Goal: Task Accomplishment & Management: Complete application form

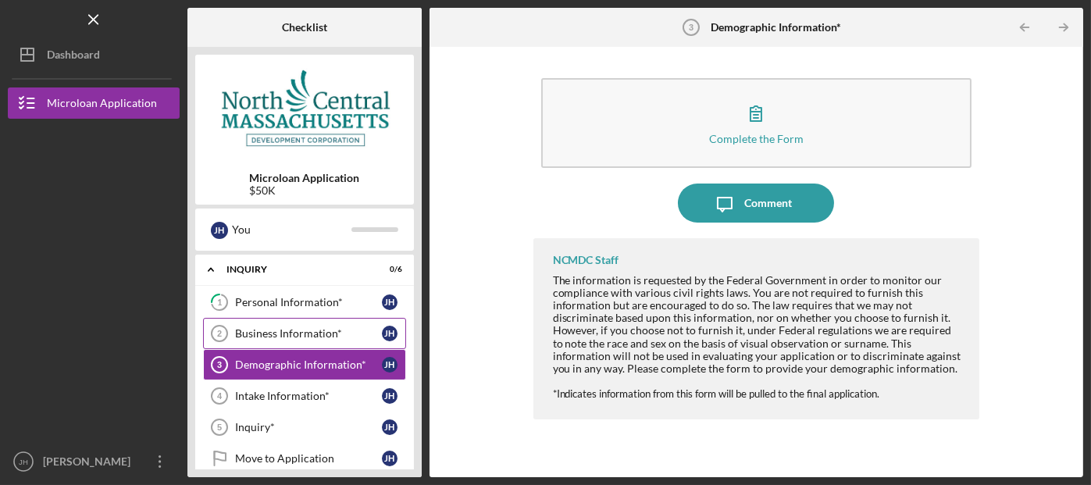
click at [315, 334] on div "Business Information*" at bounding box center [308, 333] width 147 height 12
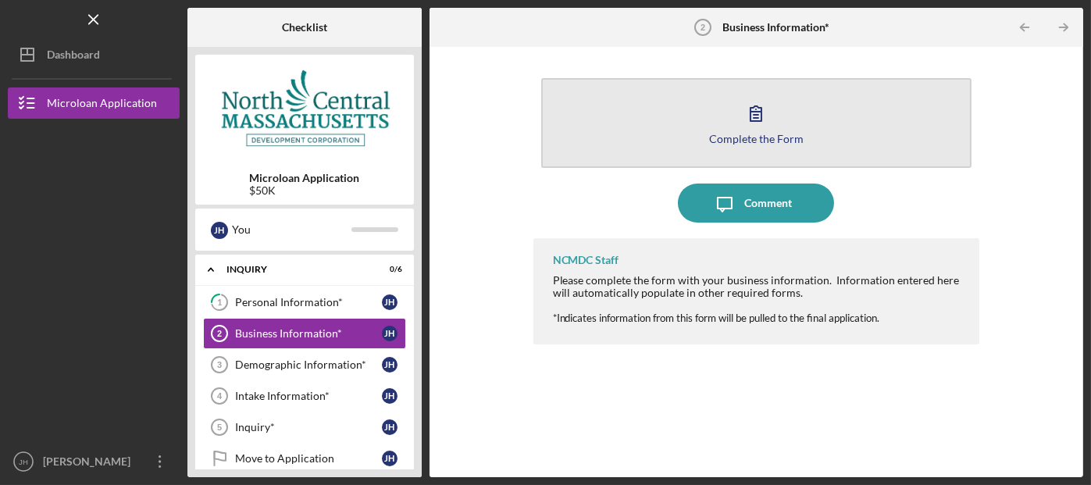
click at [749, 135] on div "Complete the Form" at bounding box center [756, 139] width 94 height 12
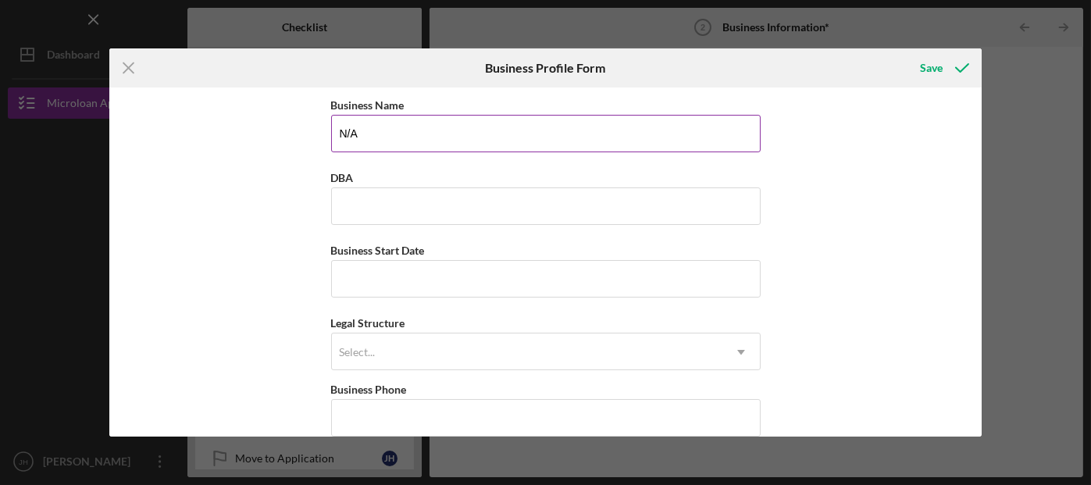
click at [460, 144] on input "N/A" at bounding box center [545, 133] width 429 height 37
type input "N"
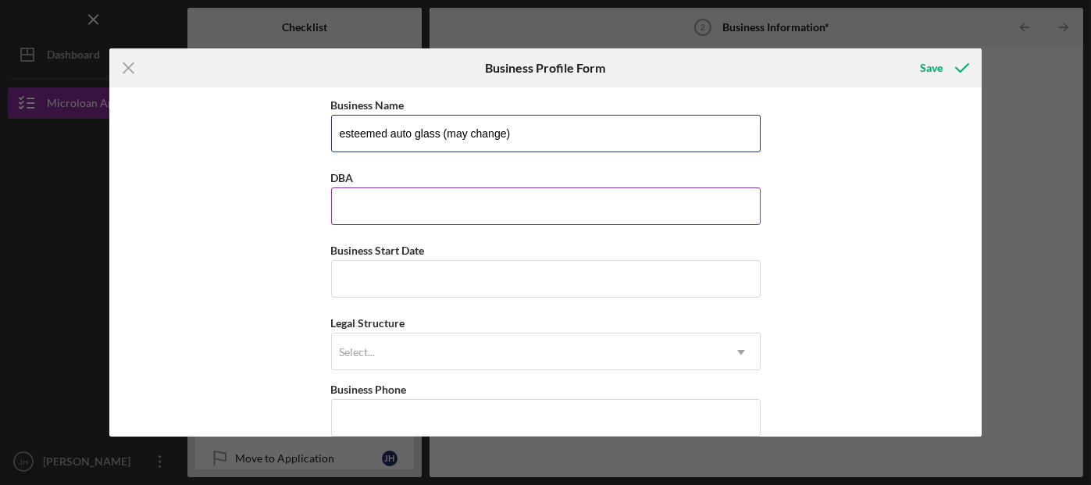
type input "esteemed auto glass (may change)"
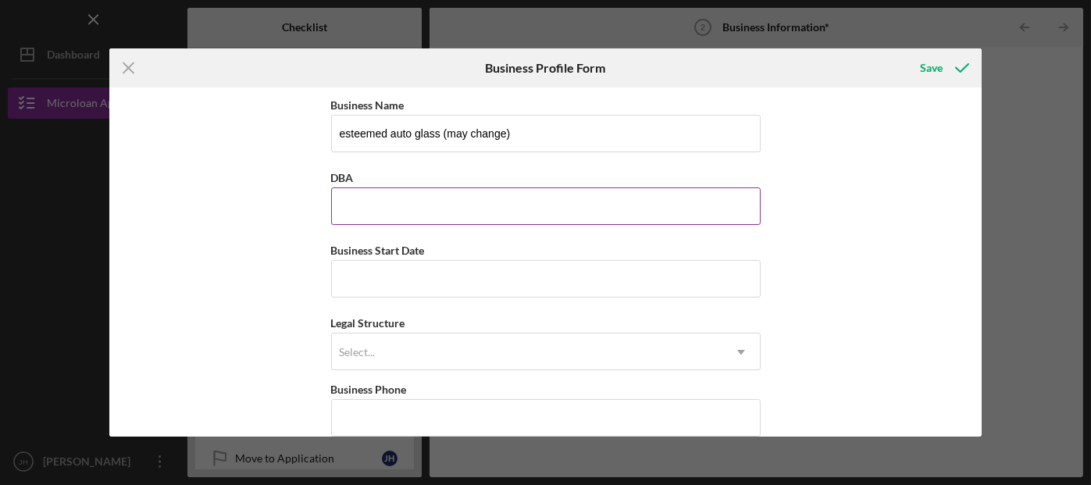
click at [397, 205] on input "DBA" at bounding box center [545, 205] width 429 height 37
click at [379, 205] on input "James halfkenny" at bounding box center [545, 205] width 429 height 37
type input "[PERSON_NAME]"
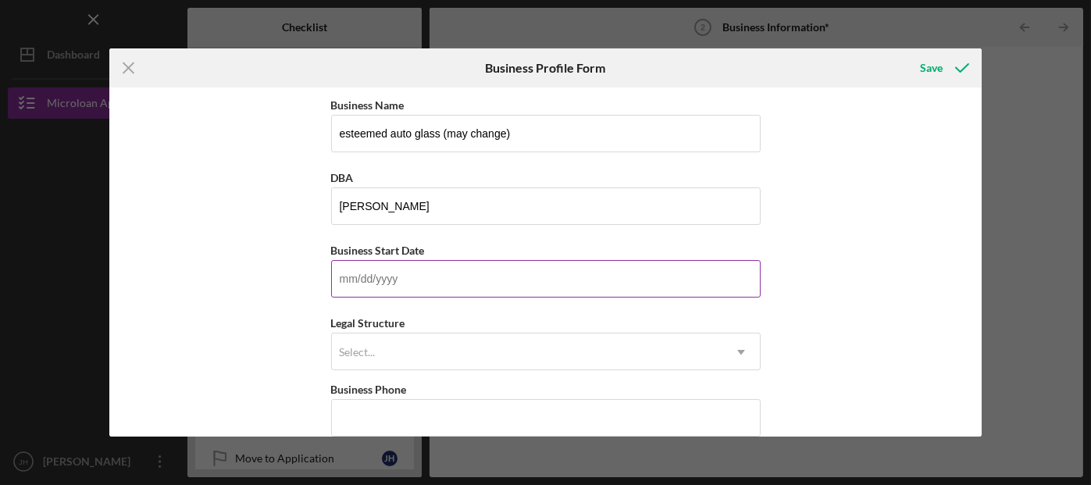
click at [383, 280] on input "Business Start Date" at bounding box center [545, 278] width 429 height 37
click at [382, 280] on input "Business Start Date" at bounding box center [545, 278] width 429 height 37
click at [687, 276] on input "Business Start Date" at bounding box center [545, 278] width 429 height 37
click at [362, 279] on input "Business Start Date" at bounding box center [545, 278] width 429 height 37
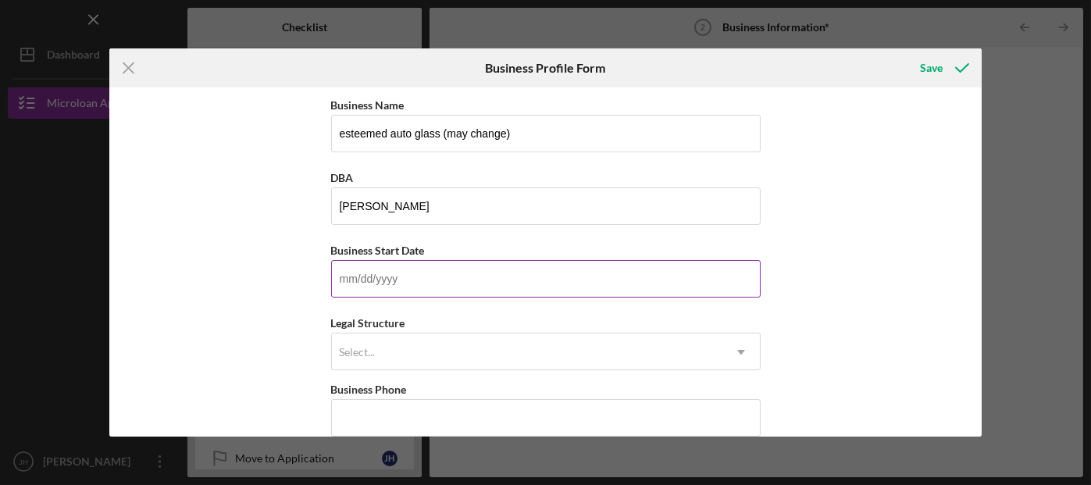
click at [379, 274] on input "Business Start Date" at bounding box center [545, 278] width 429 height 37
drag, startPoint x: 392, startPoint y: 274, endPoint x: 336, endPoint y: 278, distance: 55.6
click at [336, 278] on input "Business Start Date" at bounding box center [545, 278] width 429 height 37
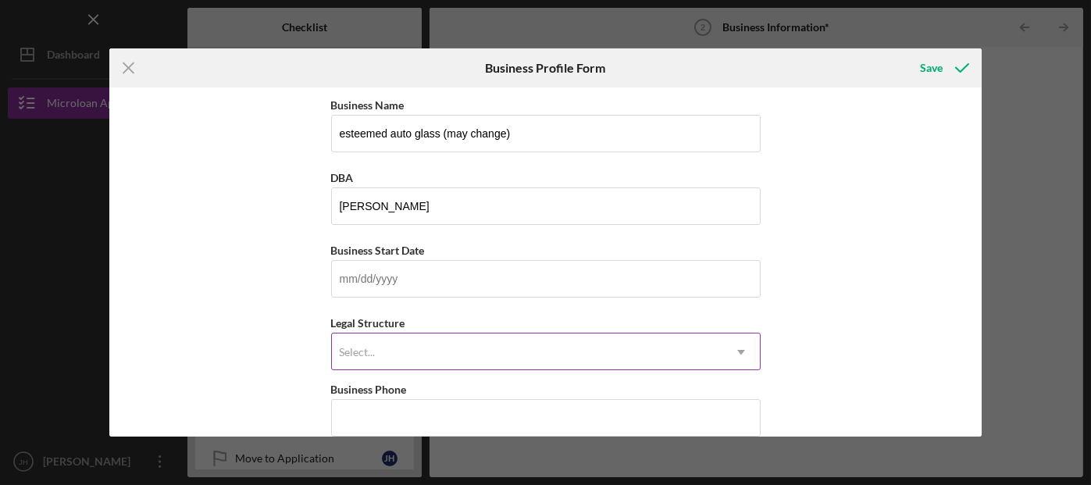
click at [740, 351] on icon "Icon/Dropdown Arrow" at bounding box center [740, 351] width 37 height 37
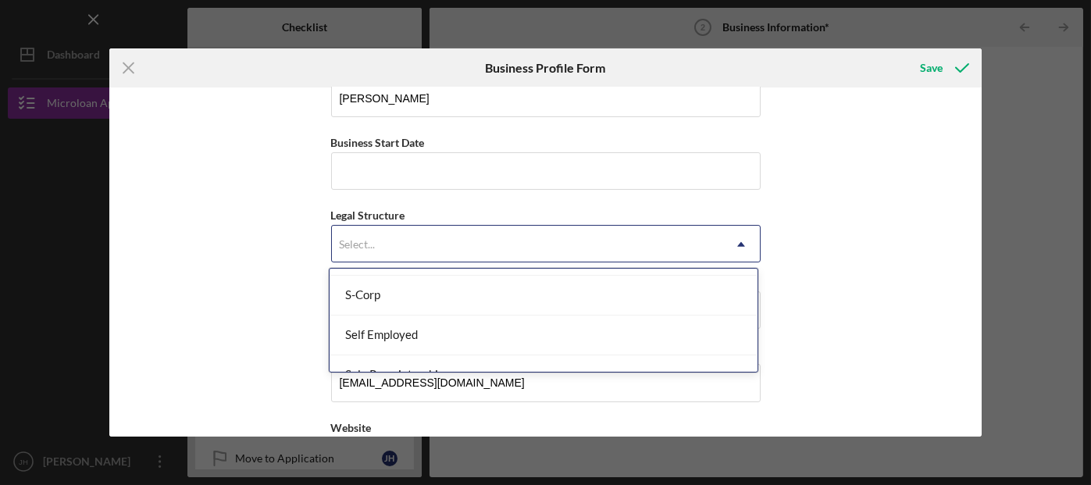
scroll to position [406, 0]
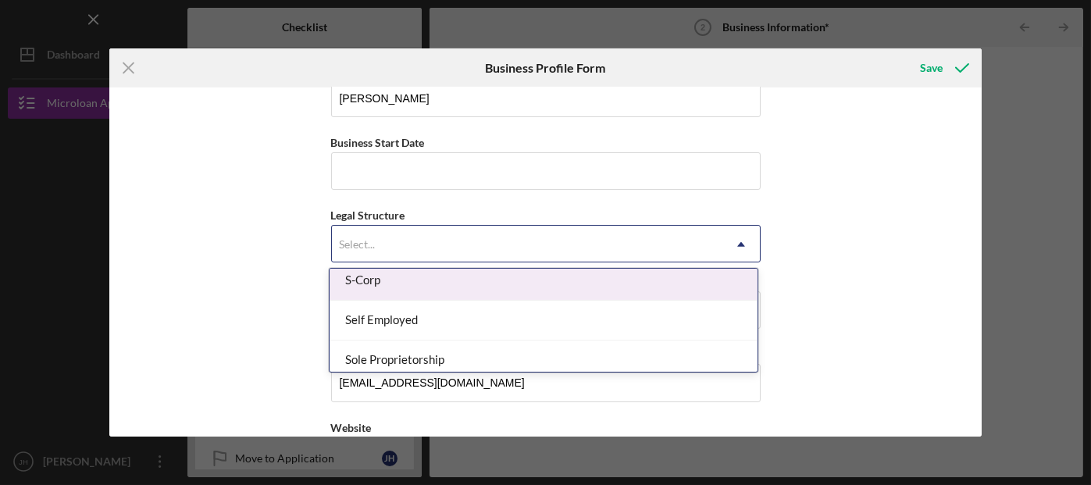
click at [399, 284] on div "S-Corp" at bounding box center [543, 281] width 428 height 40
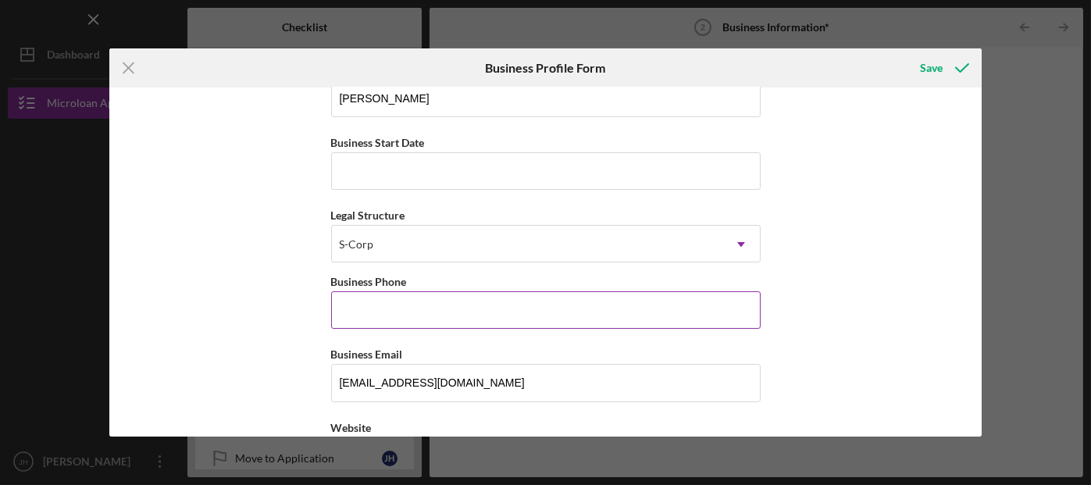
click at [377, 326] on input "Business Phone" at bounding box center [545, 309] width 429 height 37
click at [500, 306] on input "Business Phone" at bounding box center [545, 309] width 429 height 37
click at [362, 304] on input "Business Phone" at bounding box center [545, 309] width 429 height 37
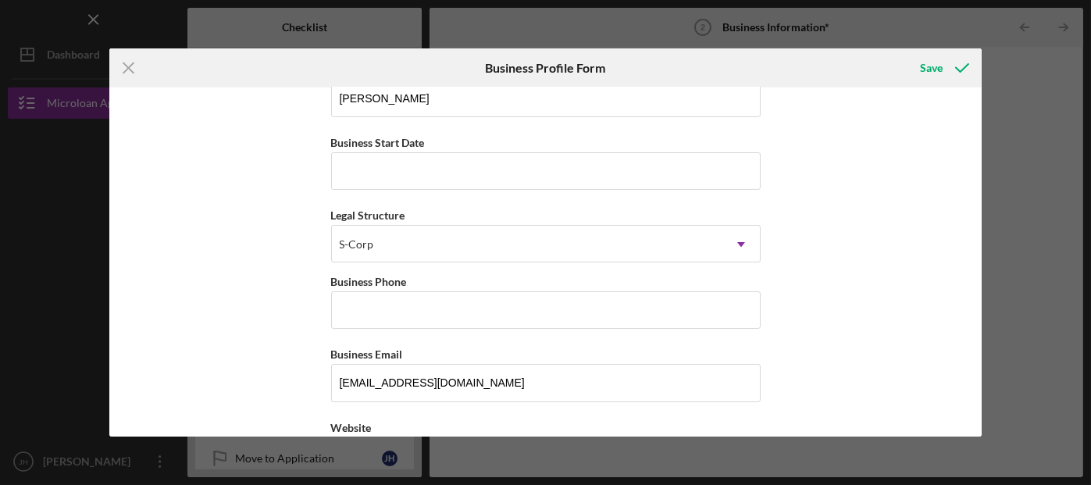
click at [913, 318] on div "Business Name esteemed auto glass (may change) DBA James Halfkenny Business Sta…" at bounding box center [545, 261] width 873 height 349
click at [356, 309] on input "Business Phone" at bounding box center [545, 309] width 429 height 37
click at [390, 321] on input "Business Phone" at bounding box center [545, 309] width 429 height 37
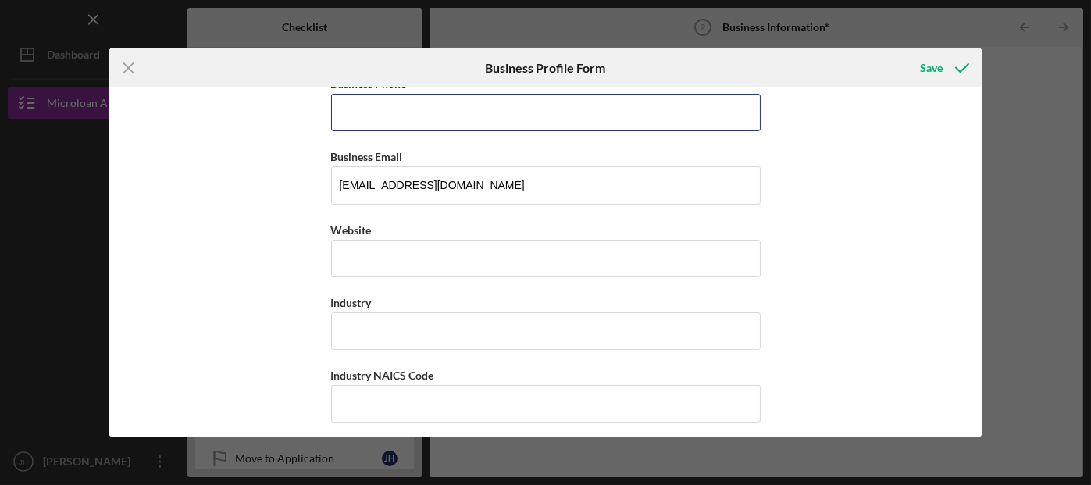
scroll to position [312, 0]
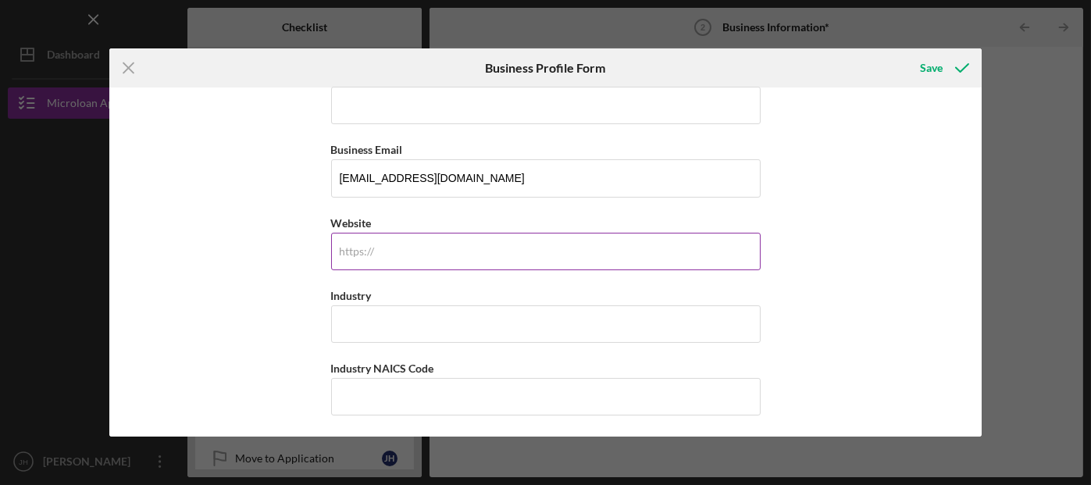
click at [357, 240] on div "https:// Website" at bounding box center [545, 241] width 429 height 57
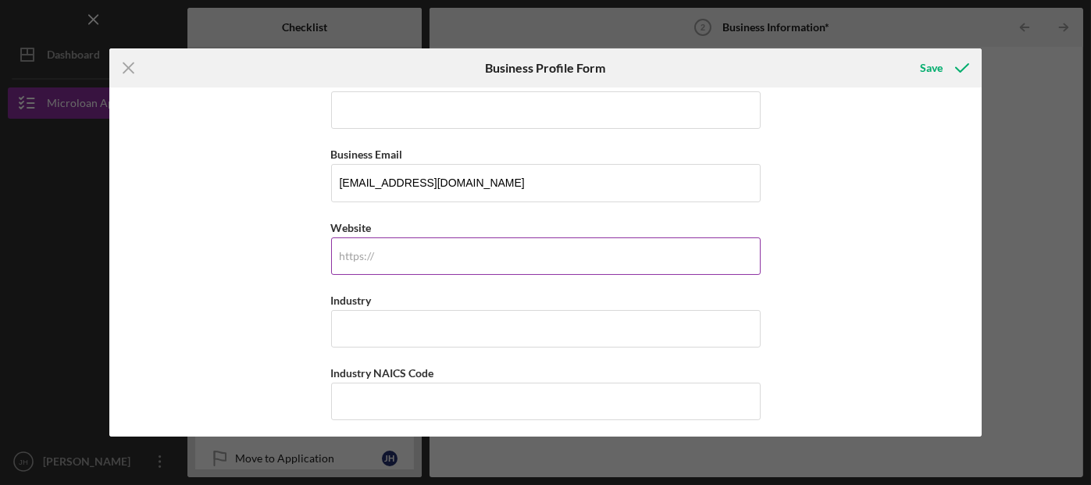
scroll to position [305, 0]
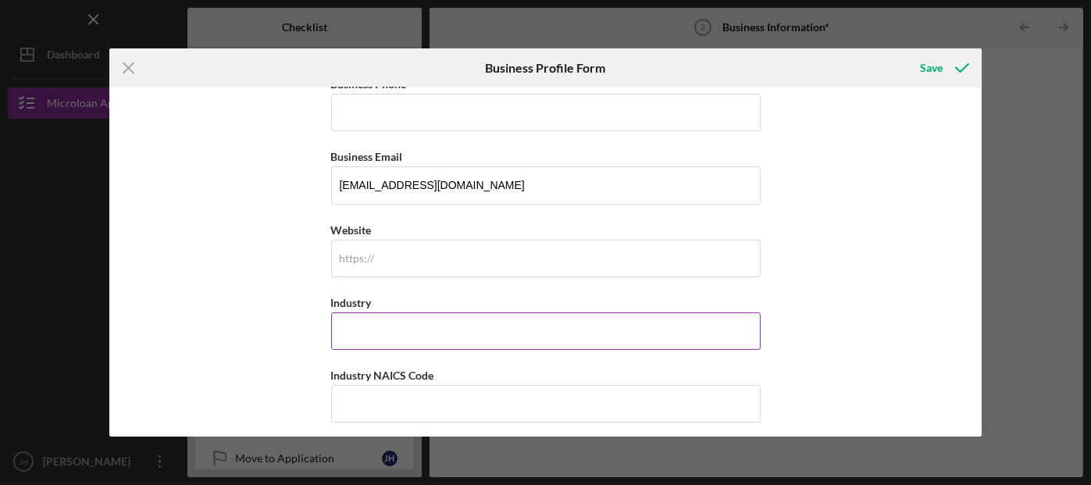
click at [396, 329] on input "Industry" at bounding box center [545, 330] width 429 height 37
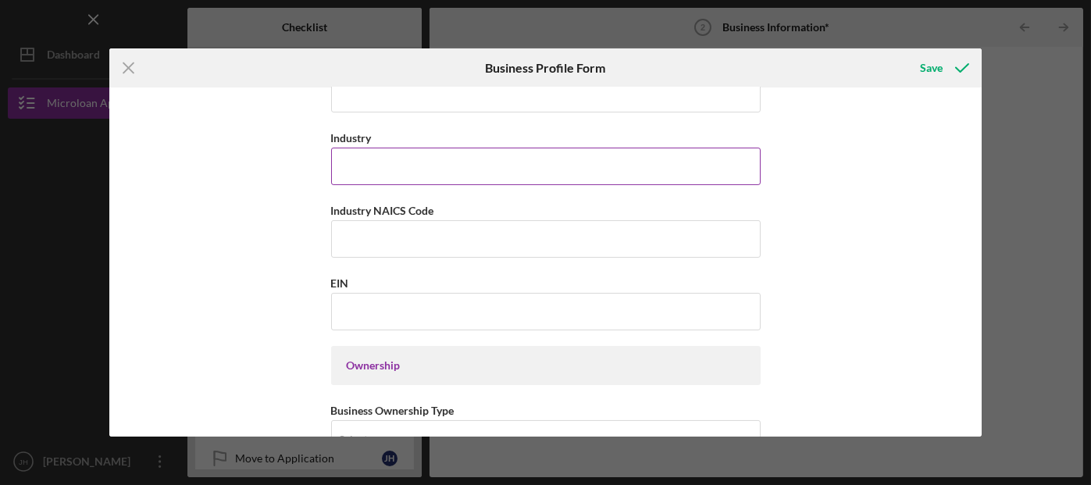
scroll to position [470, 0]
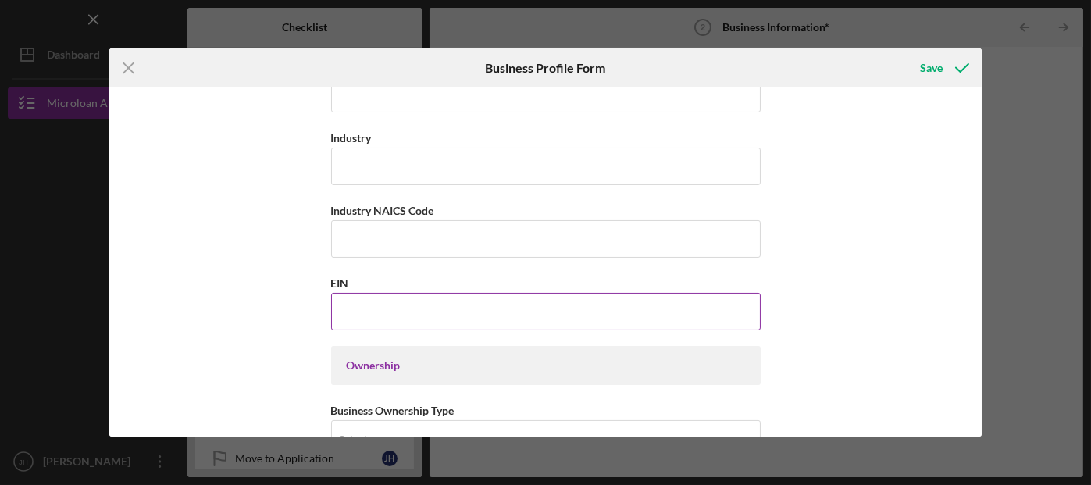
click at [400, 323] on input "EIN" at bounding box center [545, 311] width 429 height 37
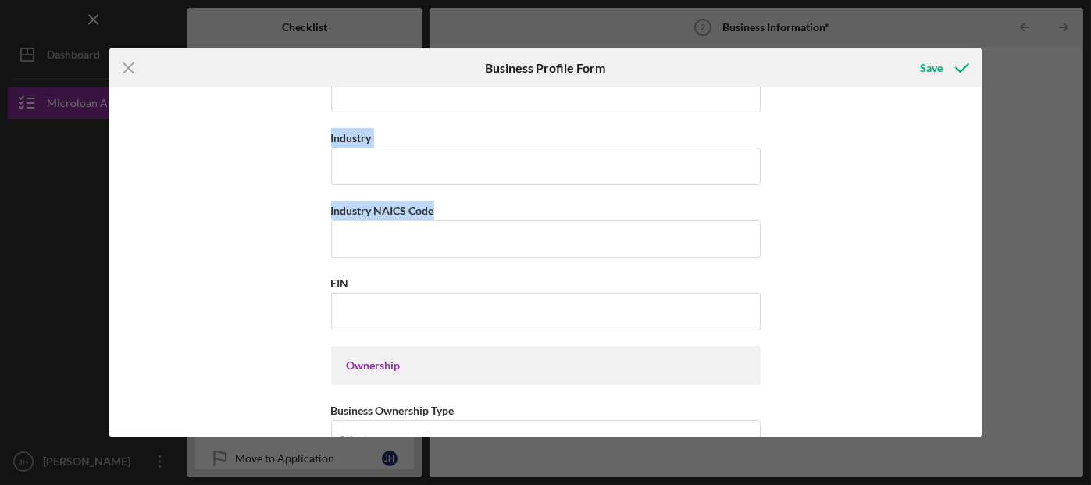
scroll to position [112, 0]
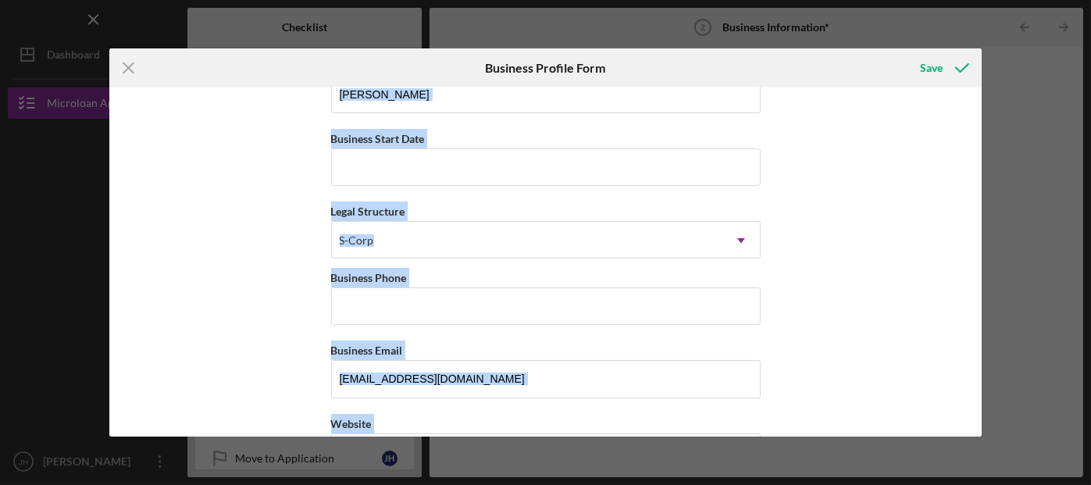
drag, startPoint x: 926, startPoint y: 207, endPoint x: 969, endPoint y: 26, distance: 186.1
click at [969, 26] on div "Icon/Menu Close Business Profile Form Save Business Name esteemed auto glass (m…" at bounding box center [545, 242] width 1091 height 485
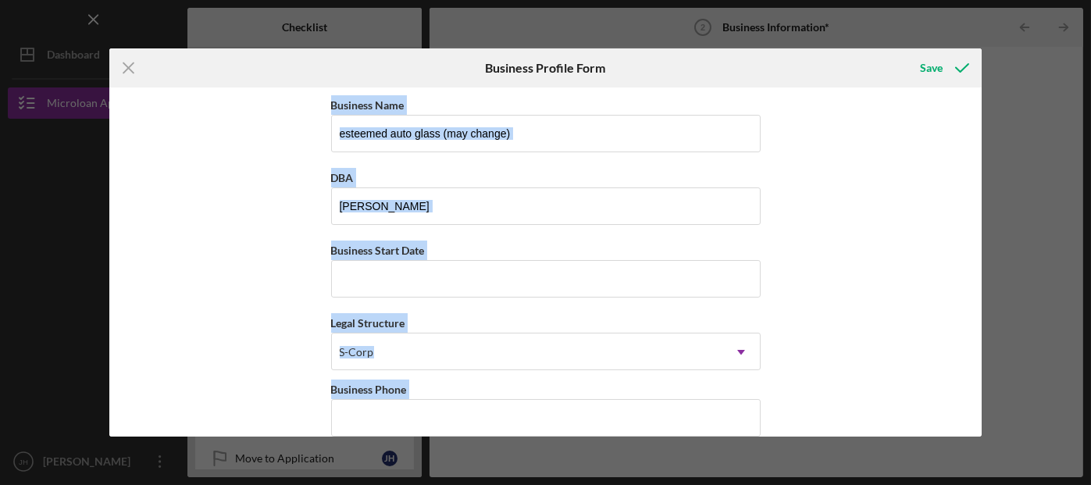
click at [885, 244] on div "Business Name esteemed auto glass (may change) DBA James Halfkenny Business Sta…" at bounding box center [545, 261] width 873 height 349
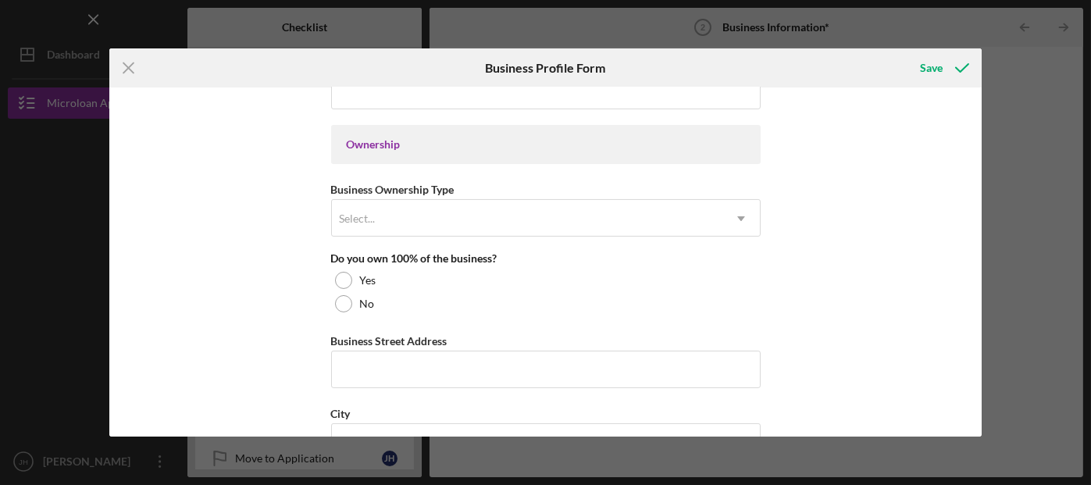
scroll to position [703, 0]
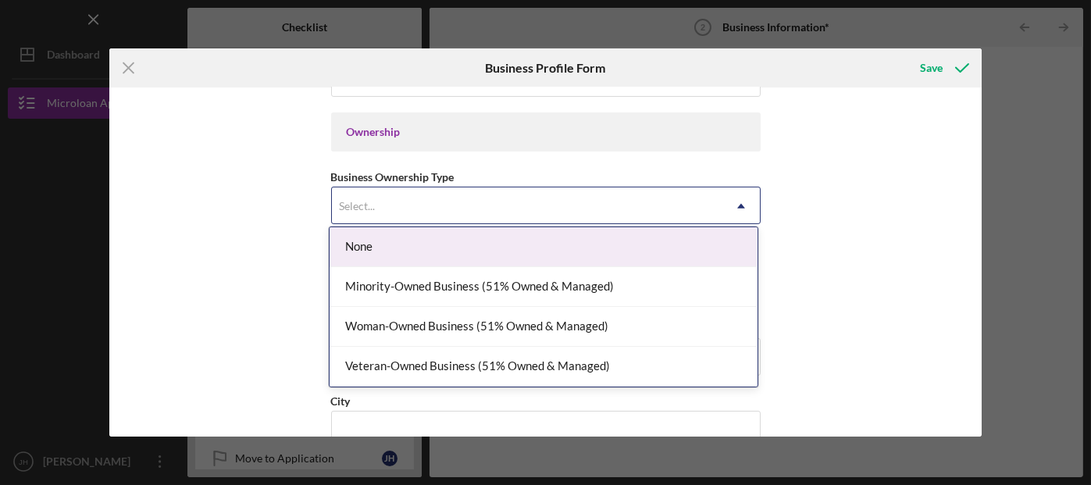
click at [722, 213] on icon "Icon/Dropdown Arrow" at bounding box center [740, 205] width 37 height 37
click at [365, 250] on div "None" at bounding box center [543, 247] width 428 height 40
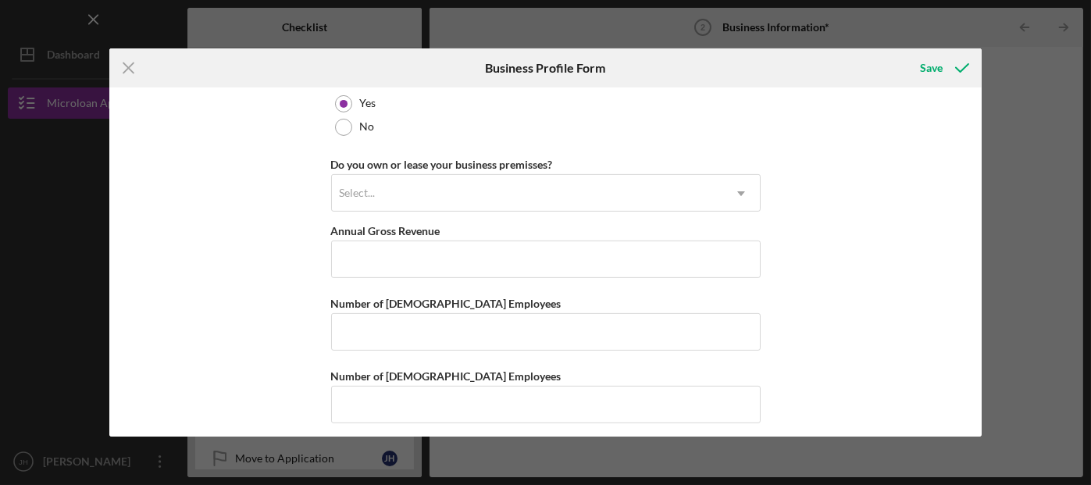
scroll to position [1240, 0]
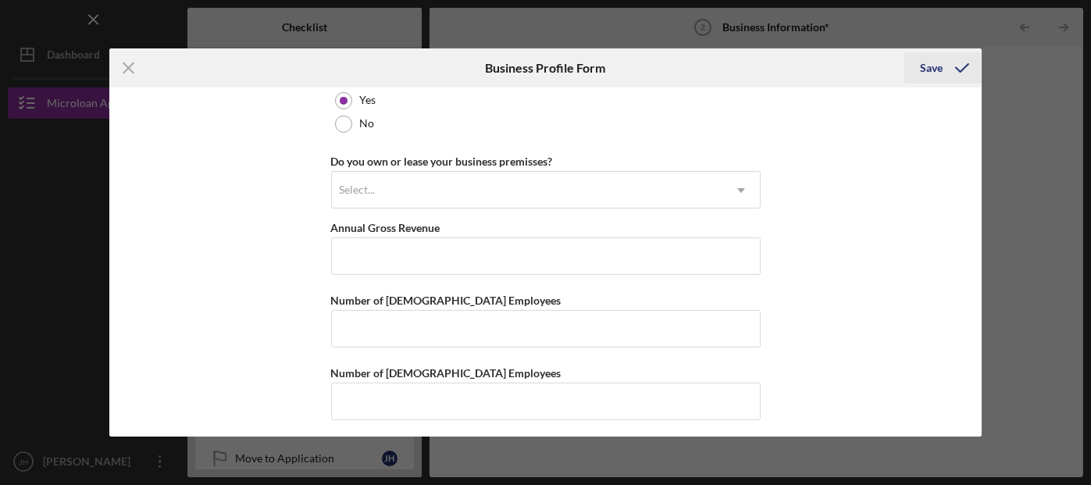
click at [944, 68] on icon "submit" at bounding box center [961, 67] width 39 height 39
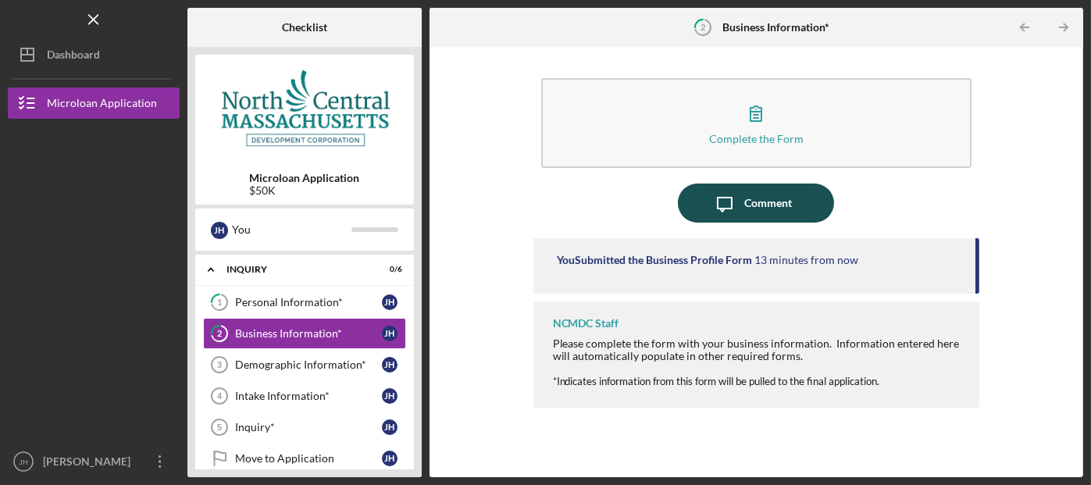
click at [774, 201] on div "Comment" at bounding box center [768, 202] width 48 height 39
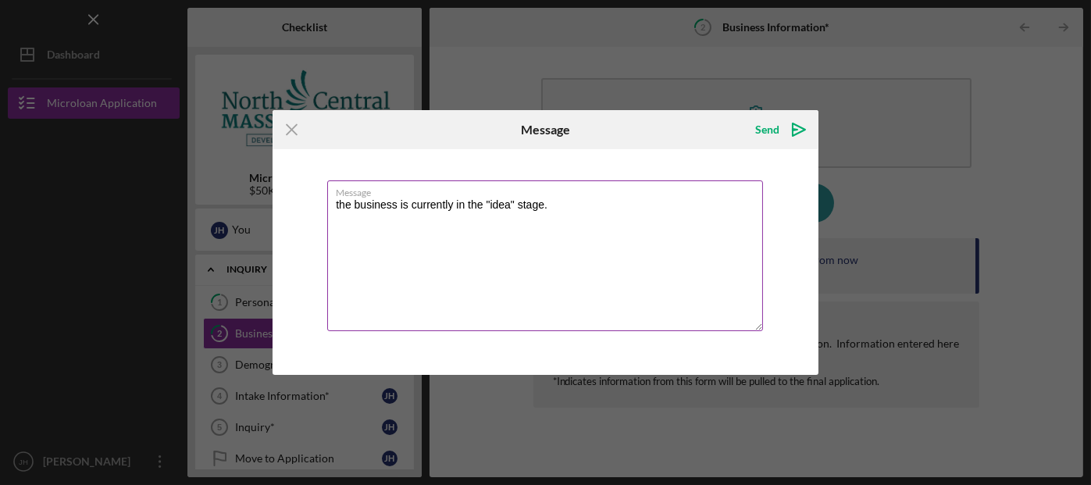
click at [341, 207] on textarea "the business is currently in the "idea" stage." at bounding box center [545, 255] width 436 height 151
click at [557, 212] on textarea "The business is currently in the "idea" stage." at bounding box center [545, 255] width 436 height 151
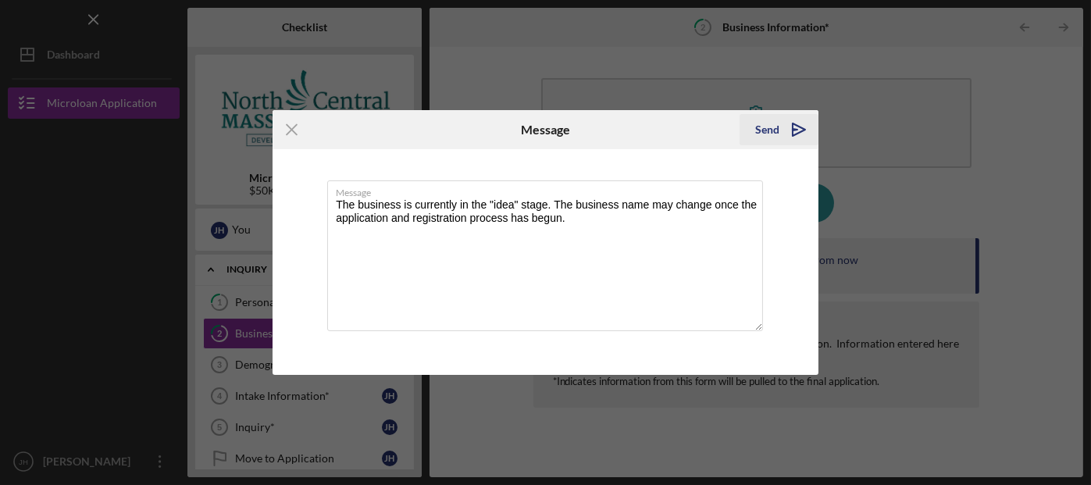
type textarea "The business is currently in the "idea" stage. The business name may change onc…"
click at [782, 136] on icon "Icon/icon-invite-send" at bounding box center [798, 129] width 39 height 39
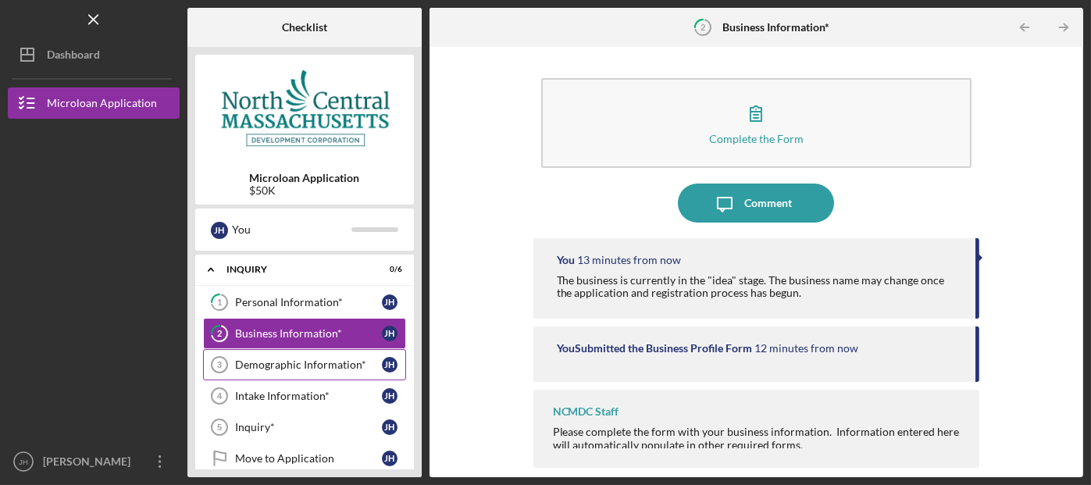
click at [268, 368] on div "Demographic Information*" at bounding box center [308, 364] width 147 height 12
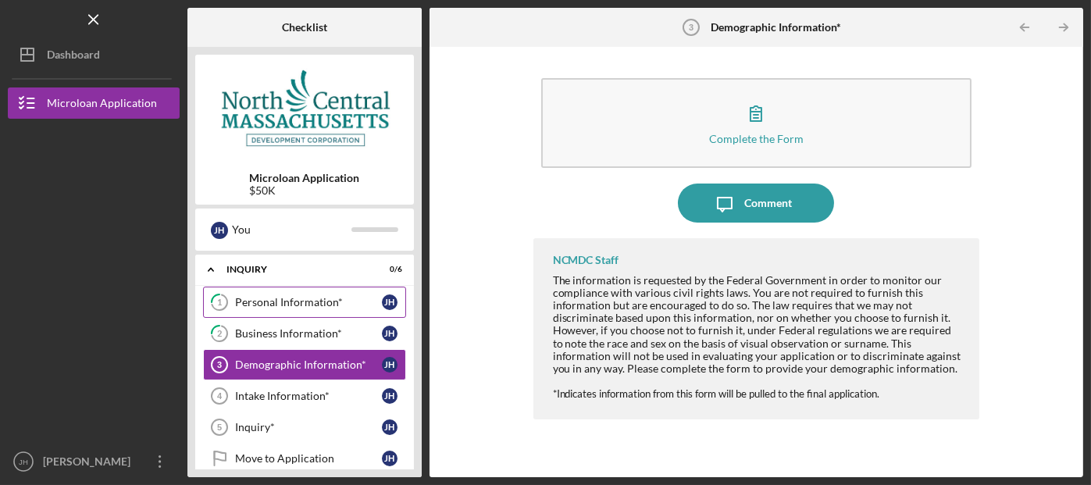
click at [302, 303] on div "Personal Information*" at bounding box center [308, 302] width 147 height 12
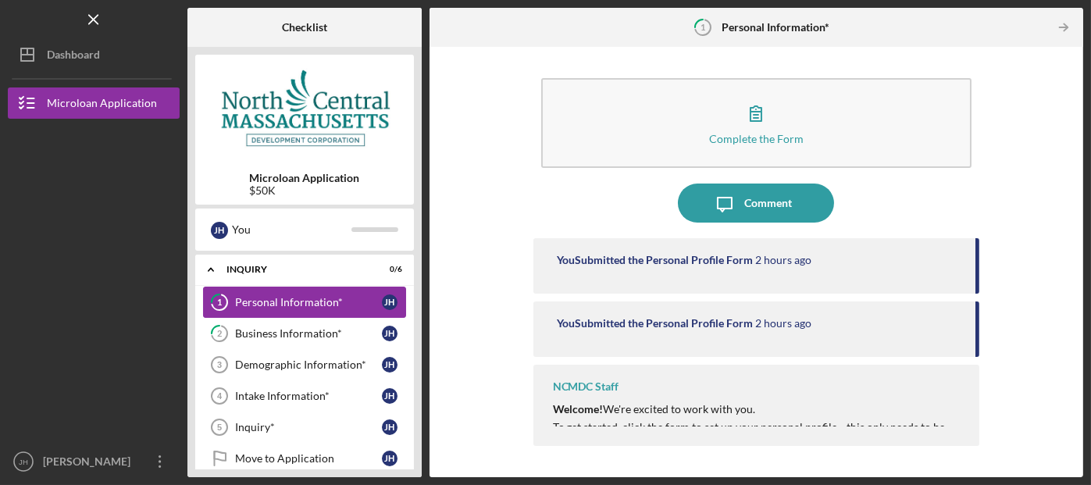
click at [302, 303] on div "Personal Information*" at bounding box center [308, 302] width 147 height 12
click at [1063, 29] on icon "Icon/Table Pagination Arrow" at bounding box center [1063, 27] width 35 height 35
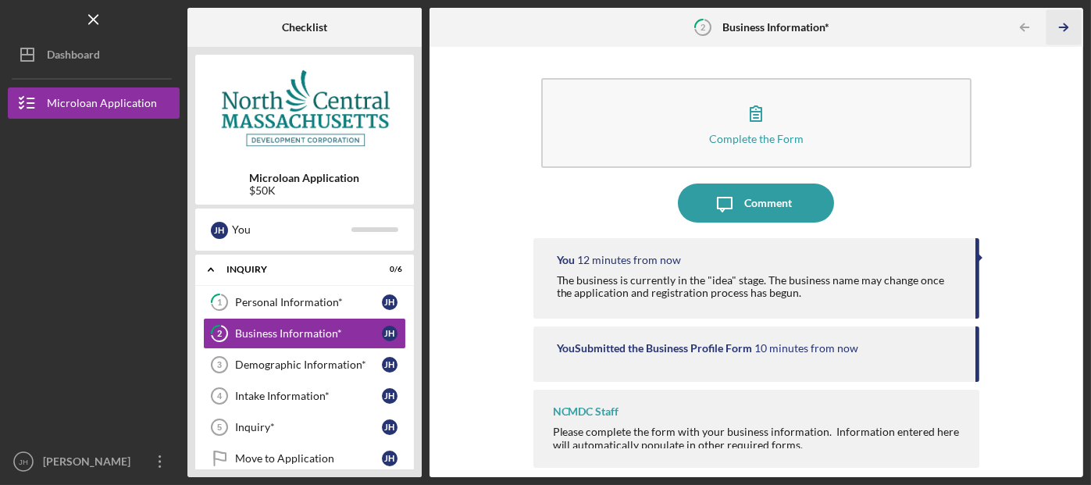
click at [1063, 29] on icon "Icon/Table Pagination Arrow" at bounding box center [1063, 27] width 35 height 35
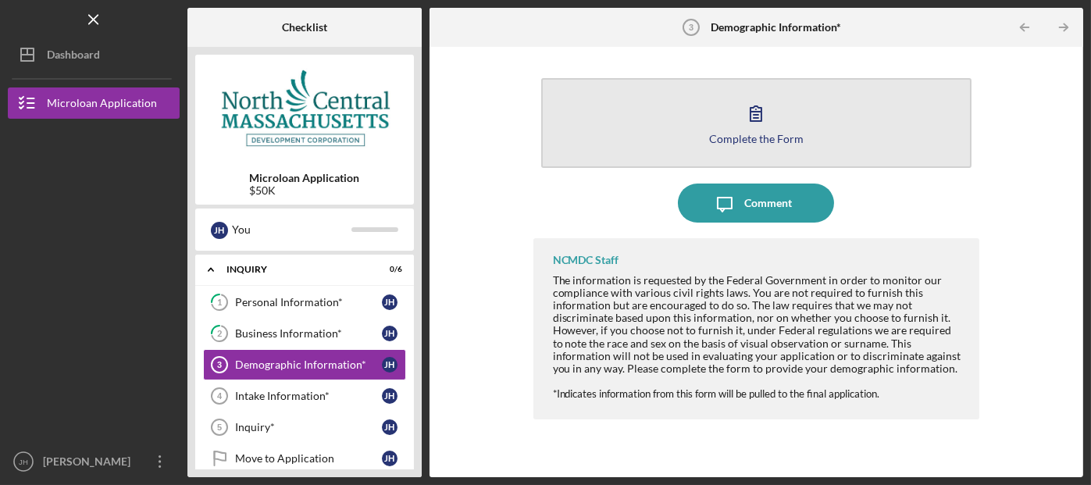
click at [843, 137] on button "Complete the Form Form" at bounding box center [756, 123] width 431 height 90
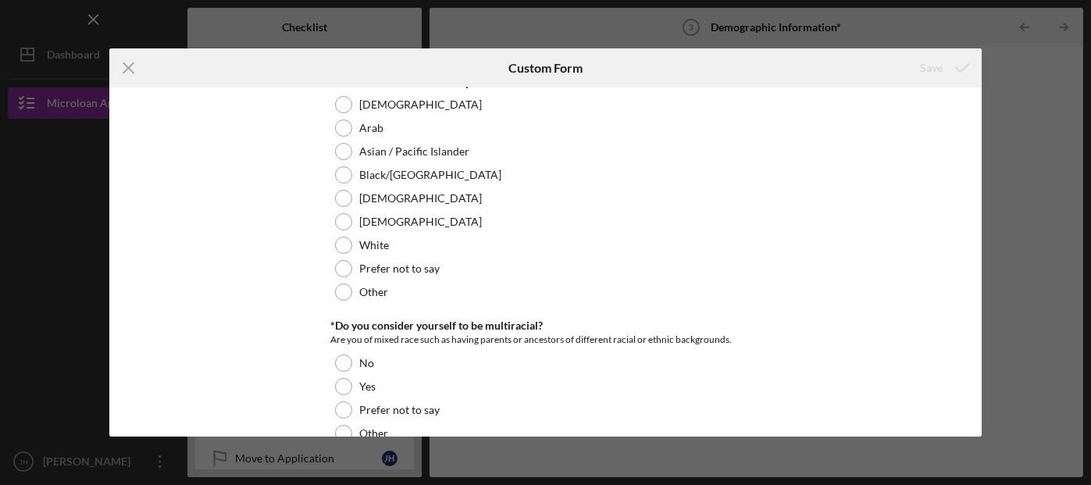
scroll to position [124, 0]
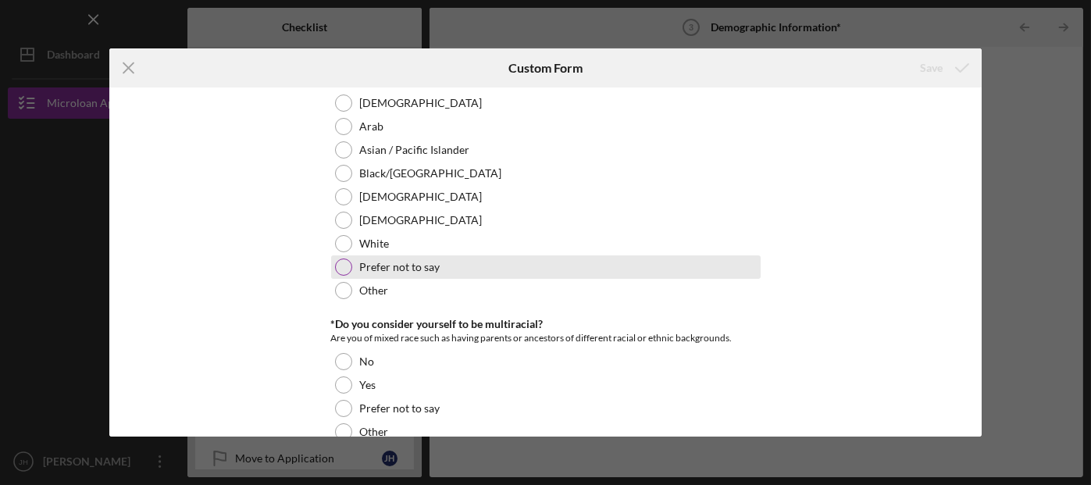
click at [340, 269] on div at bounding box center [343, 266] width 17 height 17
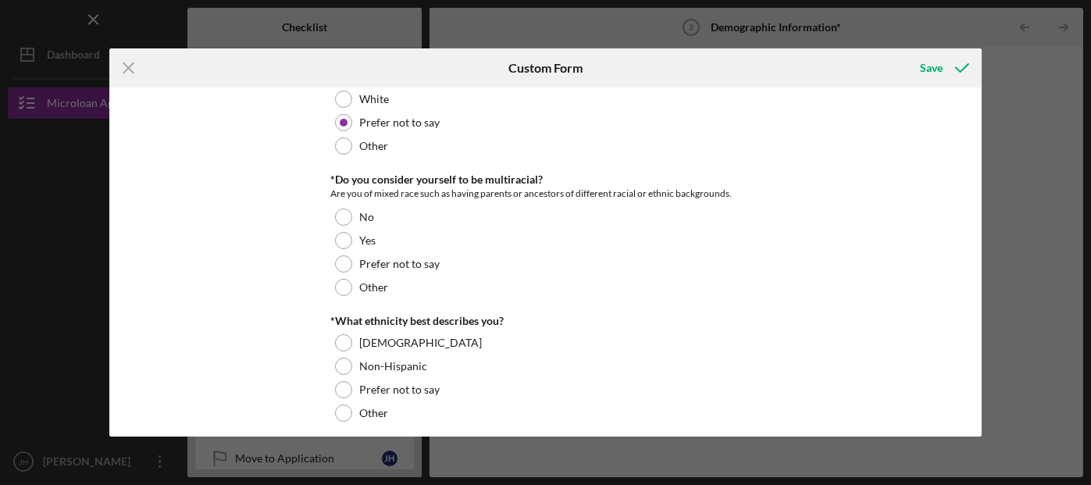
scroll to position [279, 0]
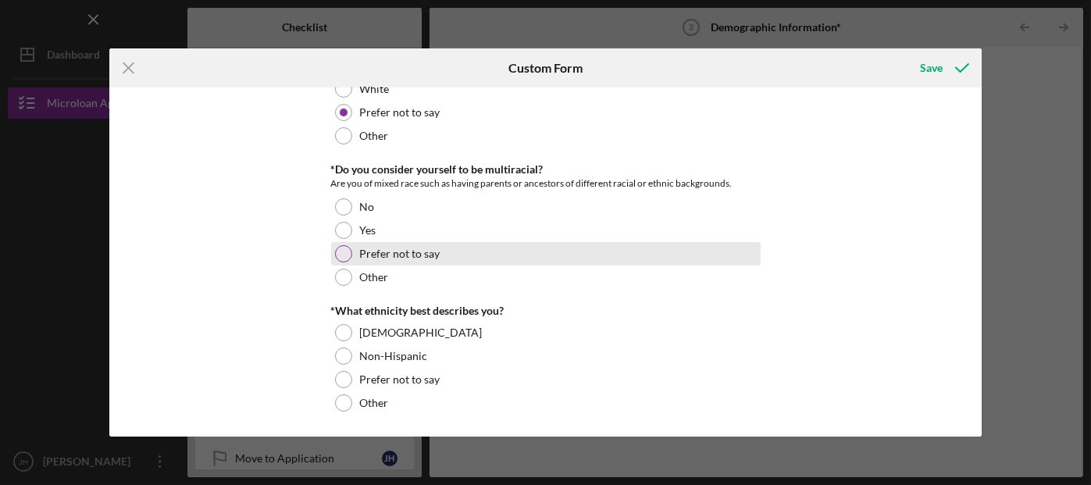
click at [343, 256] on div at bounding box center [343, 253] width 17 height 17
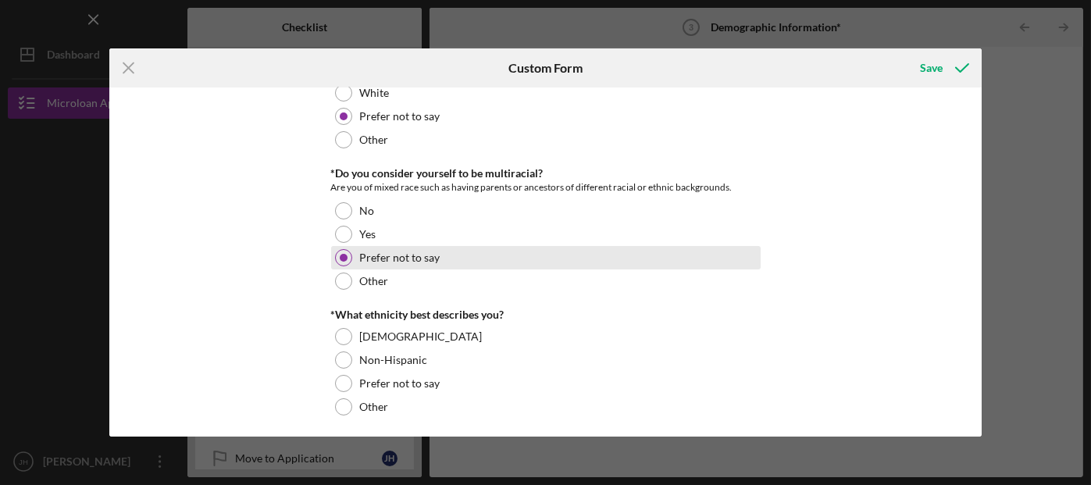
scroll to position [275, 0]
click at [341, 256] on div at bounding box center [344, 258] width 8 height 8
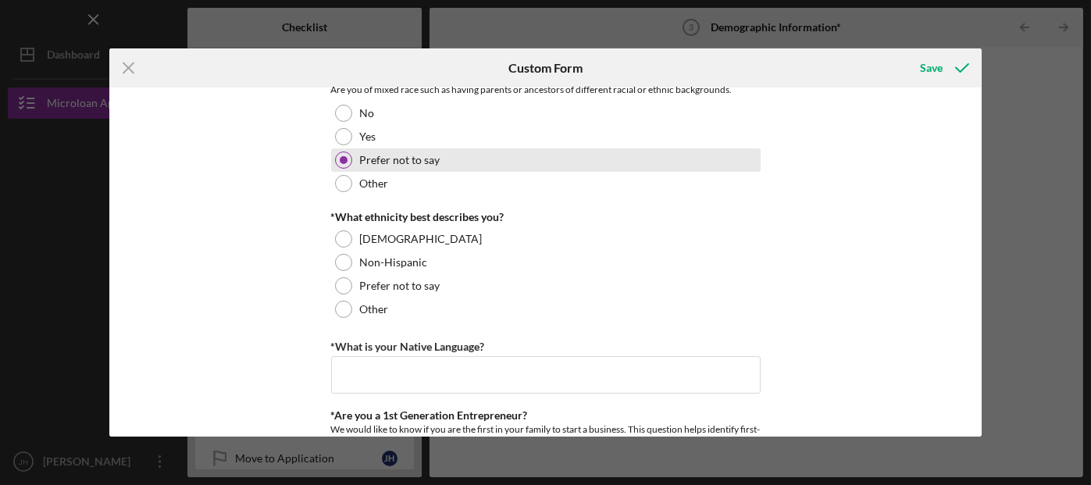
scroll to position [395, 0]
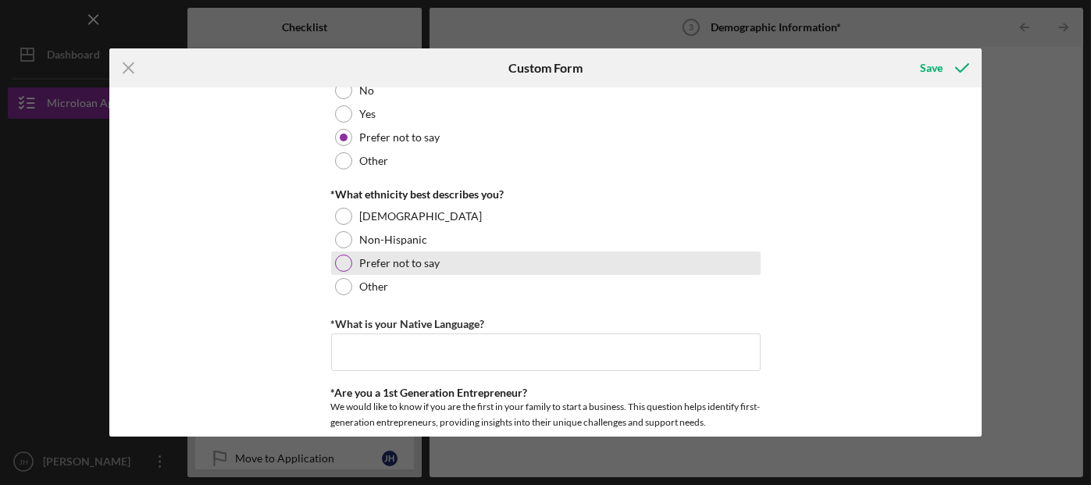
click at [339, 265] on div at bounding box center [343, 263] width 17 height 17
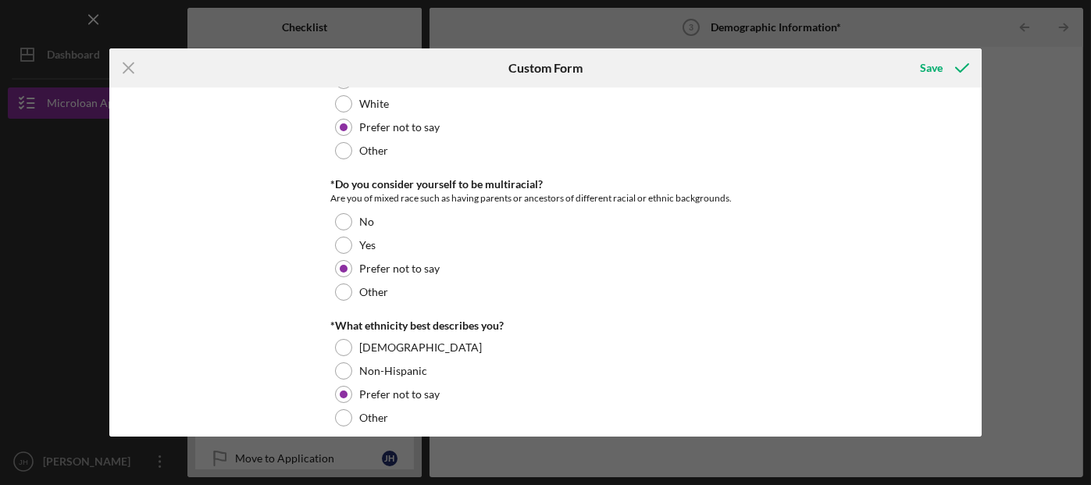
scroll to position [262, 0]
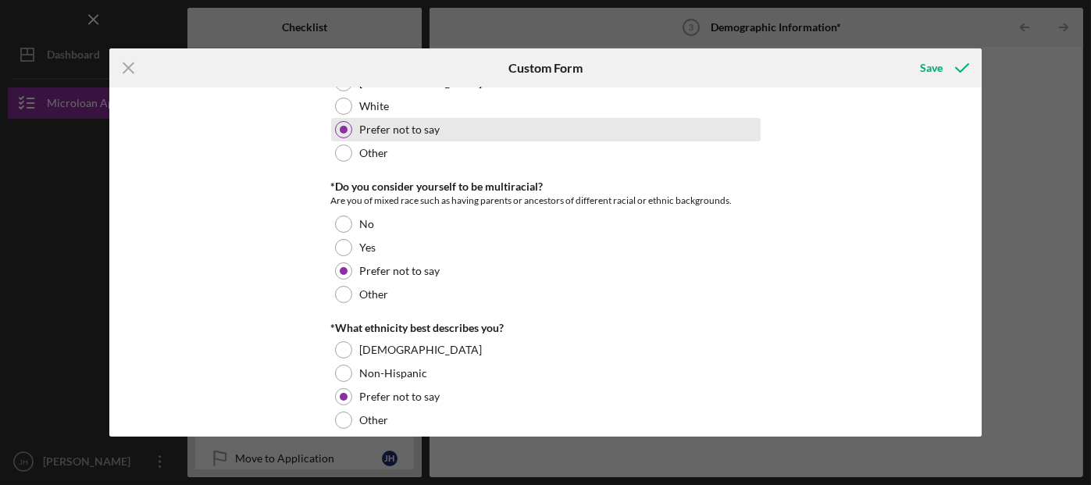
click at [331, 118] on div "Prefer not to say" at bounding box center [545, 129] width 429 height 23
click at [400, 137] on div "Prefer not to say" at bounding box center [545, 129] width 429 height 23
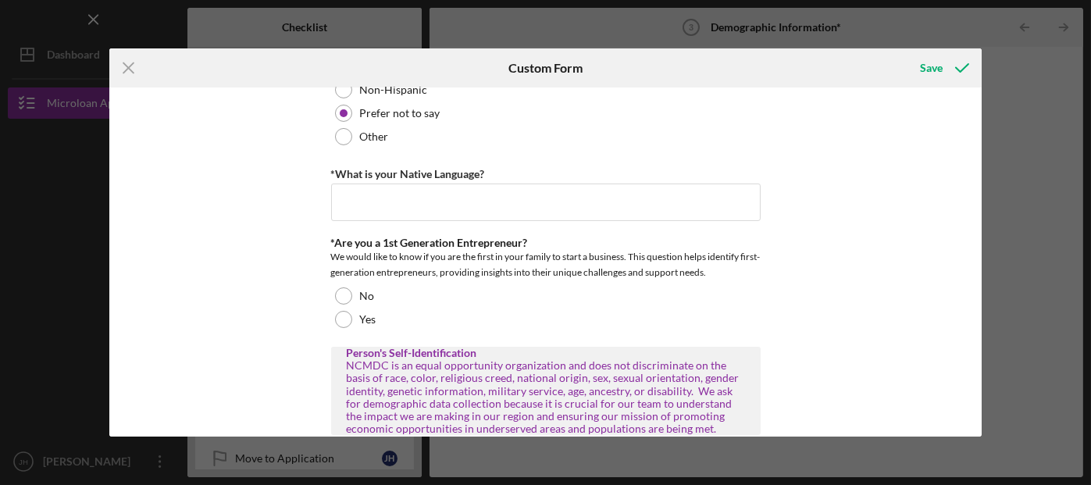
scroll to position [547, 0]
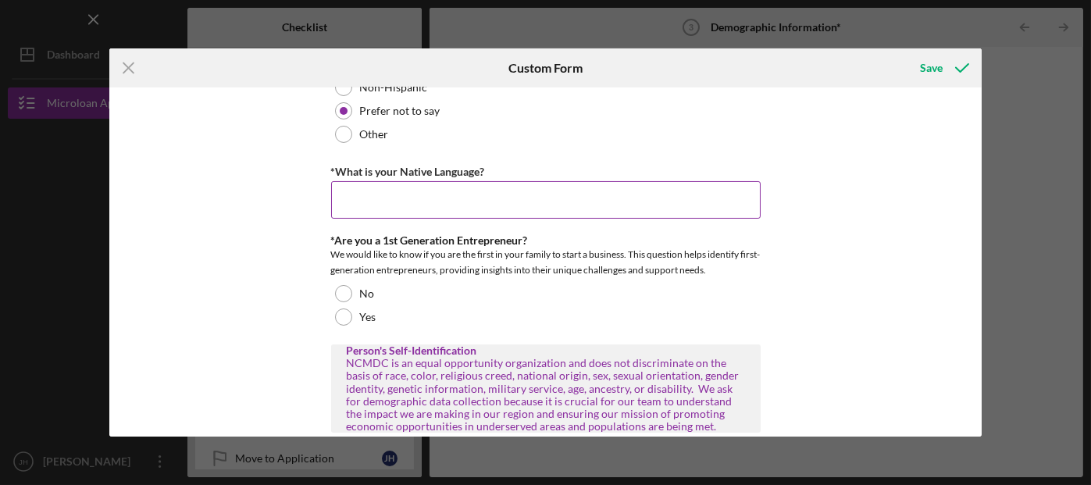
click at [412, 205] on input "*What is your Native Language?" at bounding box center [545, 199] width 429 height 37
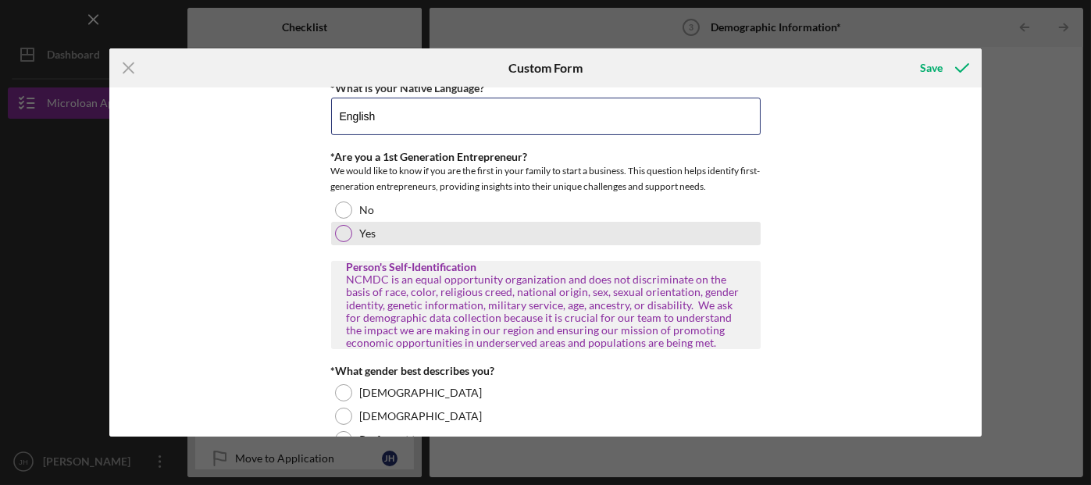
scroll to position [631, 0]
type input "English"
click at [345, 233] on div at bounding box center [343, 233] width 17 height 17
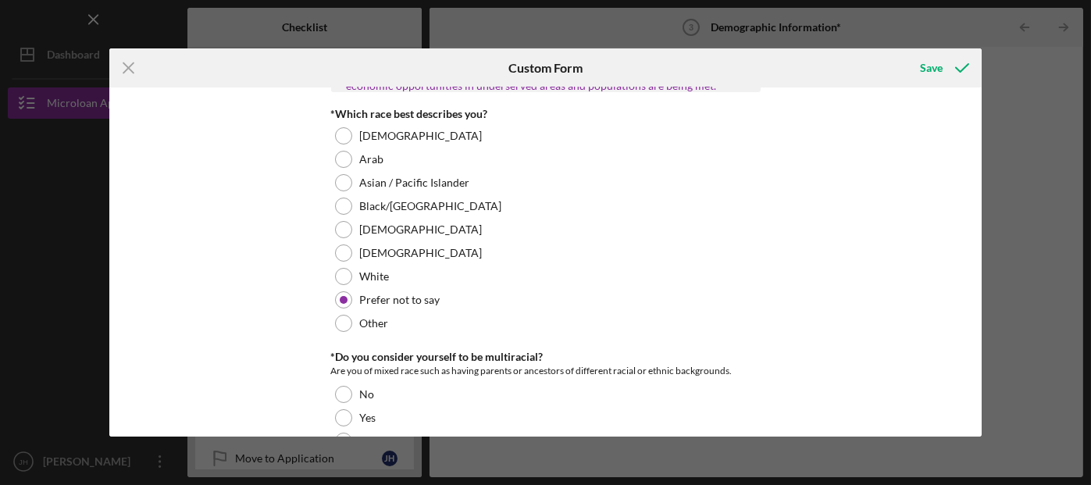
scroll to position [0, 0]
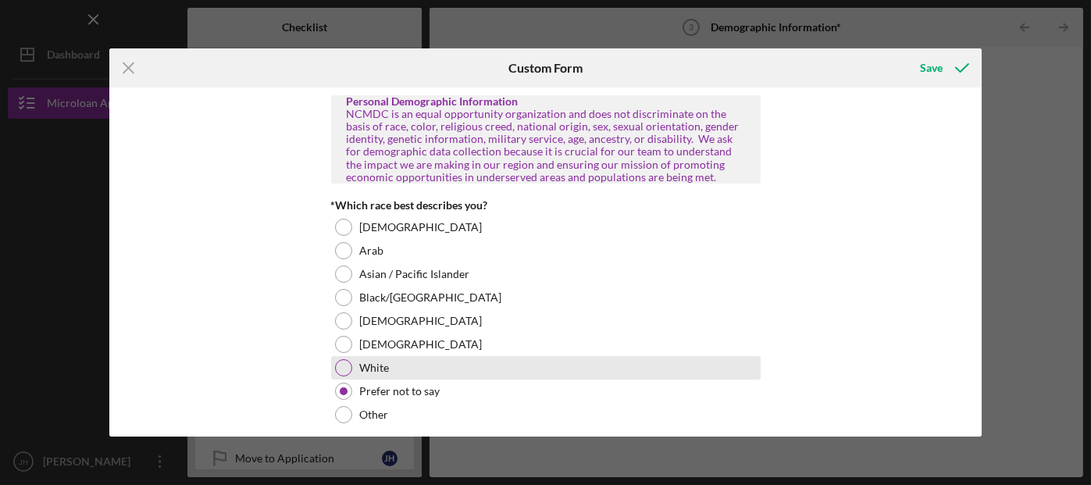
click at [343, 365] on div at bounding box center [343, 367] width 17 height 17
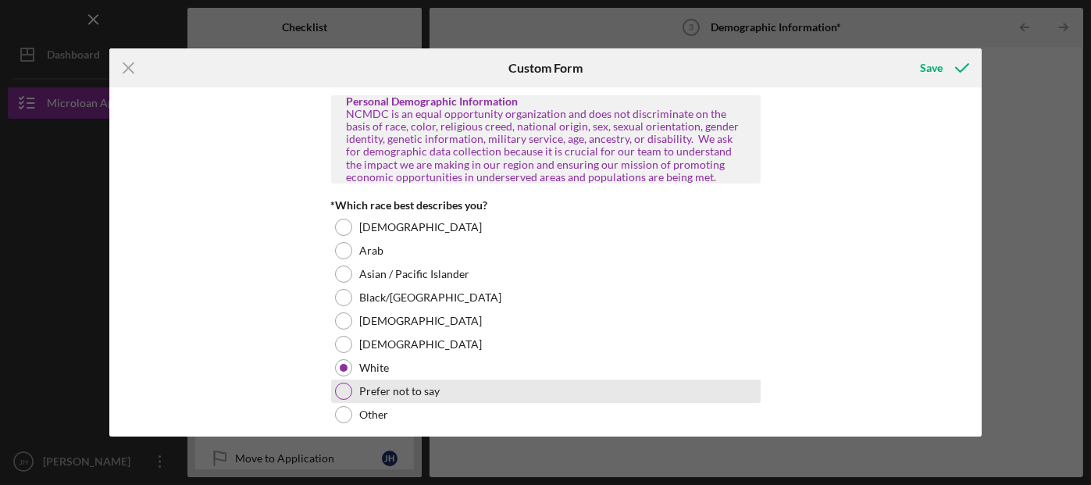
click at [343, 393] on div at bounding box center [343, 391] width 17 height 17
click at [341, 400] on div "Prefer not to say" at bounding box center [545, 390] width 429 height 23
click at [343, 391] on div at bounding box center [344, 391] width 8 height 8
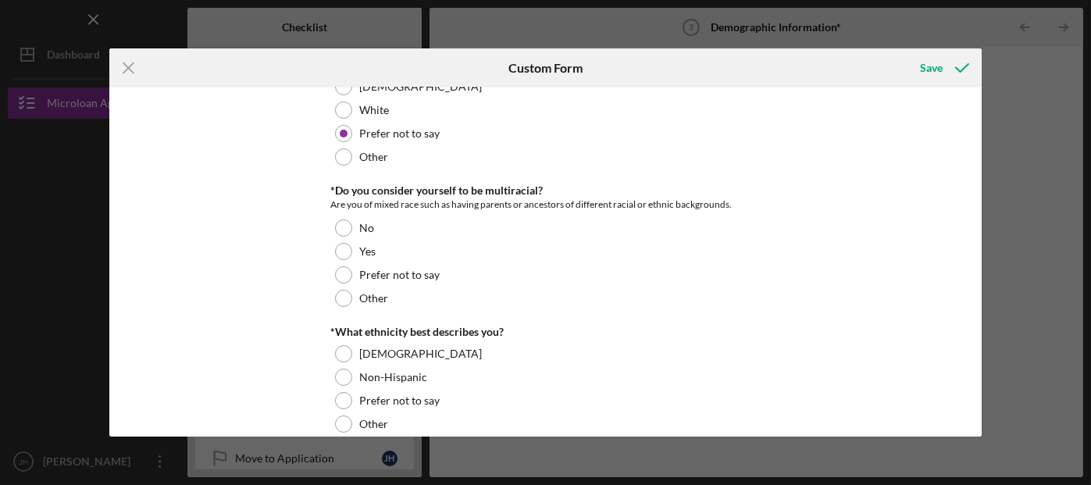
scroll to position [258, 0]
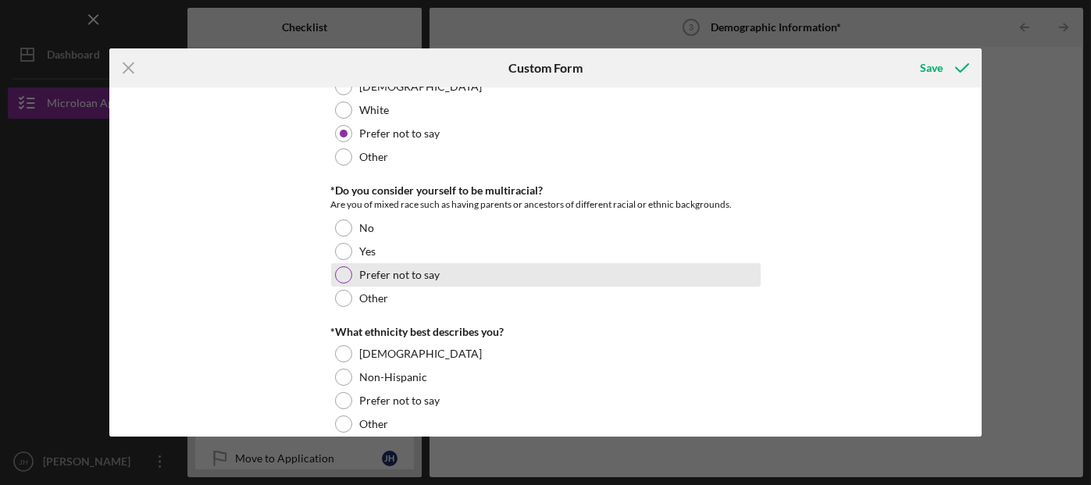
click at [345, 274] on div at bounding box center [343, 274] width 17 height 17
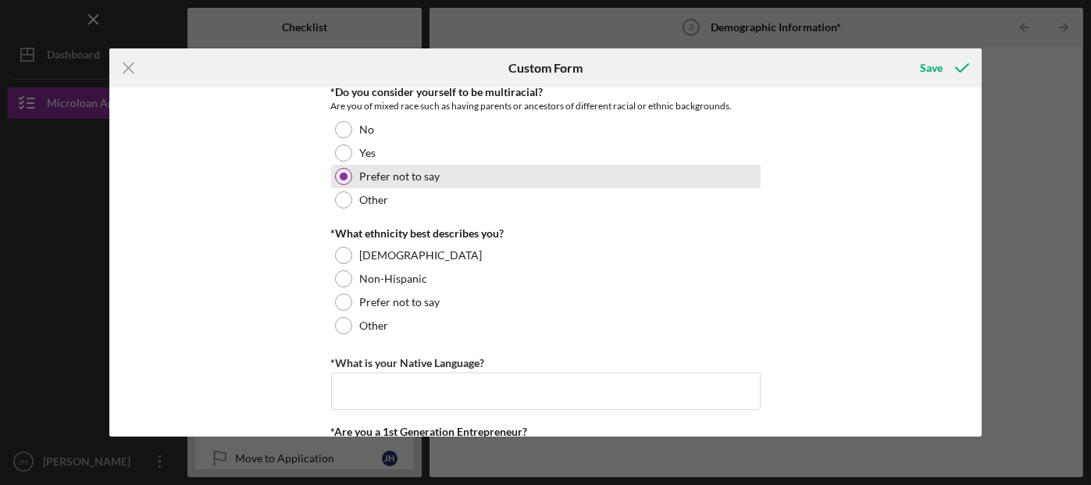
scroll to position [372, 0]
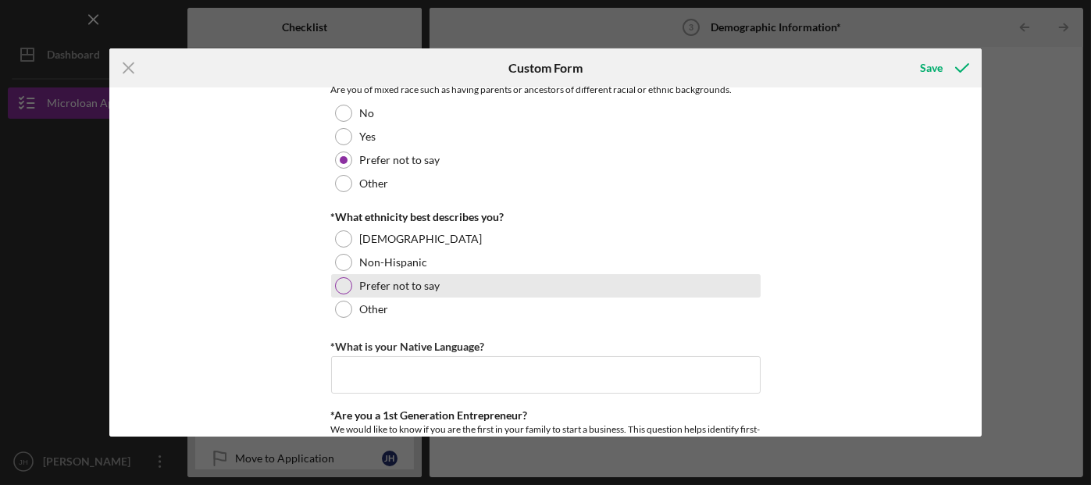
click at [336, 290] on div at bounding box center [343, 285] width 17 height 17
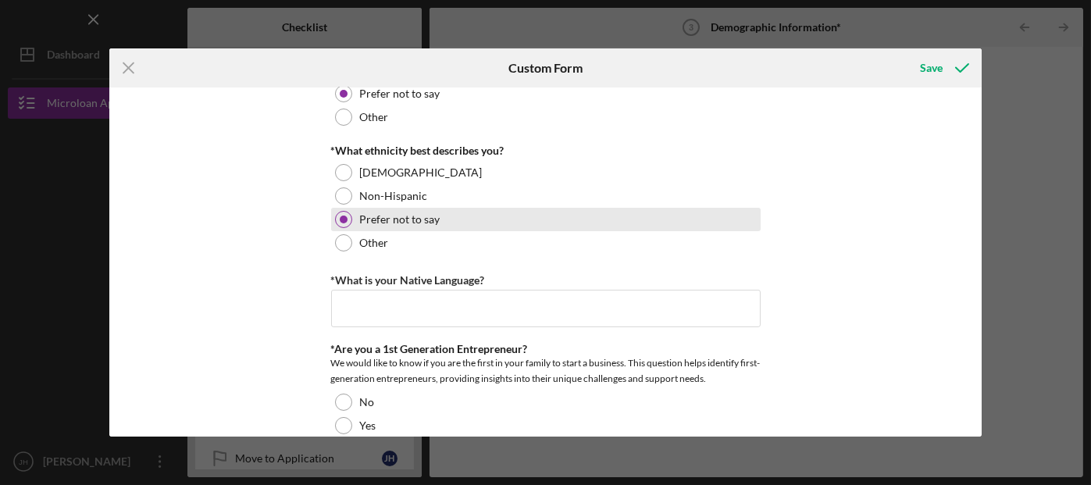
scroll to position [447, 0]
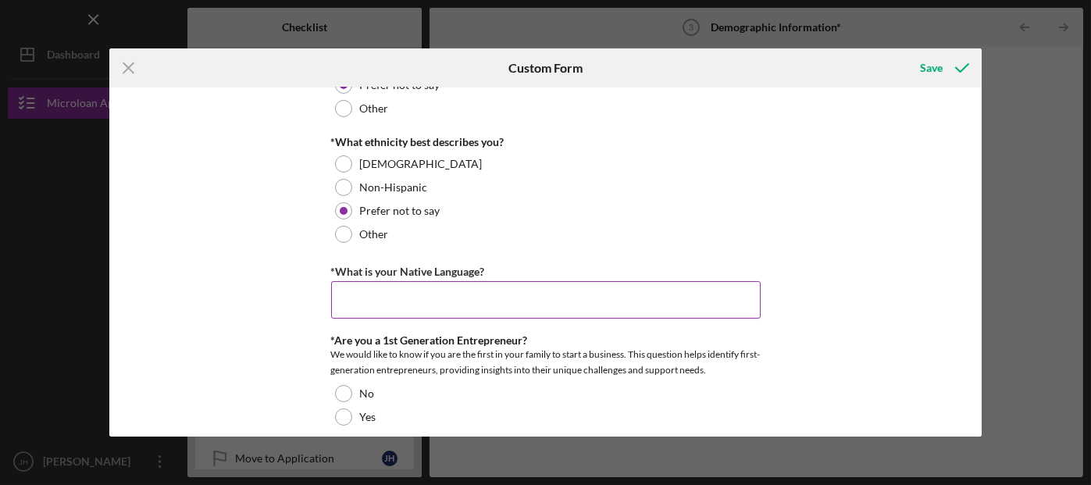
click at [347, 292] on input "*What is your Native Language?" at bounding box center [545, 299] width 429 height 37
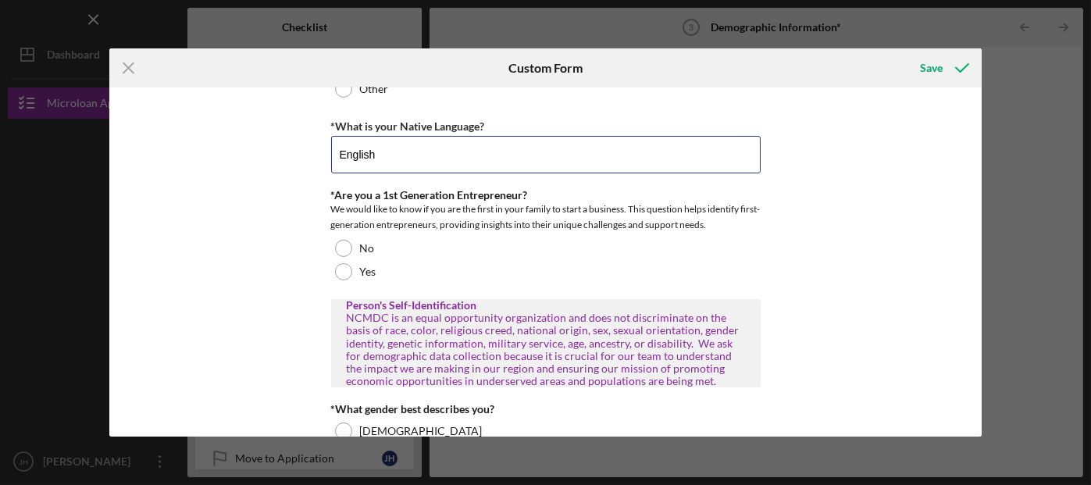
scroll to position [593, 0]
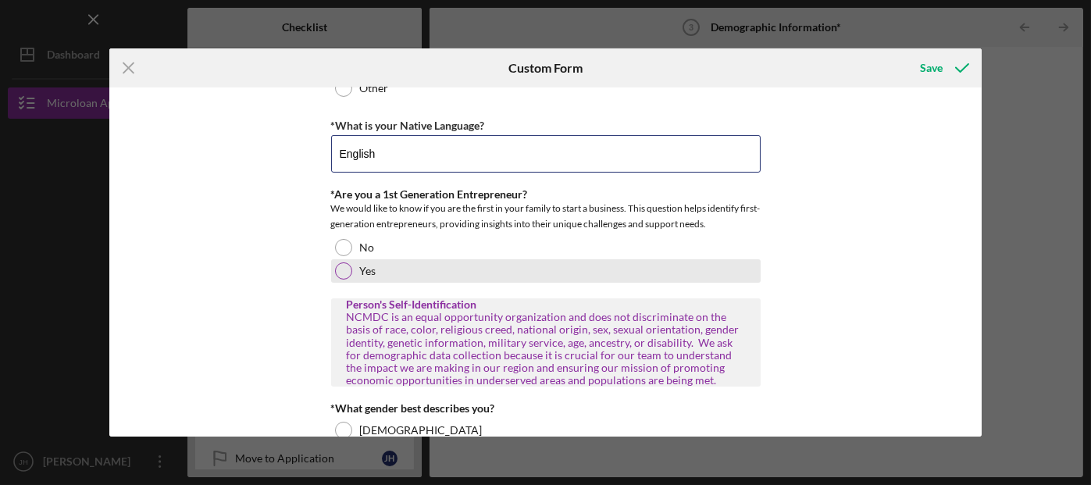
type input "English"
click at [341, 271] on div at bounding box center [343, 270] width 17 height 17
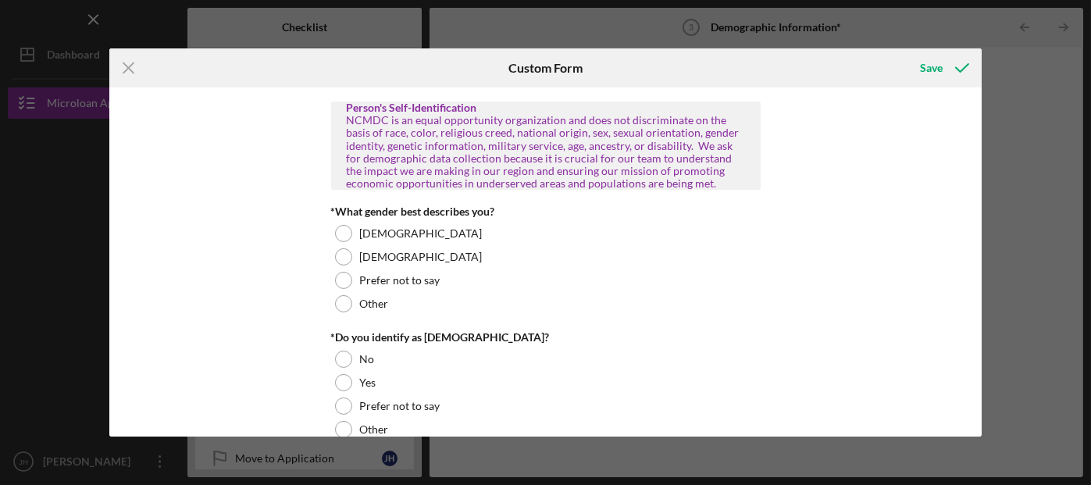
scroll to position [803, 0]
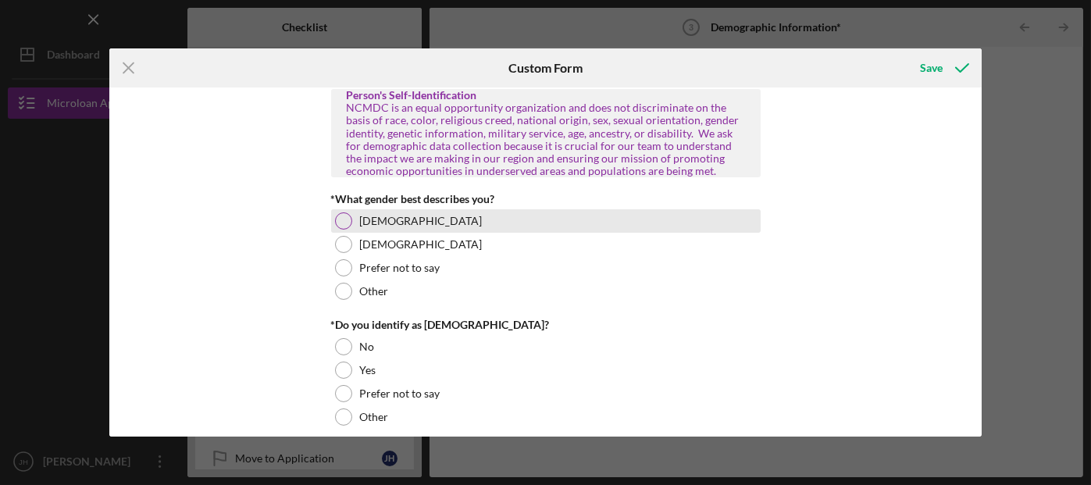
click at [342, 221] on div at bounding box center [343, 220] width 17 height 17
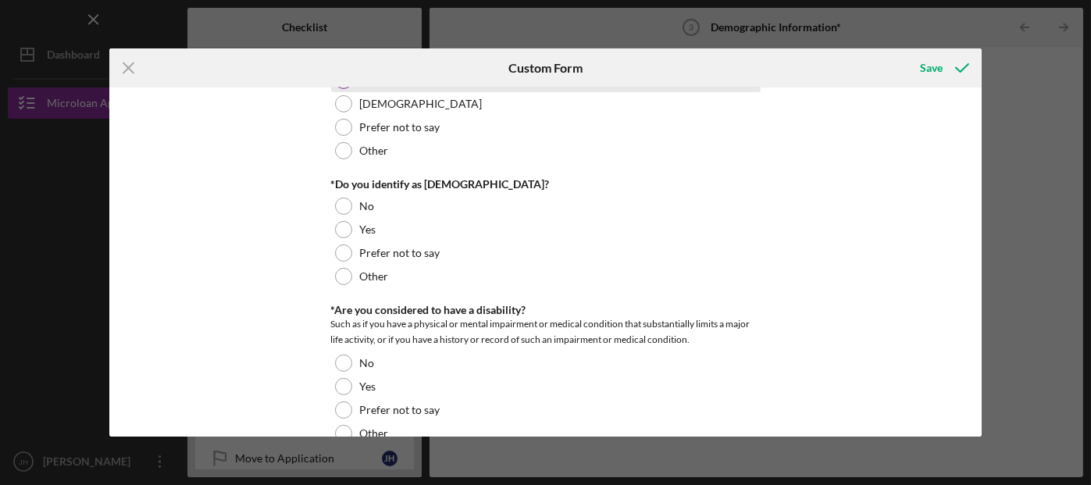
scroll to position [945, 0]
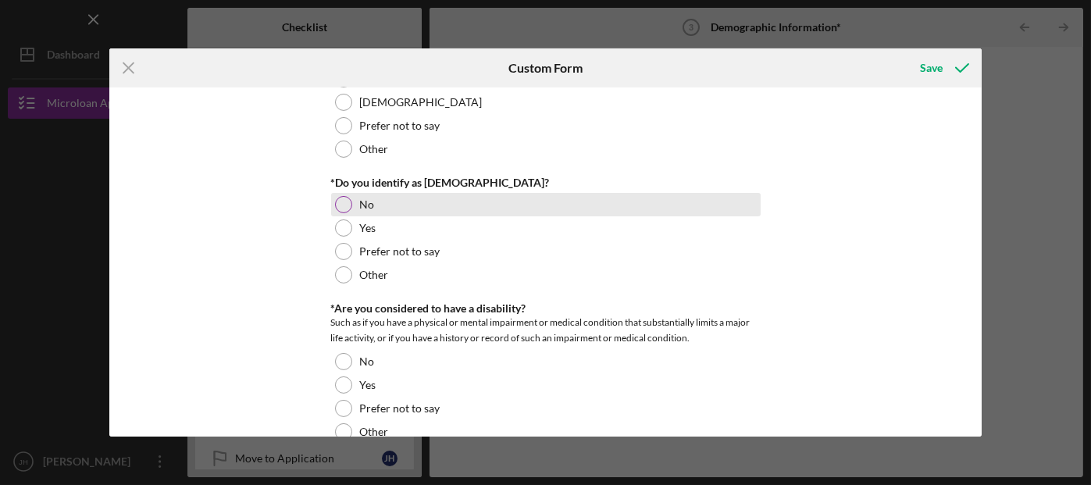
click at [336, 204] on div at bounding box center [343, 204] width 17 height 17
click at [340, 204] on div at bounding box center [344, 205] width 8 height 8
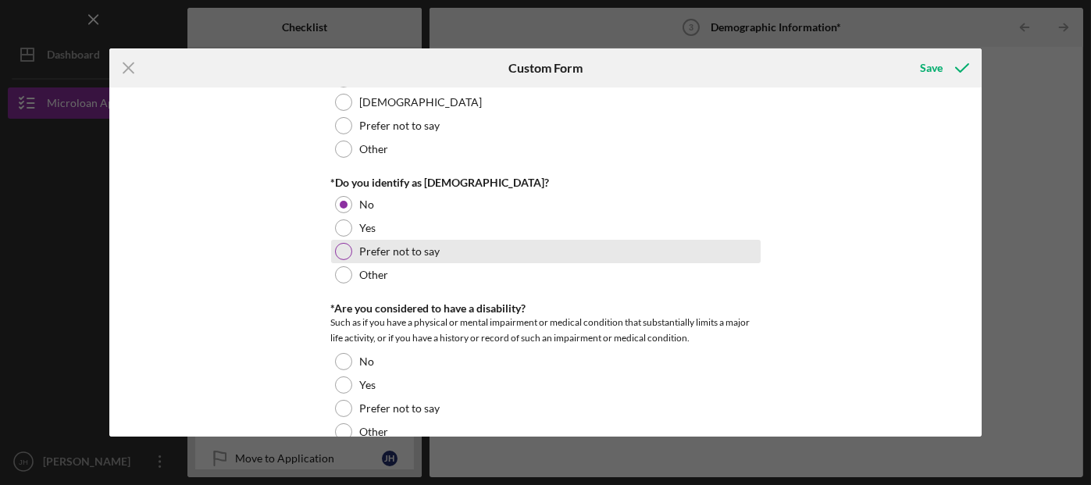
click at [337, 251] on div at bounding box center [343, 251] width 17 height 17
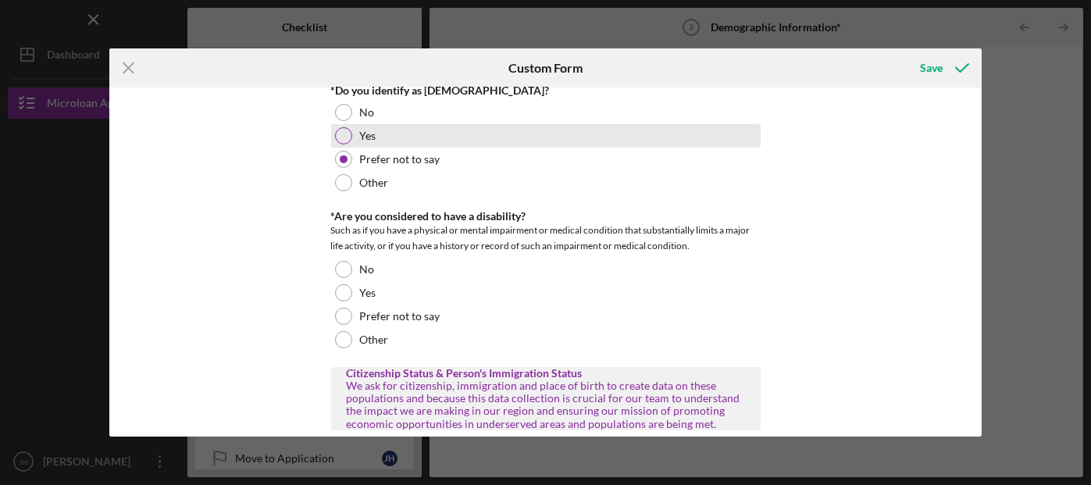
scroll to position [1037, 0]
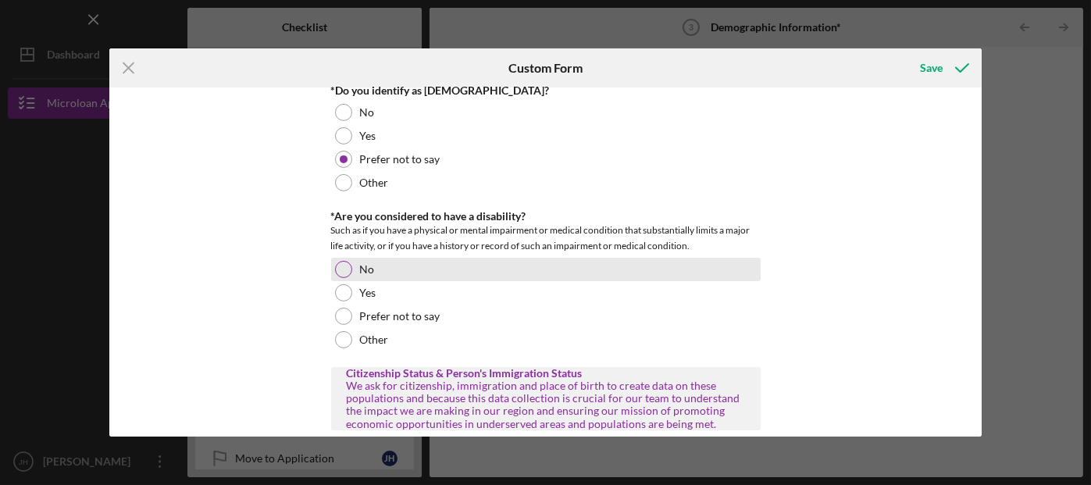
click at [345, 270] on div at bounding box center [343, 269] width 17 height 17
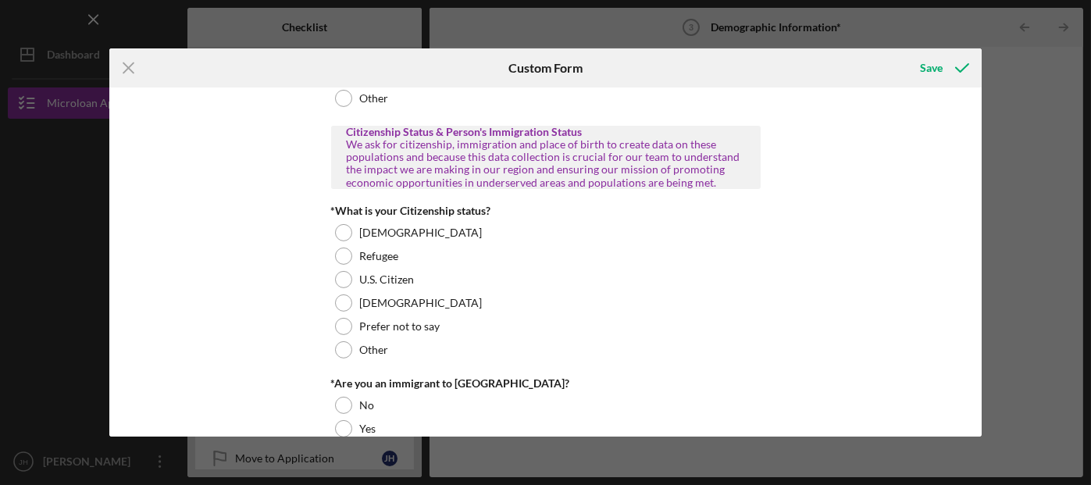
scroll to position [1282, 0]
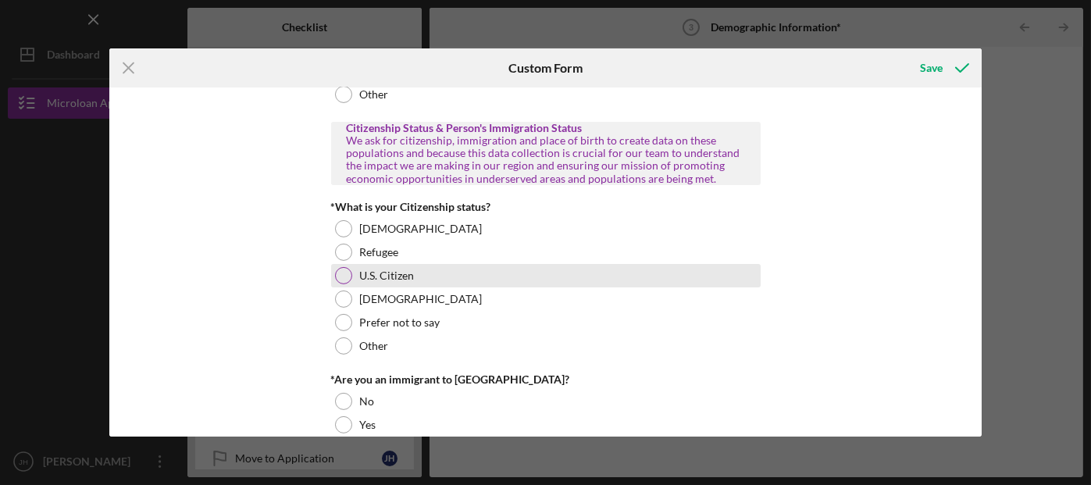
click at [339, 274] on div at bounding box center [343, 275] width 17 height 17
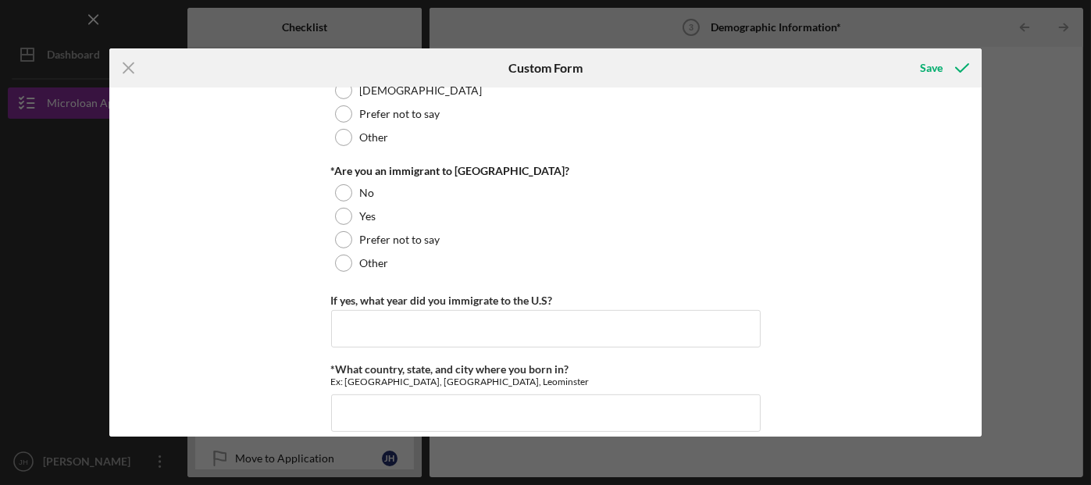
scroll to position [1493, 0]
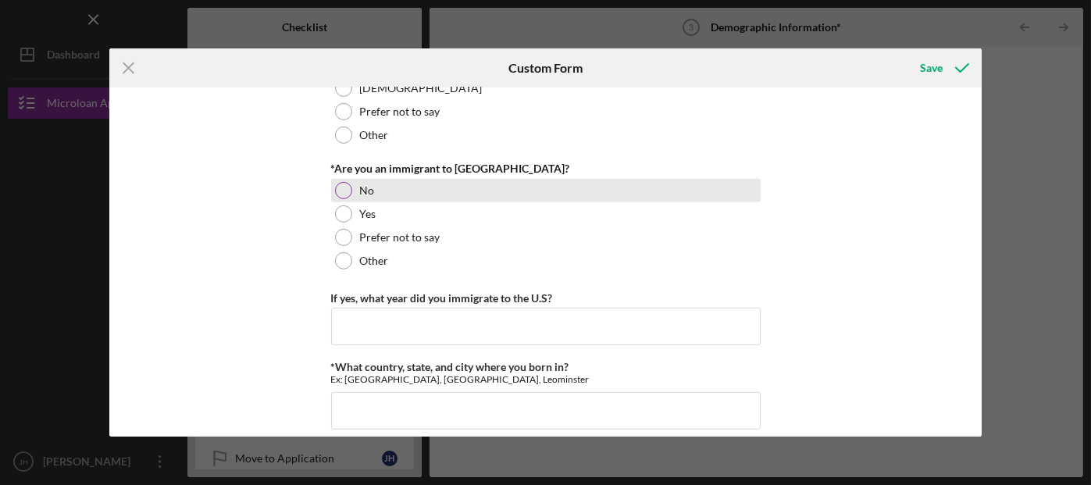
click at [340, 187] on div at bounding box center [343, 190] width 17 height 17
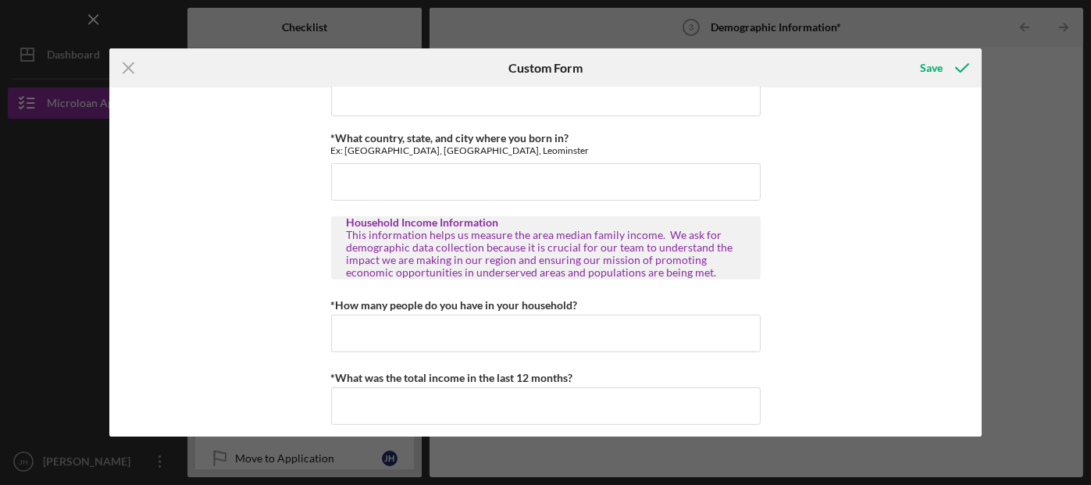
scroll to position [1730, 0]
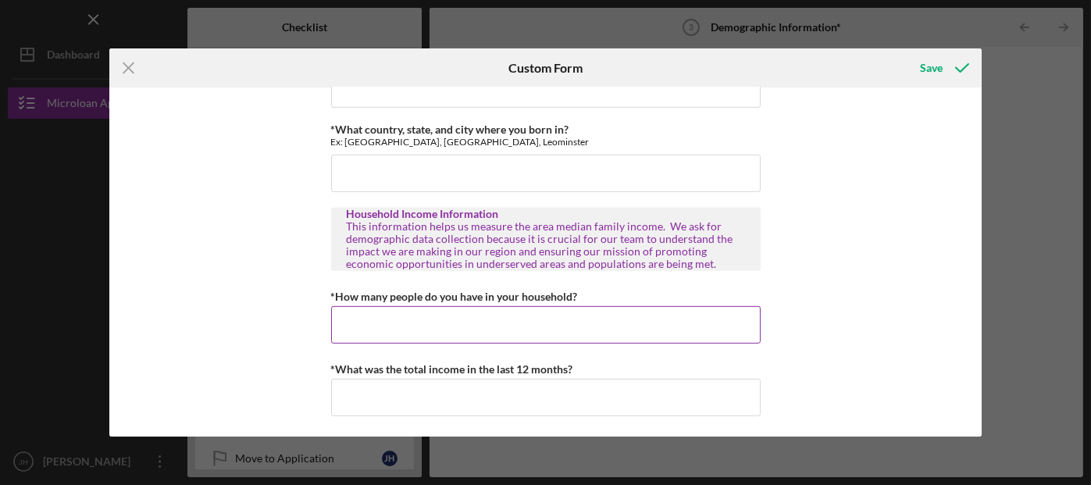
click at [434, 324] on input "*How many people do you have in your household?" at bounding box center [545, 324] width 429 height 37
click at [434, 324] on input "*How many people do you have in your household?" at bounding box center [545, 323] width 429 height 37
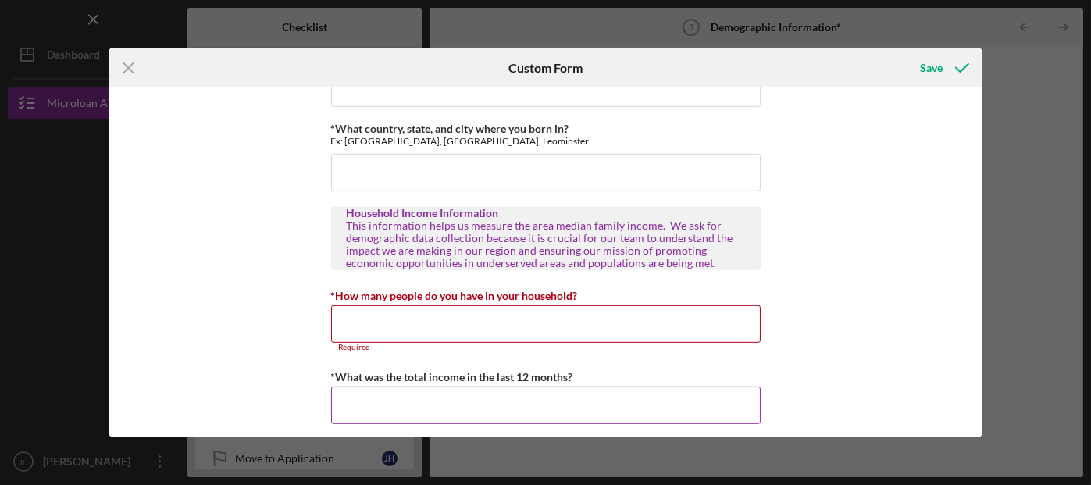
click at [397, 388] on input "*What was the total income in the last 12 months?" at bounding box center [545, 404] width 429 height 37
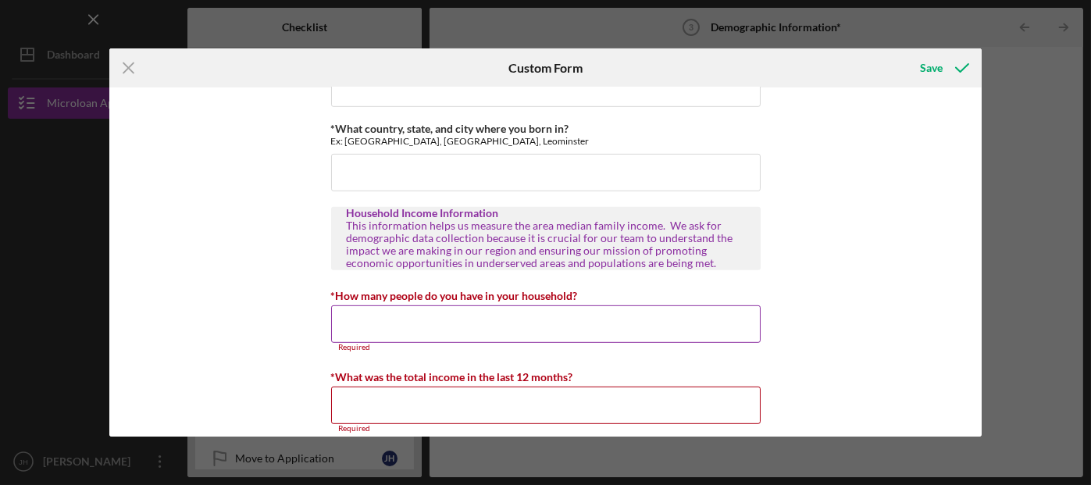
click at [376, 334] on input "*How many people do you have in your household?" at bounding box center [545, 323] width 429 height 37
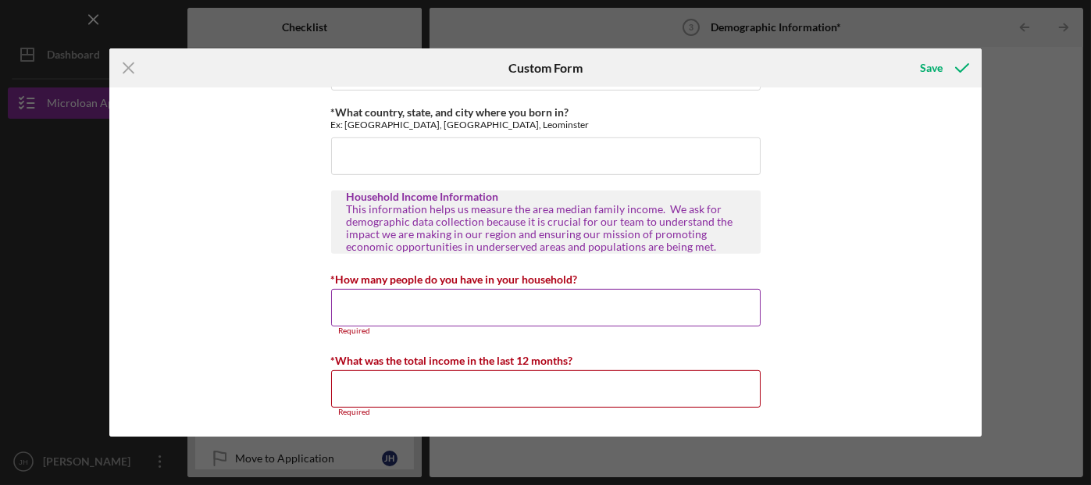
scroll to position [1749, 0]
click at [374, 297] on input "*How many people do you have in your household?" at bounding box center [545, 305] width 429 height 37
click at [377, 301] on input "*How many people do you have in your household?" at bounding box center [545, 305] width 429 height 37
click at [377, 390] on input "*What was the total income in the last 12 months?" at bounding box center [545, 386] width 429 height 37
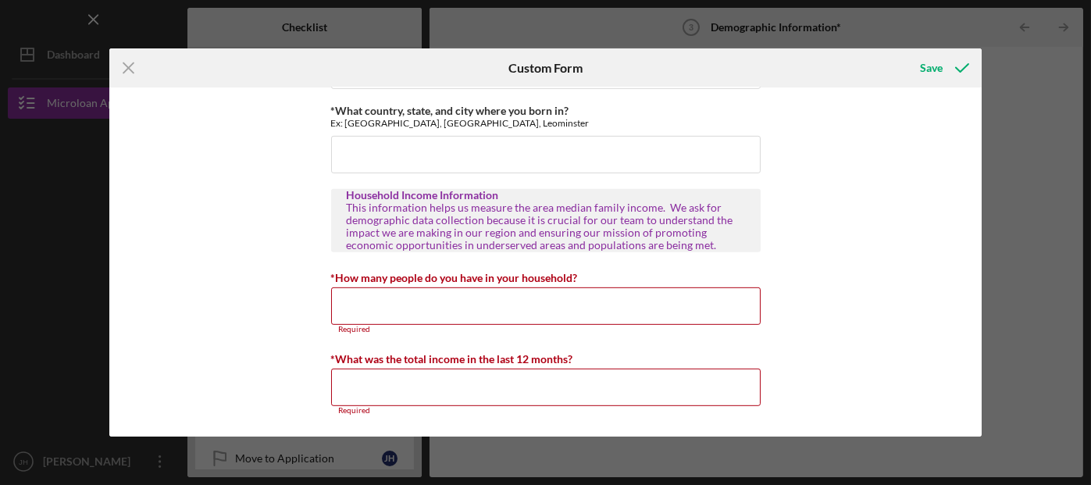
click at [908, 325] on div "Personal Demographic Information NCMDC is an equal opportunity organization and…" at bounding box center [545, 261] width 873 height 349
click at [868, 351] on div "Personal Demographic Information NCMDC is an equal opportunity organization and…" at bounding box center [545, 261] width 873 height 349
click at [947, 72] on icon "submit" at bounding box center [961, 67] width 39 height 39
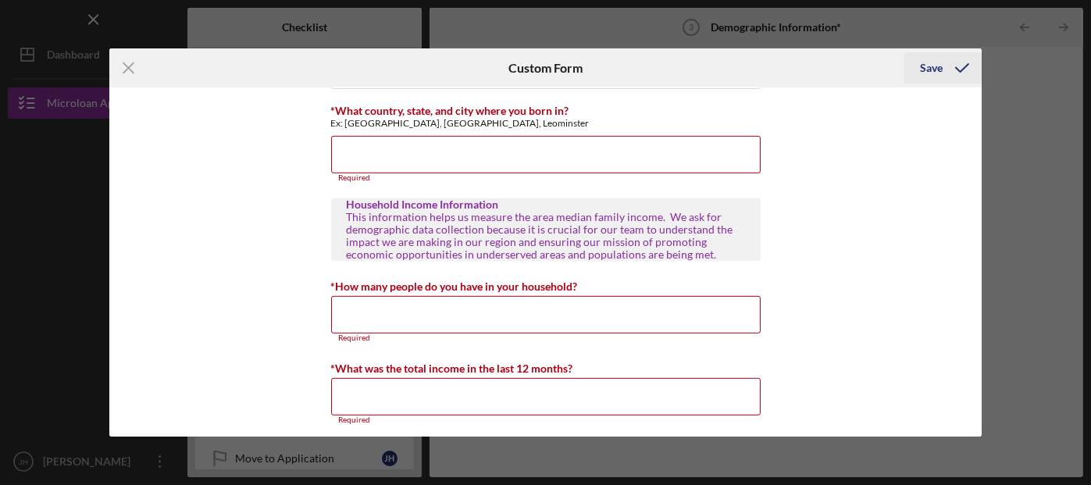
scroll to position [1757, 0]
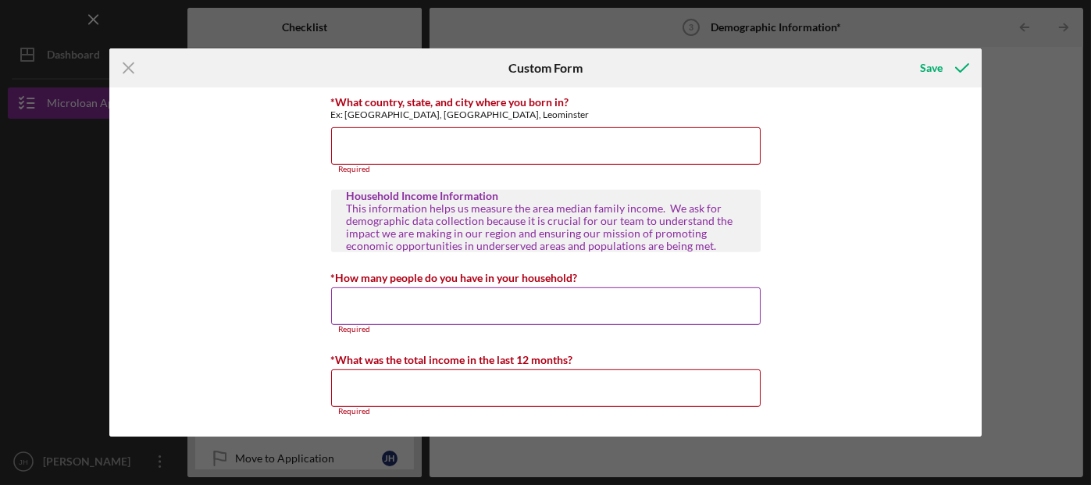
click at [389, 311] on input "*How many people do you have in your household?" at bounding box center [545, 305] width 429 height 37
click at [928, 72] on div "Save" at bounding box center [931, 67] width 23 height 31
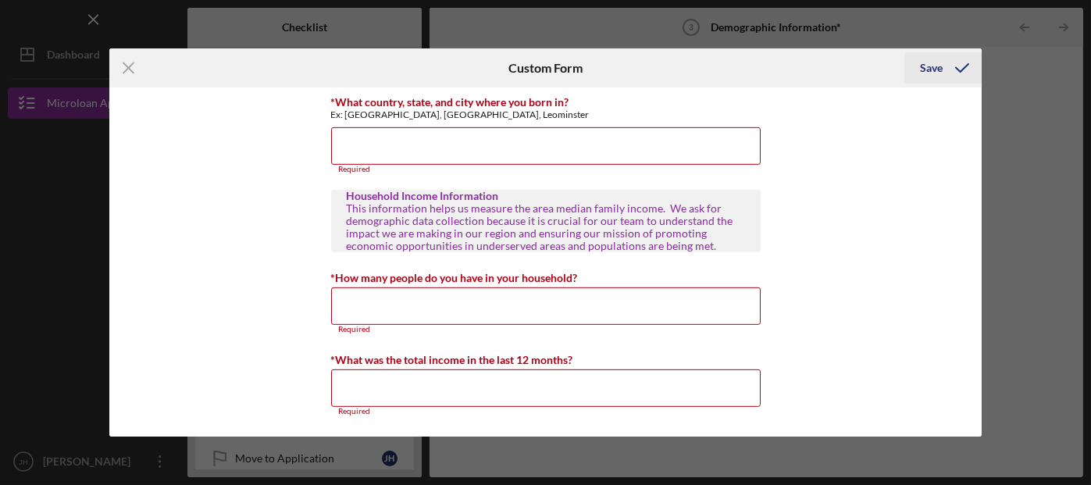
click at [928, 72] on div "Save" at bounding box center [931, 67] width 23 height 31
click at [746, 461] on div "Icon/Menu Close Custom Form Save Personal Demographic Information NCMDC is an e…" at bounding box center [545, 242] width 1091 height 485
click at [481, 308] on input "*How many people do you have in your household?" at bounding box center [545, 306] width 429 height 37
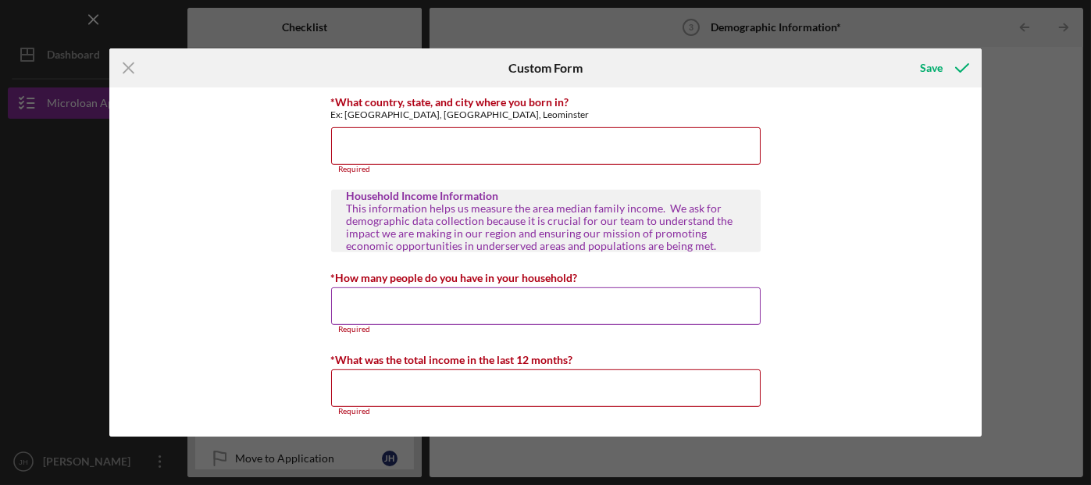
click at [481, 308] on input "*How many people do you have in your household?" at bounding box center [545, 305] width 429 height 37
click at [120, 78] on icon "Icon/Menu Close" at bounding box center [128, 67] width 39 height 39
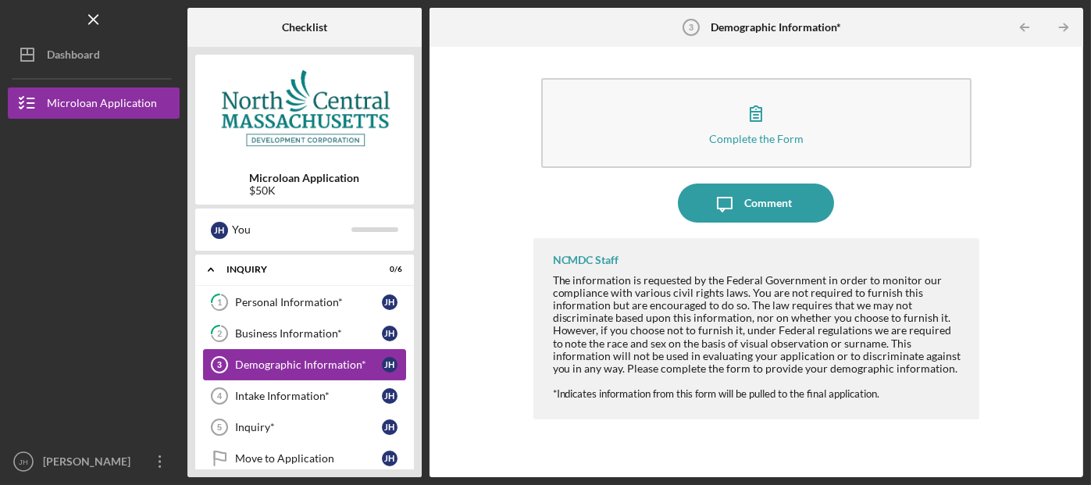
scroll to position [4, 0]
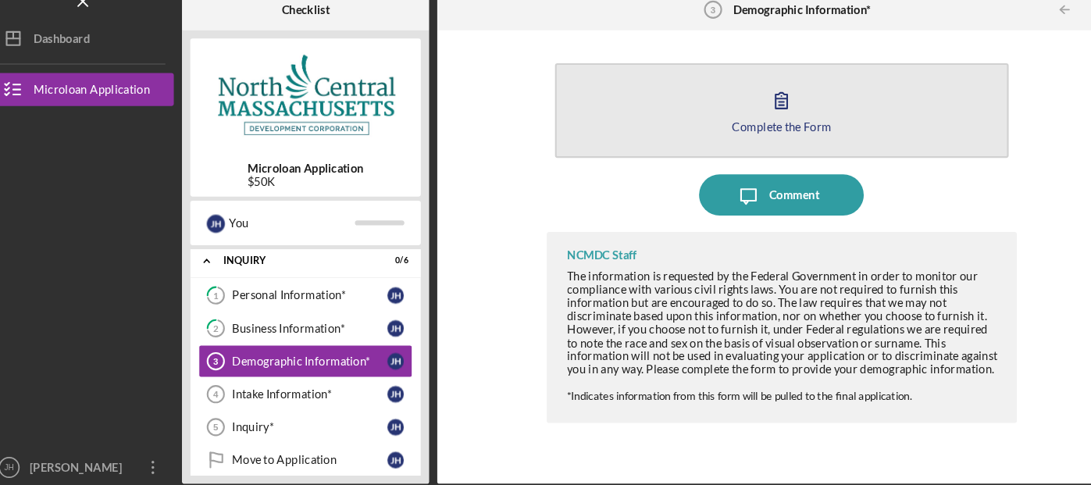
click at [760, 116] on icon "button" at bounding box center [755, 113] width 39 height 39
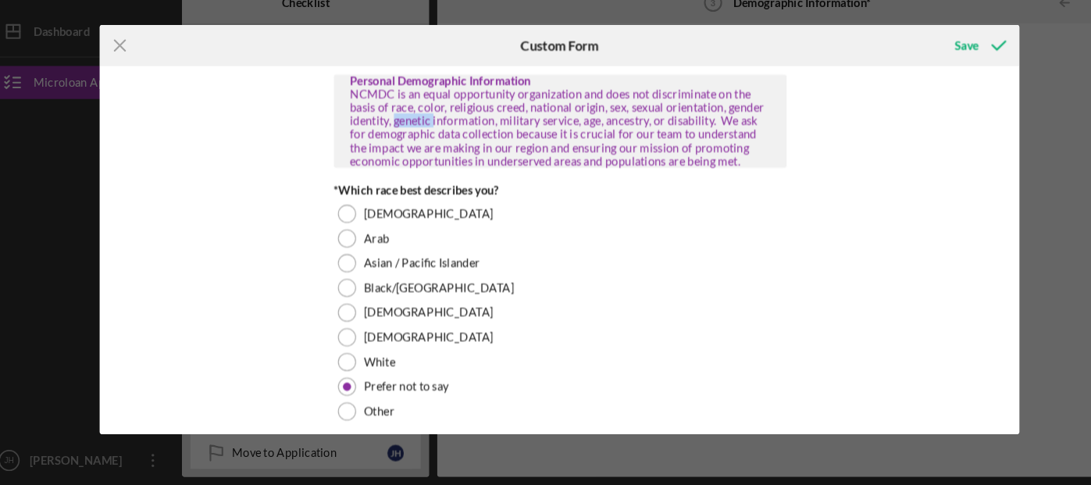
click at [760, 123] on div "Personal Demographic Information NCMDC is an equal opportunity organization and…" at bounding box center [545, 261] width 873 height 349
click at [403, 142] on div "NCMDC is an equal opportunity organization and does not discriminate on the bas…" at bounding box center [546, 146] width 398 height 76
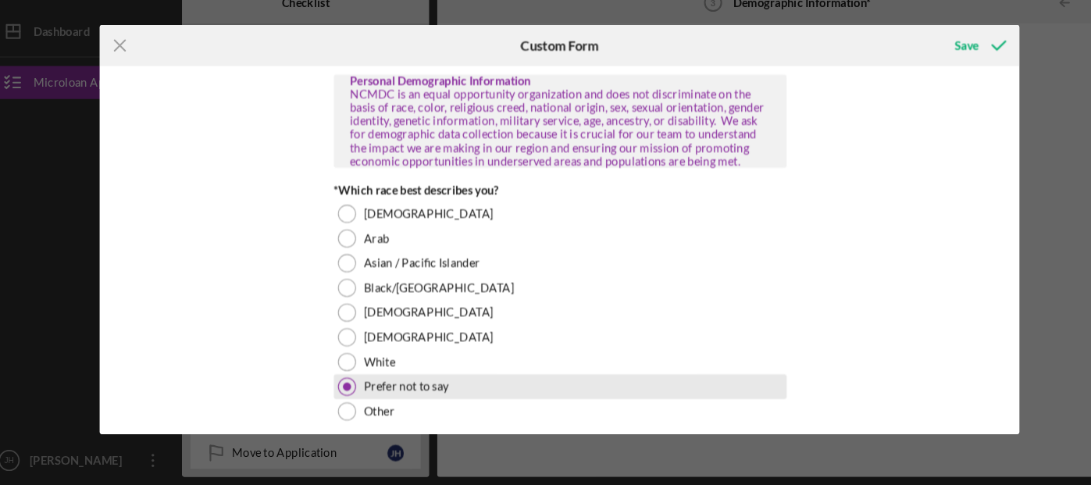
click at [340, 398] on div at bounding box center [343, 391] width 17 height 17
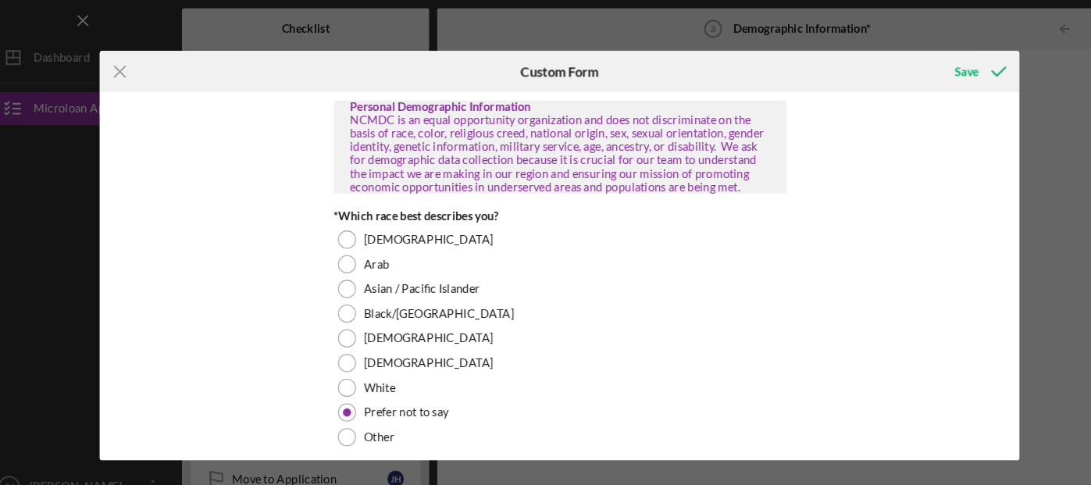
click at [1026, 23] on div "Icon/Menu Close Custom Form Save Personal Demographic Information NCMDC is an e…" at bounding box center [545, 242] width 1091 height 485
click at [137, 63] on icon "Icon/Menu Close" at bounding box center [128, 67] width 39 height 39
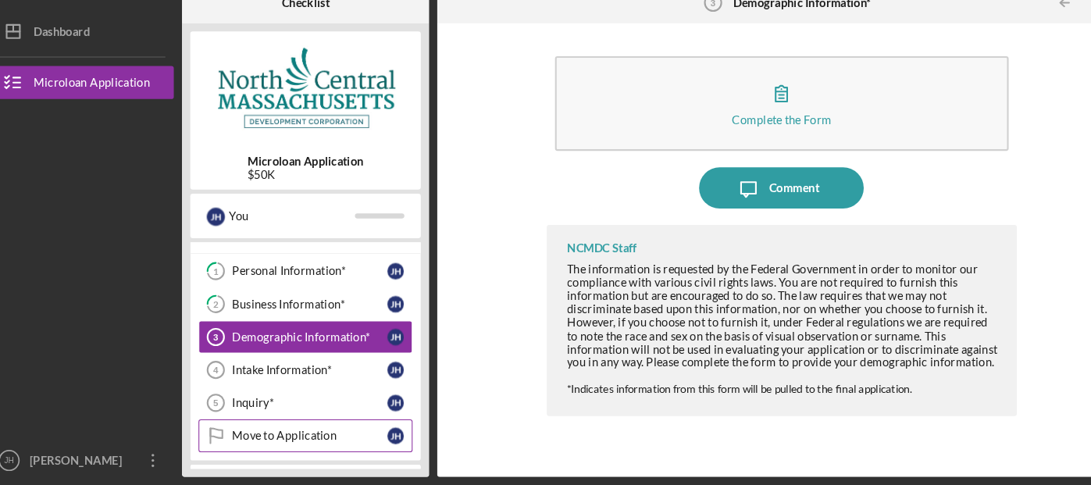
scroll to position [23, 0]
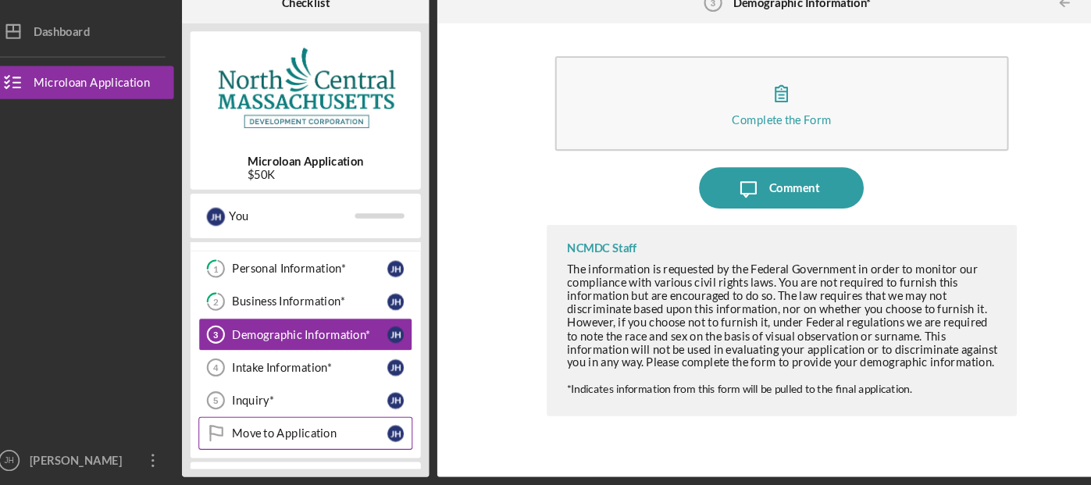
click at [318, 436] on div "Move to Application" at bounding box center [308, 435] width 147 height 12
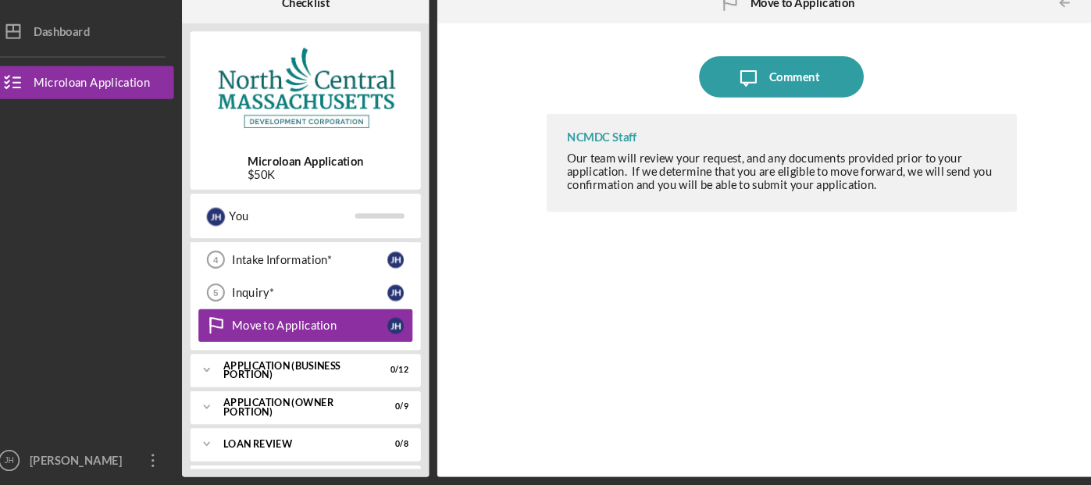
scroll to position [129, 0]
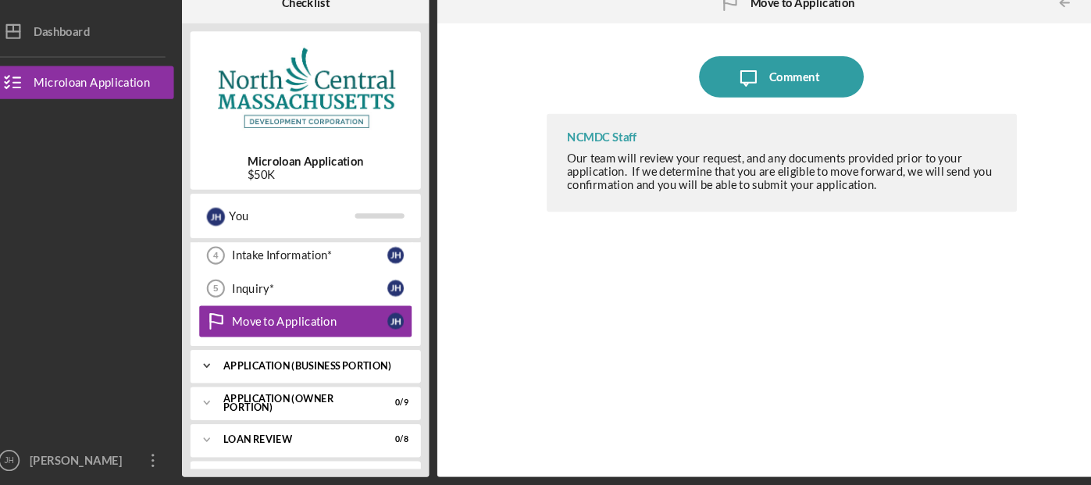
click at [271, 368] on div "APPLICATION (BUSINESS PORTION)" at bounding box center [310, 371] width 168 height 9
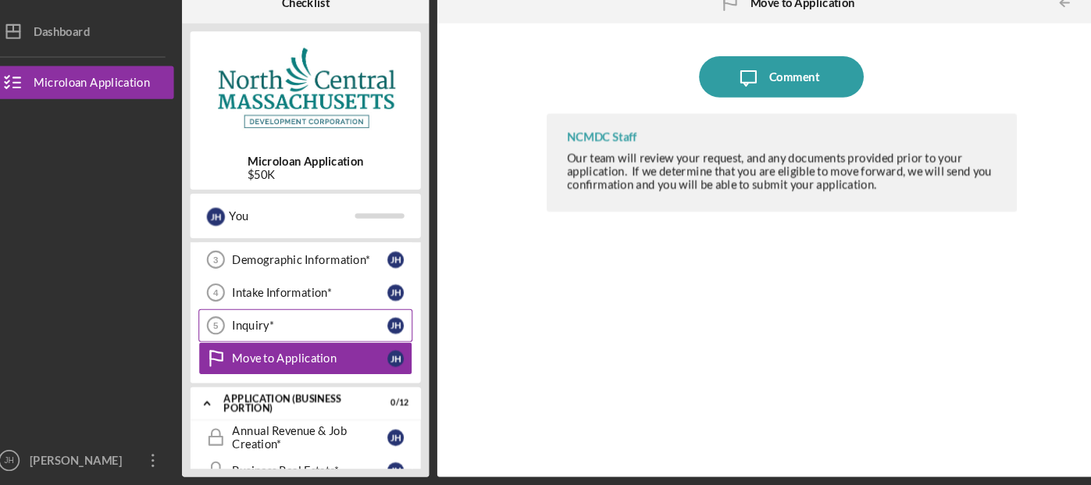
scroll to position [94, 0]
click at [257, 335] on div "Inquiry*" at bounding box center [308, 333] width 147 height 12
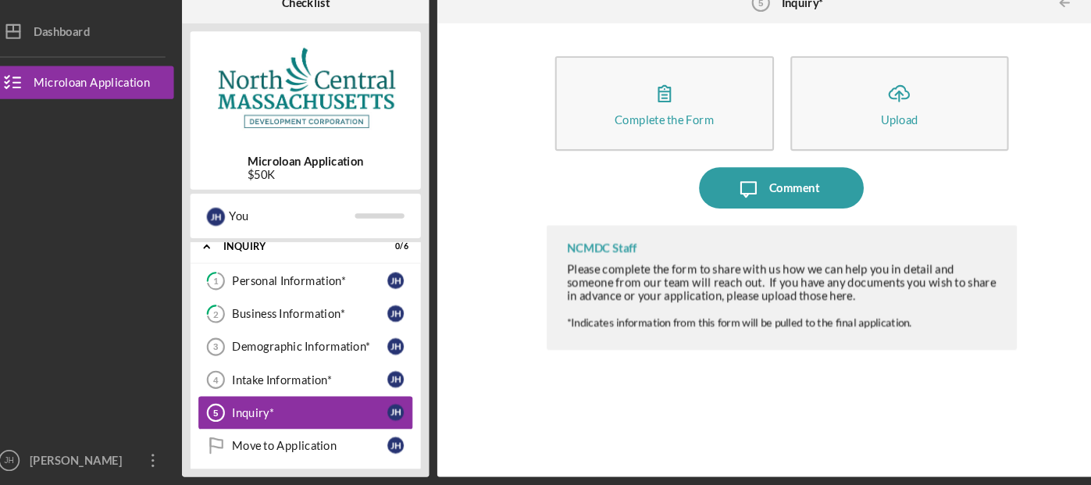
scroll to position [8, 0]
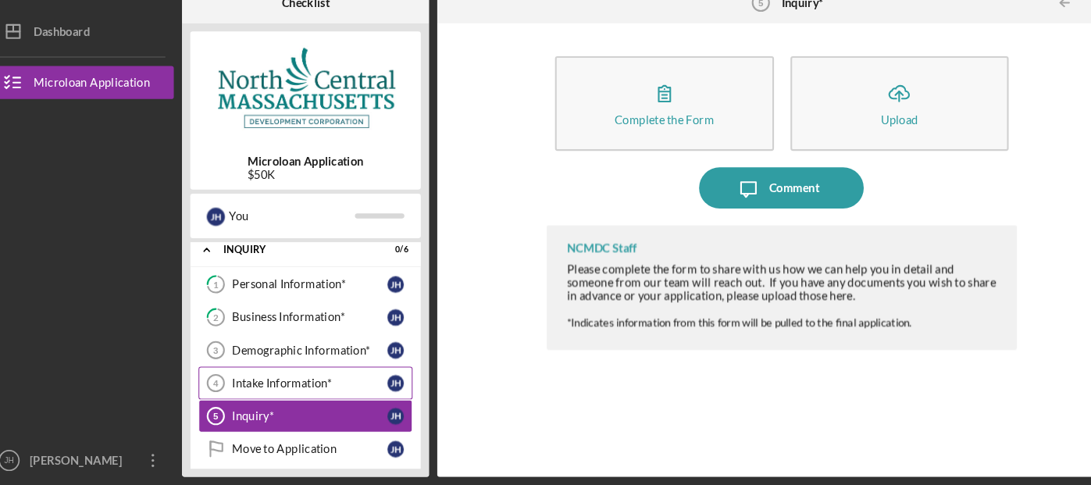
click at [278, 384] on div "Intake Information*" at bounding box center [308, 388] width 147 height 12
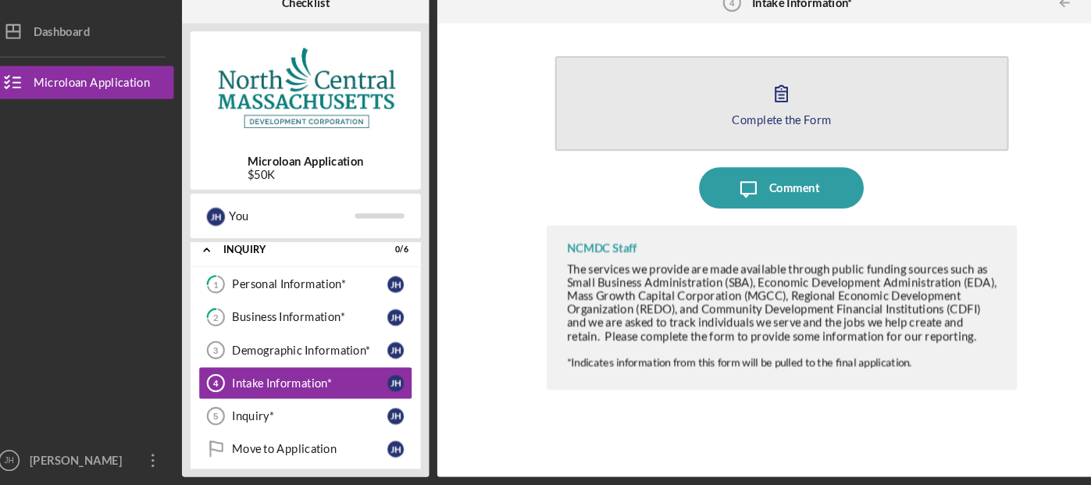
click at [754, 133] on div "Complete the Form" at bounding box center [756, 139] width 94 height 12
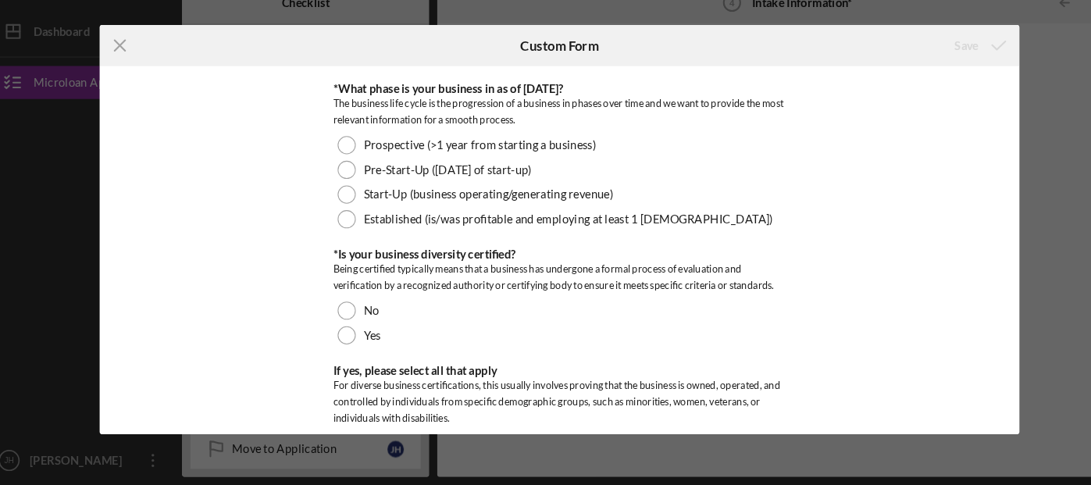
scroll to position [265, 0]
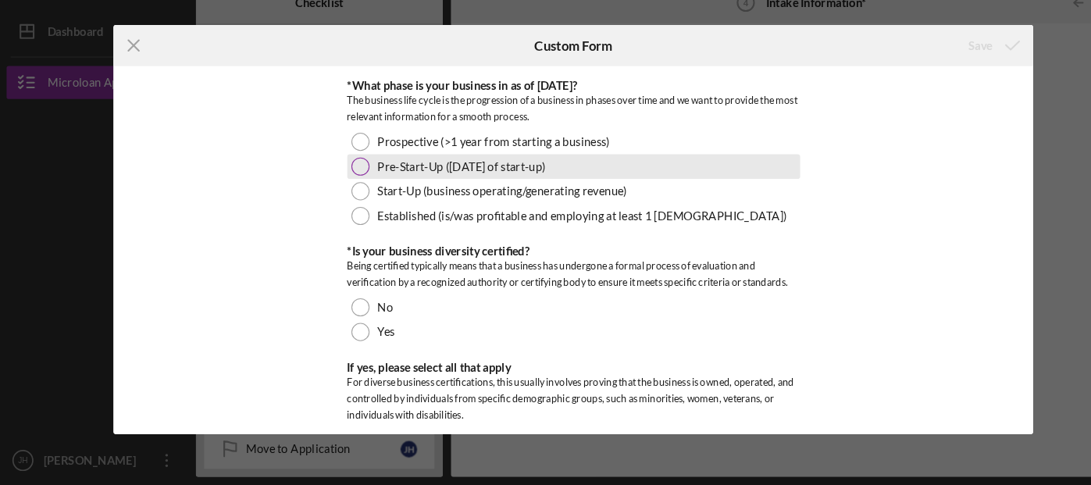
click at [341, 181] on div at bounding box center [343, 182] width 17 height 17
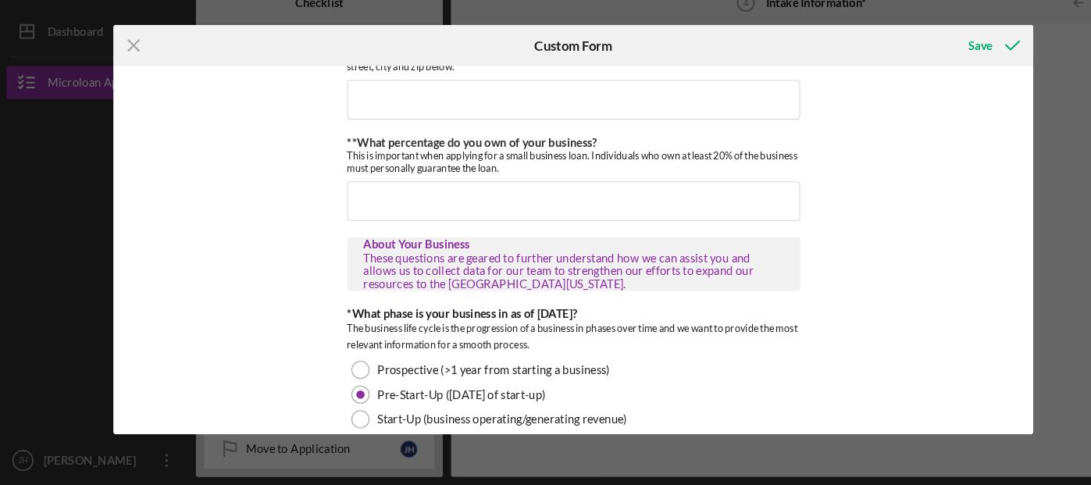
scroll to position [0, 0]
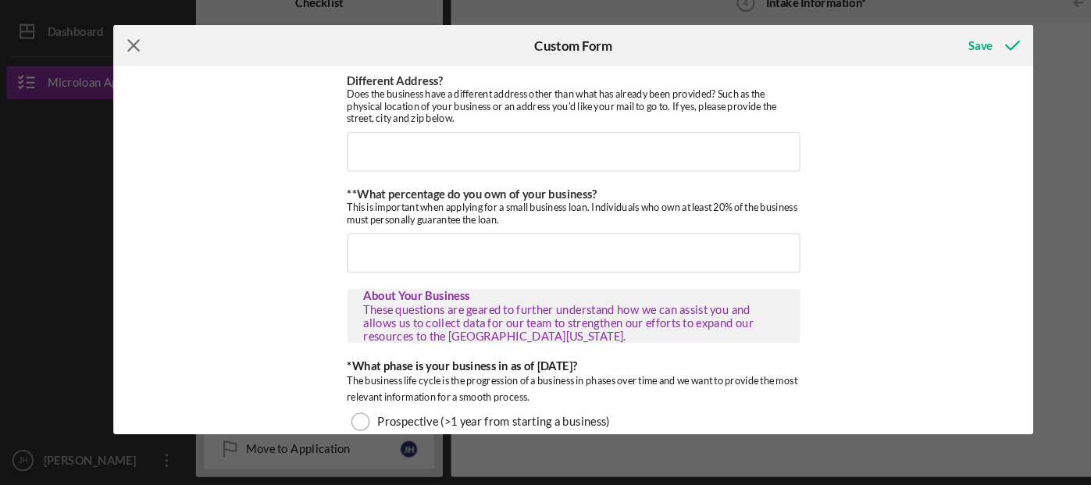
click at [124, 69] on icon "Icon/Menu Close" at bounding box center [128, 67] width 39 height 39
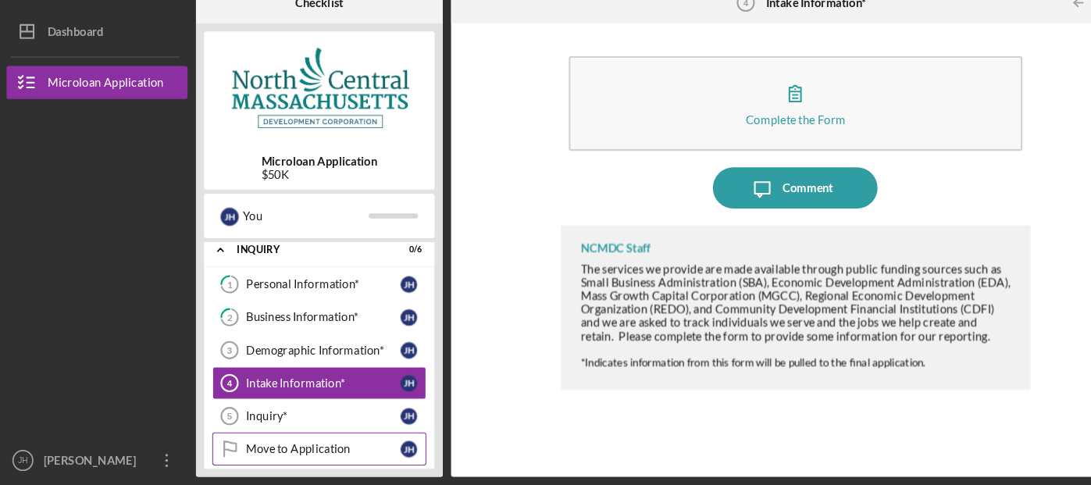
click at [285, 457] on link "Move to Application Move to Application [PERSON_NAME]" at bounding box center [304, 450] width 203 height 31
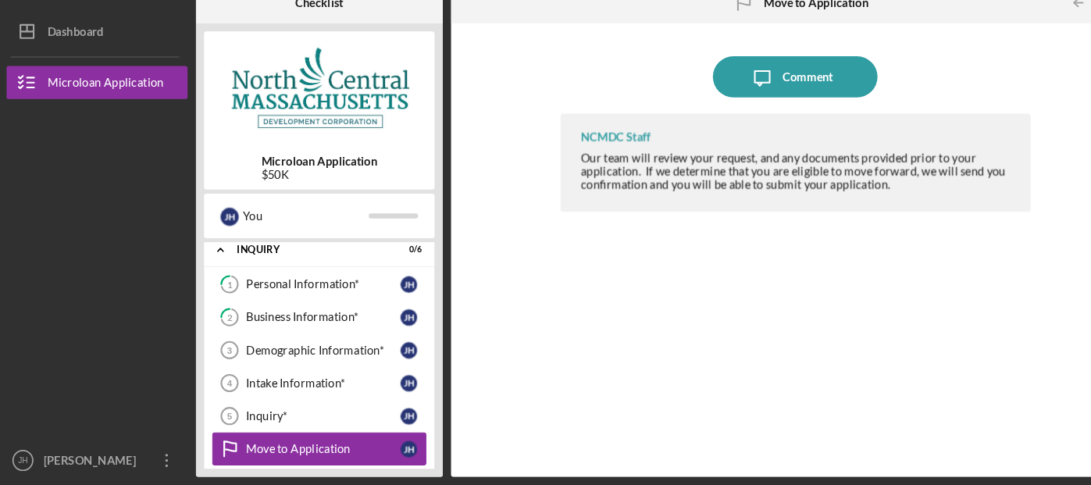
click at [285, 457] on link "Move to Application Move to Application [PERSON_NAME]" at bounding box center [304, 450] width 203 height 31
click at [312, 422] on div "Inquiry*" at bounding box center [308, 419] width 147 height 12
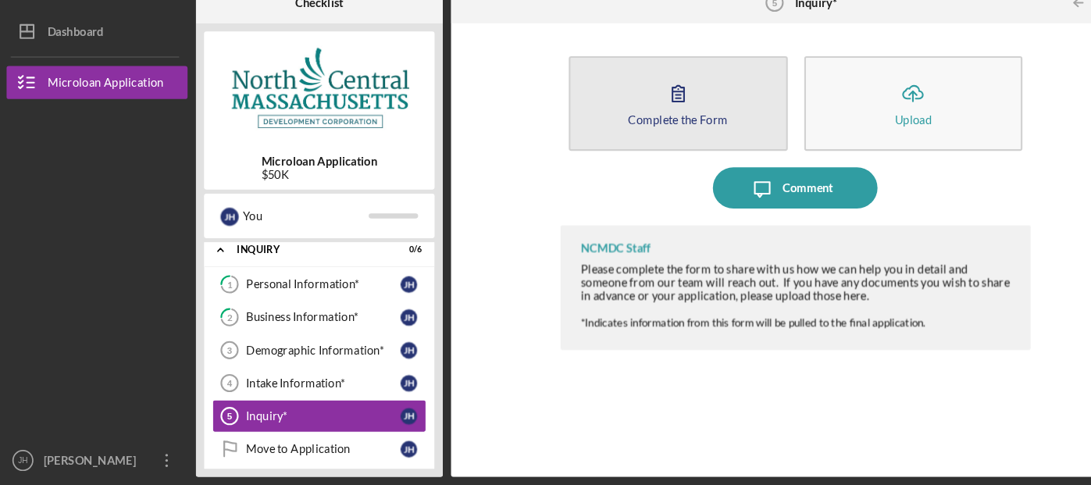
click at [672, 145] on button "Complete the Form Form" at bounding box center [645, 123] width 208 height 90
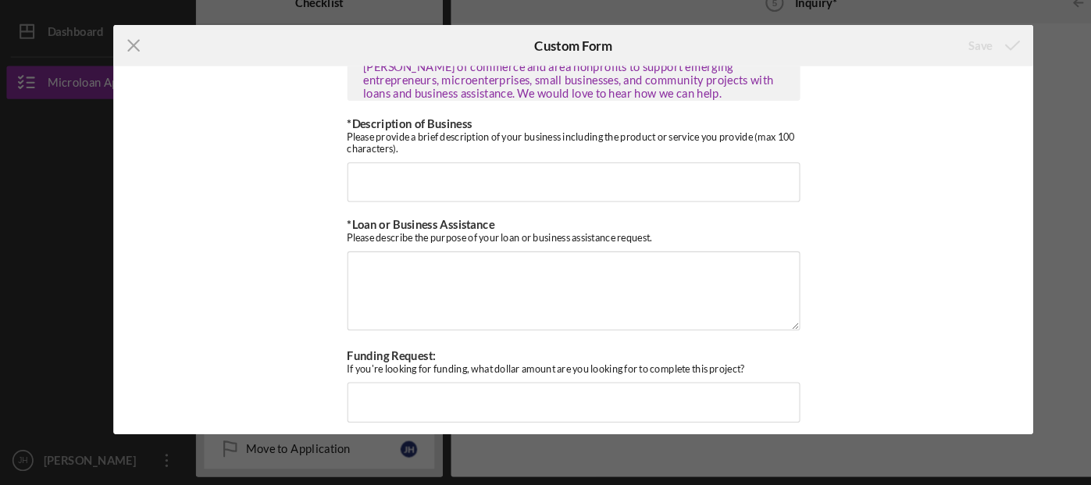
scroll to position [48, 0]
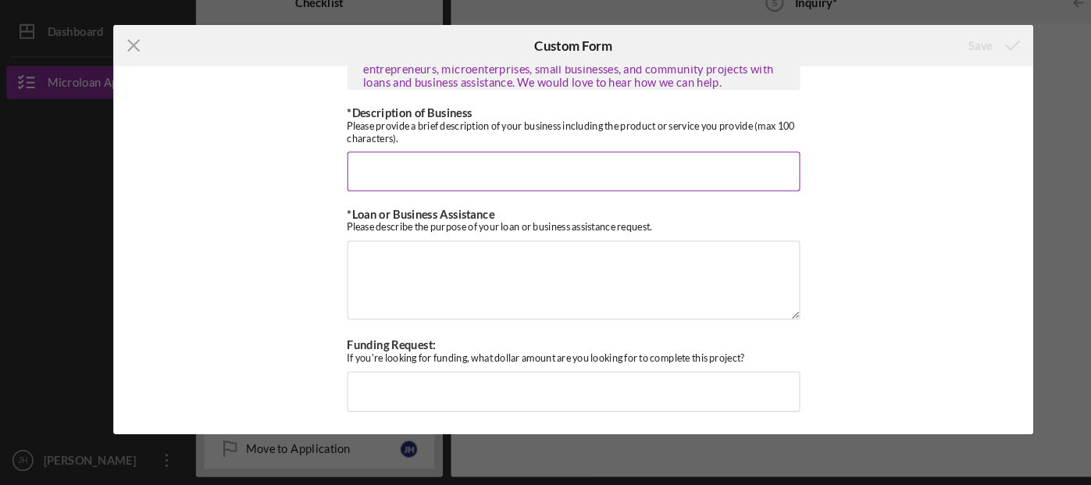
click at [354, 176] on input "*Description of Business" at bounding box center [545, 187] width 429 height 37
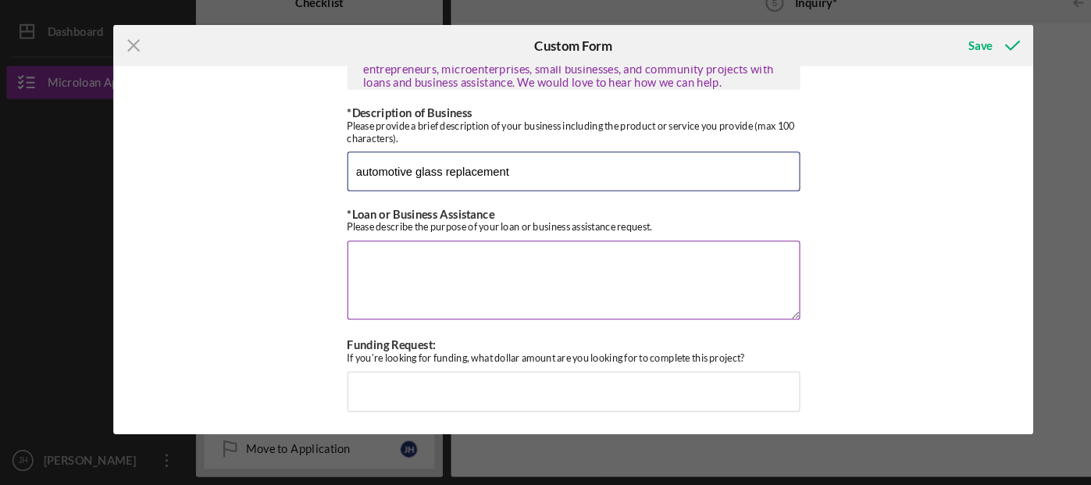
type input "automotive glass replacement"
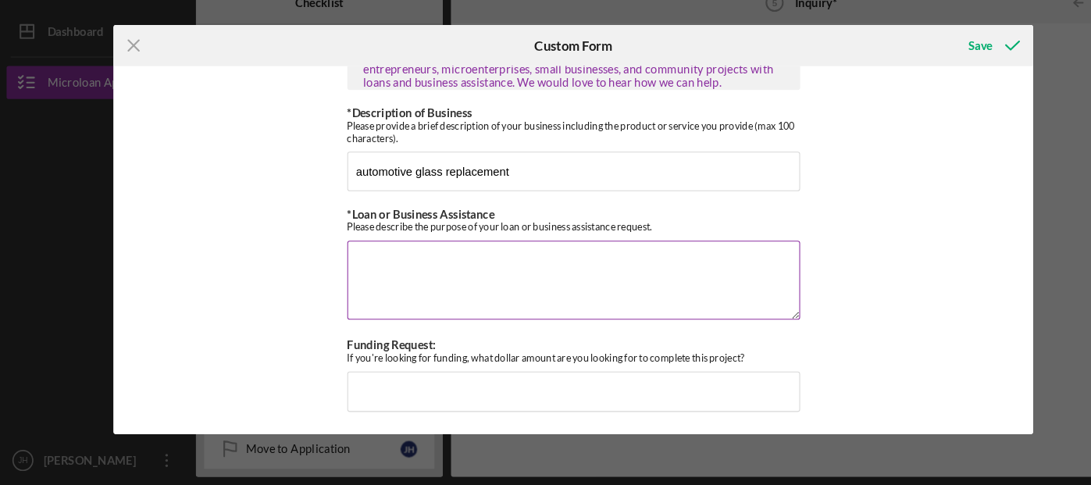
click at [420, 269] on textarea "*Loan or Business Assistance" at bounding box center [545, 290] width 429 height 75
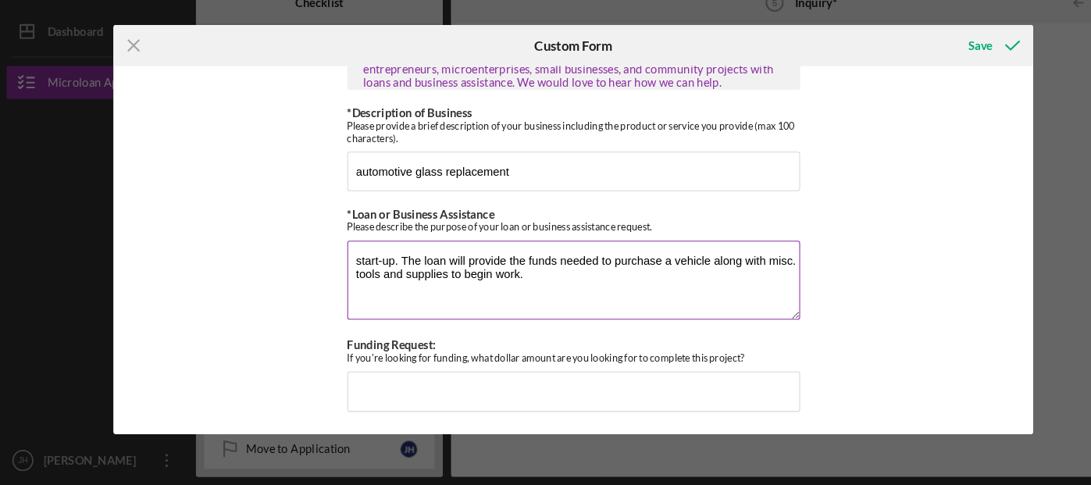
click at [479, 269] on textarea "start-up. The loan will provide the funds needed to purchase a vehicle along wi…" at bounding box center [545, 290] width 429 height 75
click at [582, 270] on textarea "start-up. The loan will provide the funds needed to purchase a vehicle along wi…" at bounding box center [545, 290] width 429 height 75
click at [582, 271] on textarea "start-up. The loan will provide the funds needed to purchase a vehicle along wi…" at bounding box center [545, 290] width 429 height 75
click at [721, 285] on textarea "start-up. The loan will provide the funds needed to file all legal forms for st…" at bounding box center [545, 290] width 429 height 75
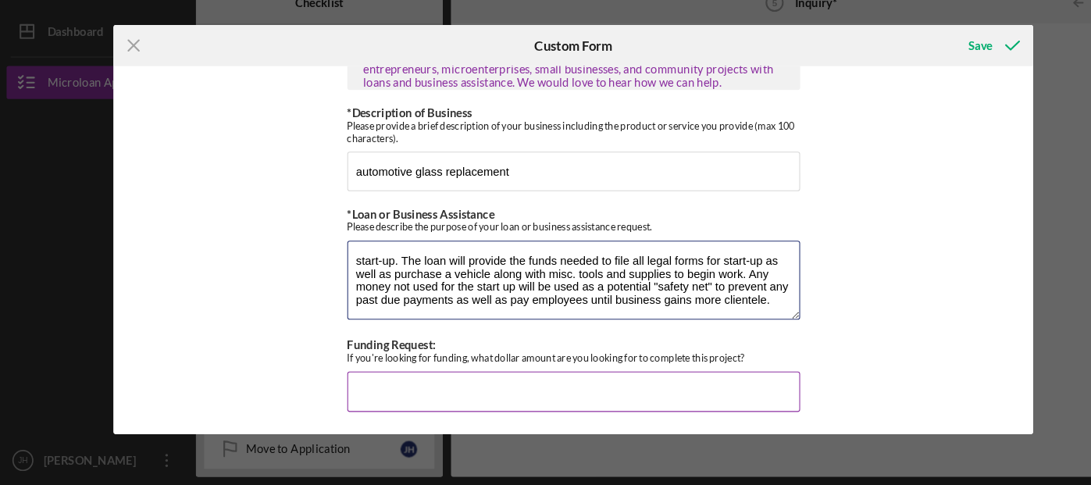
type textarea "start-up. The loan will provide the funds needed to file all legal forms for st…"
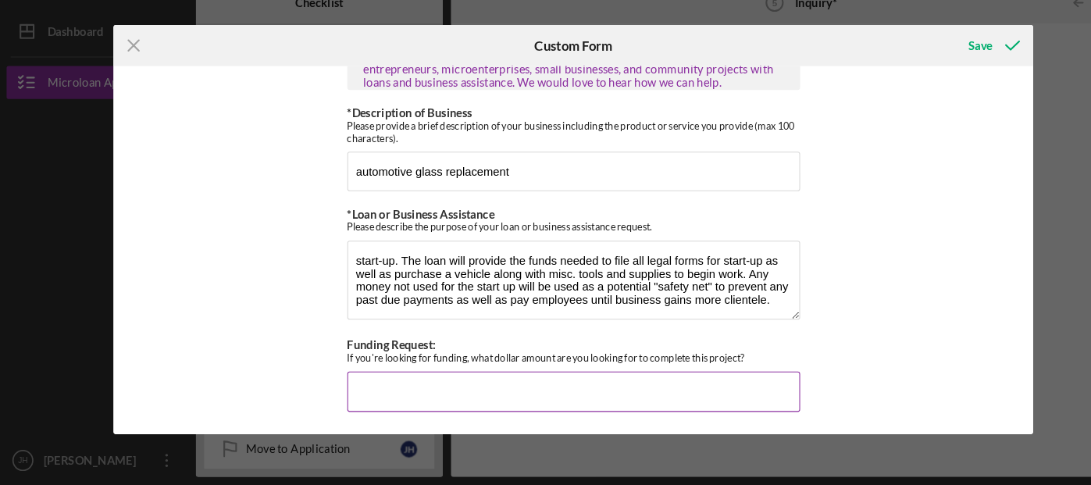
click at [452, 386] on input "Funding Request:" at bounding box center [545, 395] width 429 height 37
type input "$50,000"
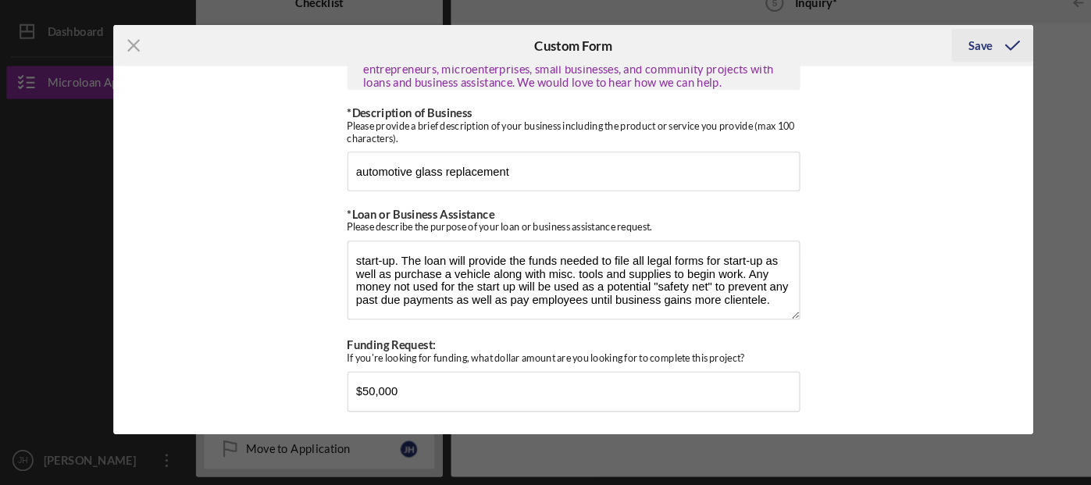
click at [939, 65] on div "Save" at bounding box center [931, 67] width 23 height 31
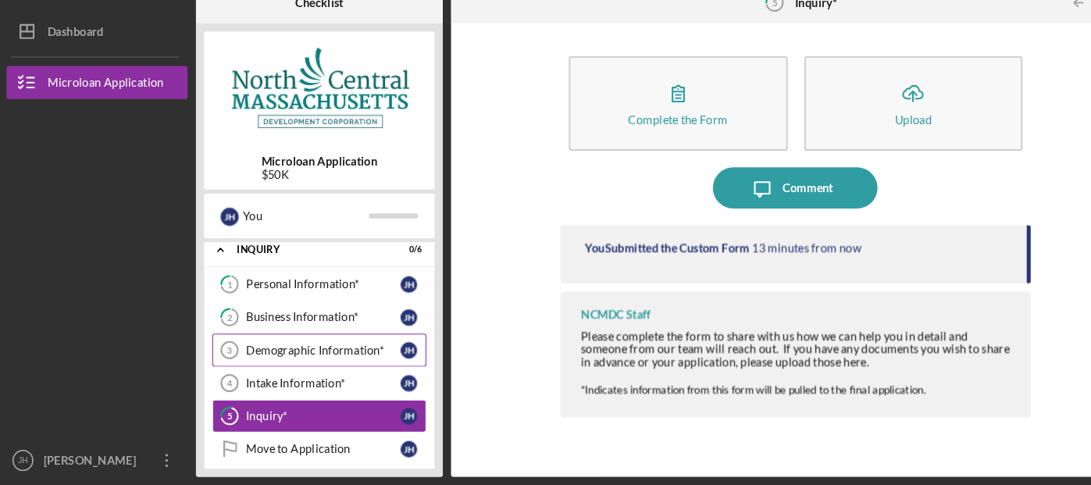
click at [254, 358] on div "Demographic Information*" at bounding box center [308, 357] width 147 height 12
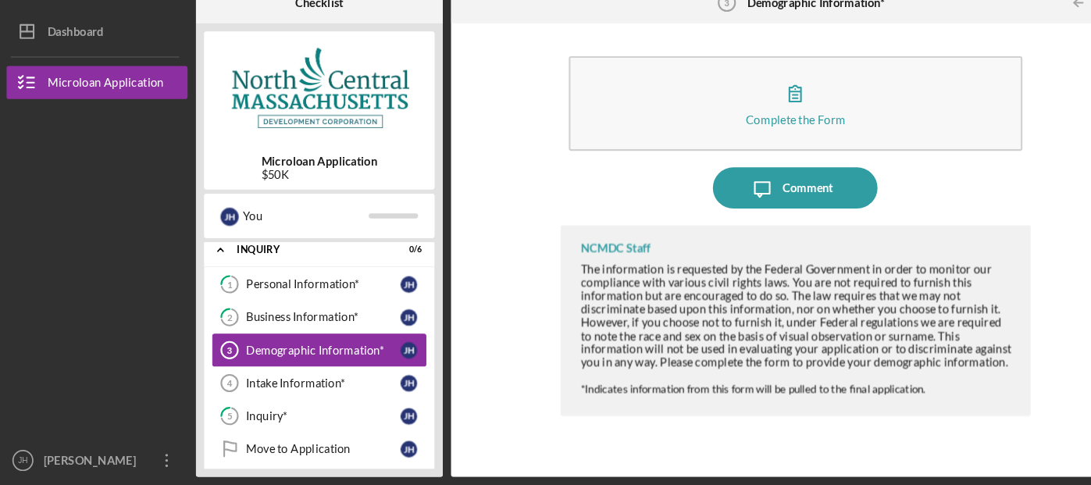
click at [254, 358] on div "Demographic Information*" at bounding box center [308, 357] width 147 height 12
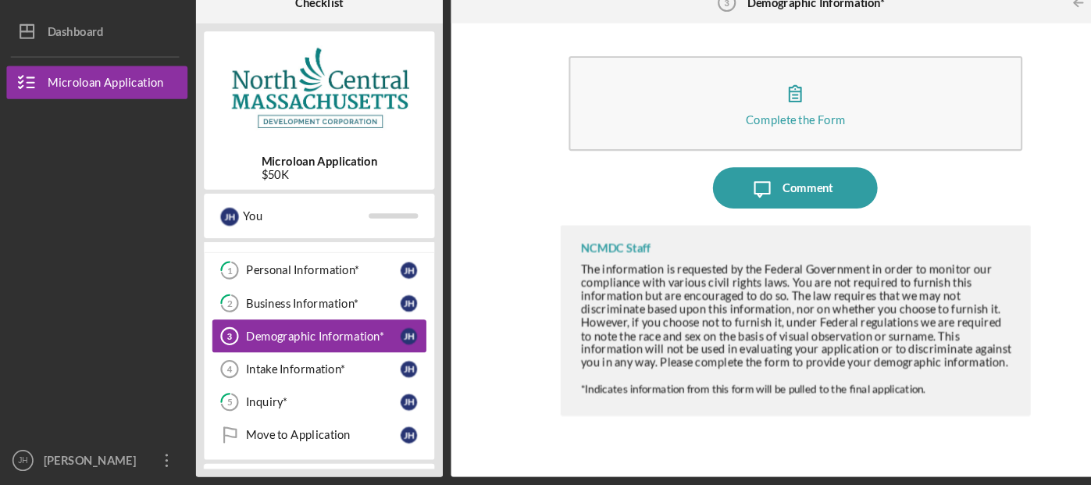
scroll to position [16, 0]
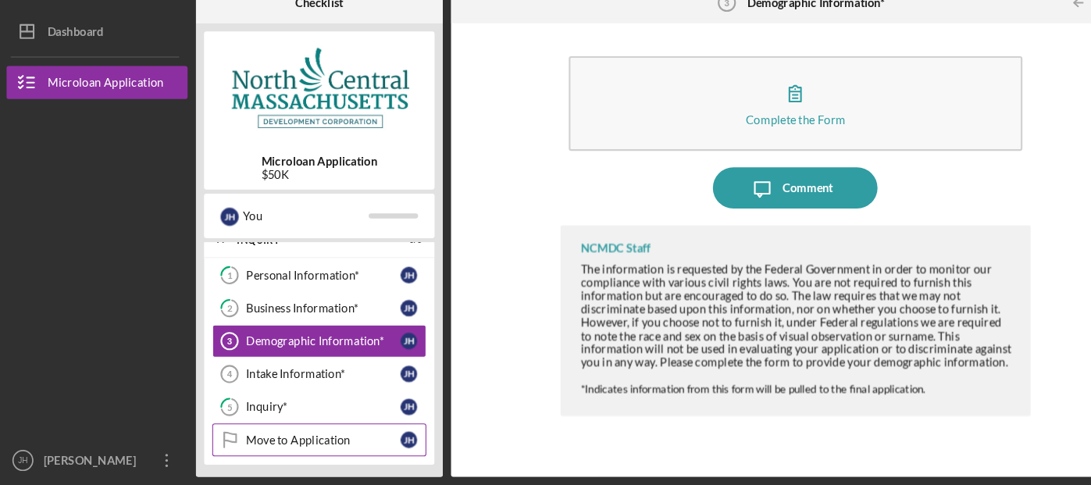
click at [276, 439] on div "Move to Application" at bounding box center [308, 442] width 147 height 12
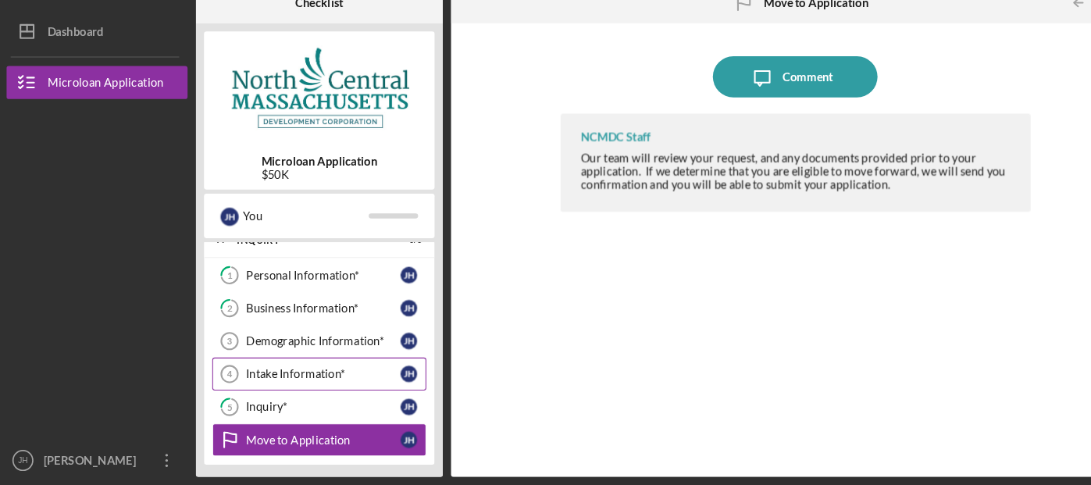
click at [271, 374] on div "Intake Information*" at bounding box center [308, 379] width 147 height 12
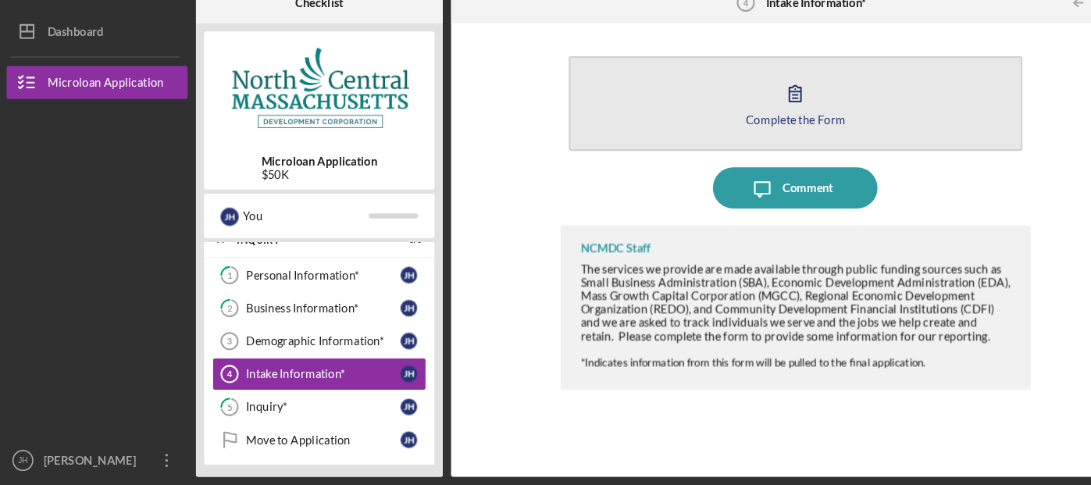
click at [718, 145] on button "Complete the Form Form" at bounding box center [756, 123] width 431 height 90
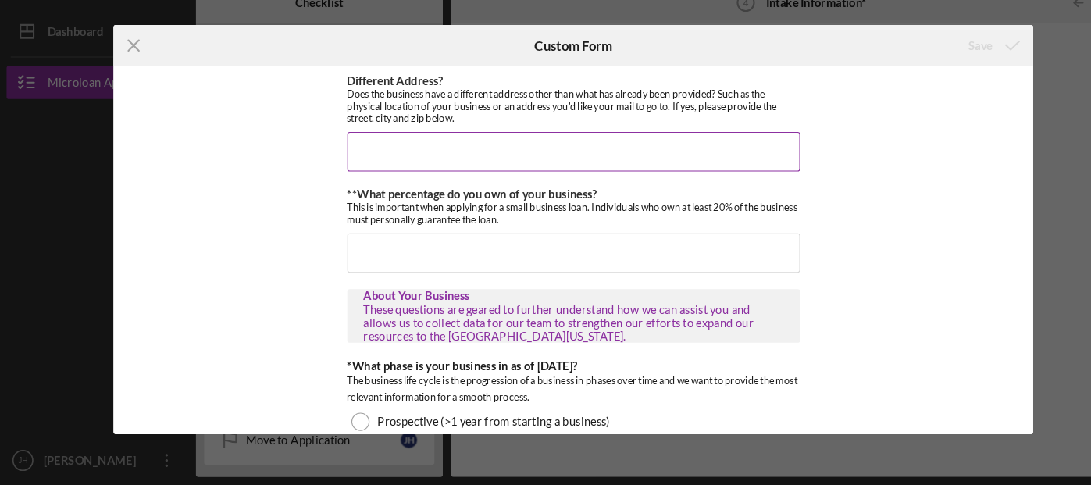
click at [399, 161] on input "Different Address?" at bounding box center [545, 168] width 429 height 37
type input "n"
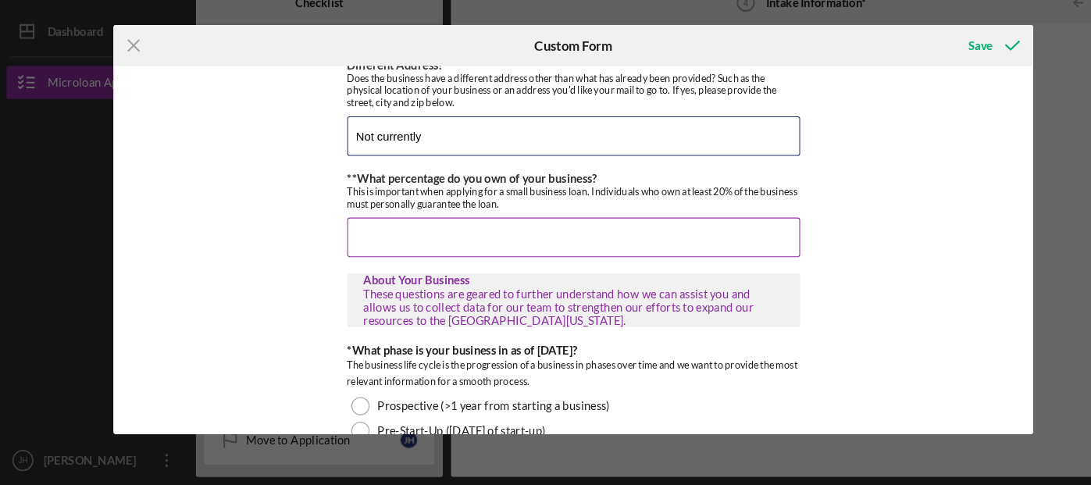
scroll to position [15, 0]
type input "Not currently"
click at [372, 257] on input "**What percentage do you own of your business?" at bounding box center [545, 249] width 429 height 37
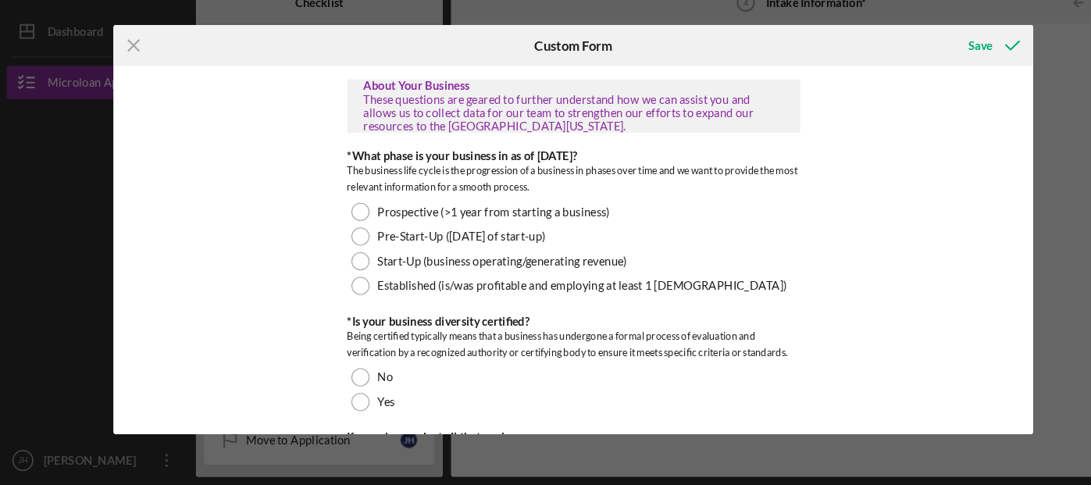
scroll to position [201, 0]
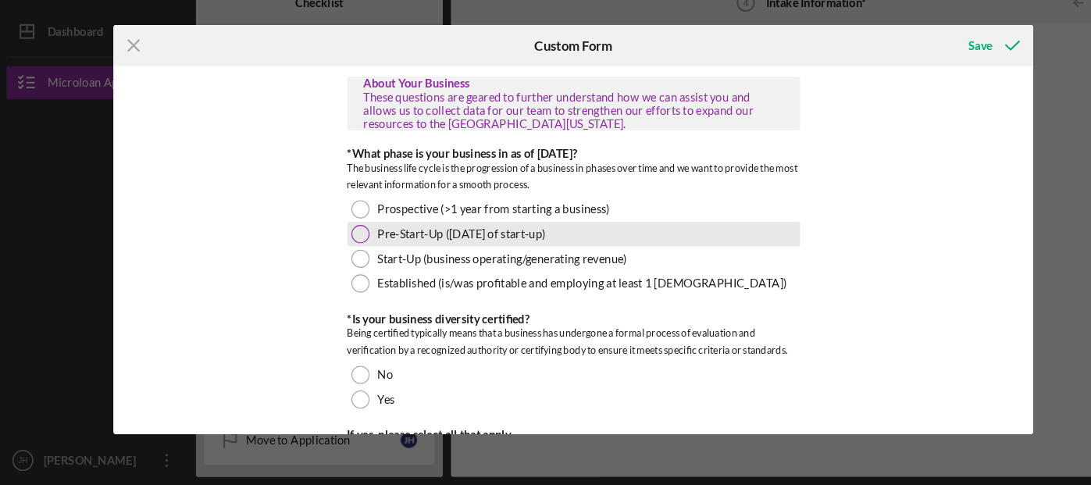
type input "100%"
click at [343, 242] on div at bounding box center [343, 246] width 17 height 17
click at [348, 249] on div "Pre-Start-Up ([DATE] of start-up)" at bounding box center [545, 246] width 429 height 23
click at [342, 245] on div at bounding box center [344, 247] width 8 height 8
click at [340, 244] on div at bounding box center [344, 247] width 8 height 8
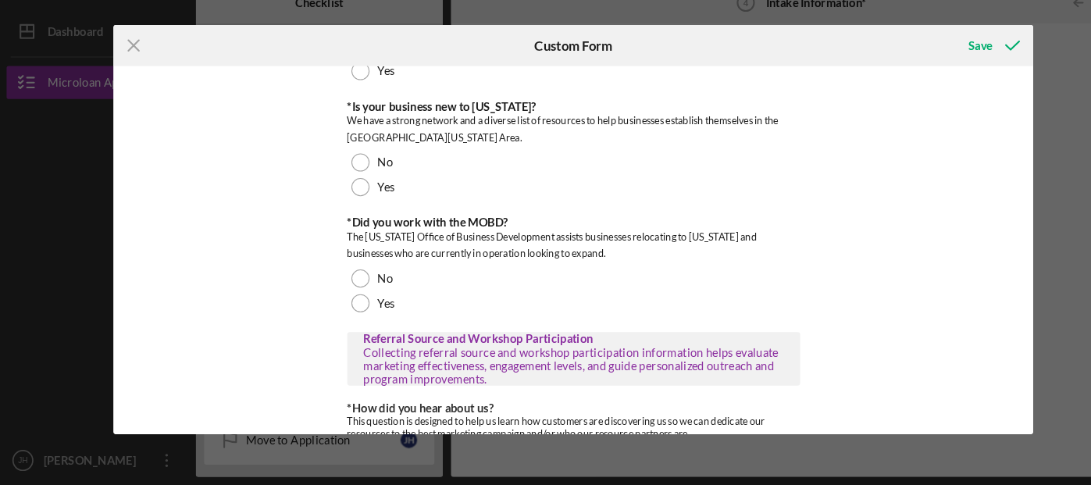
scroll to position [1098, 0]
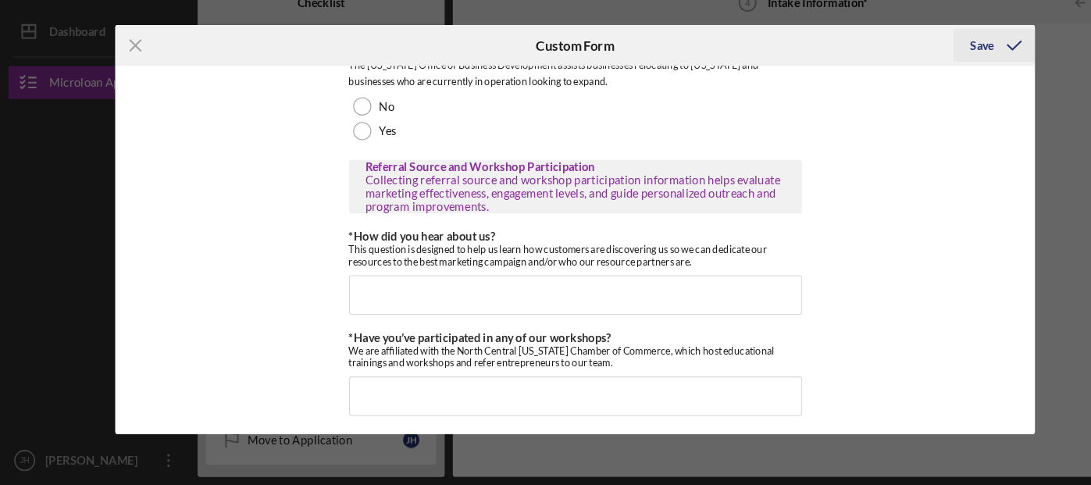
click at [934, 65] on div "Save" at bounding box center [931, 67] width 23 height 31
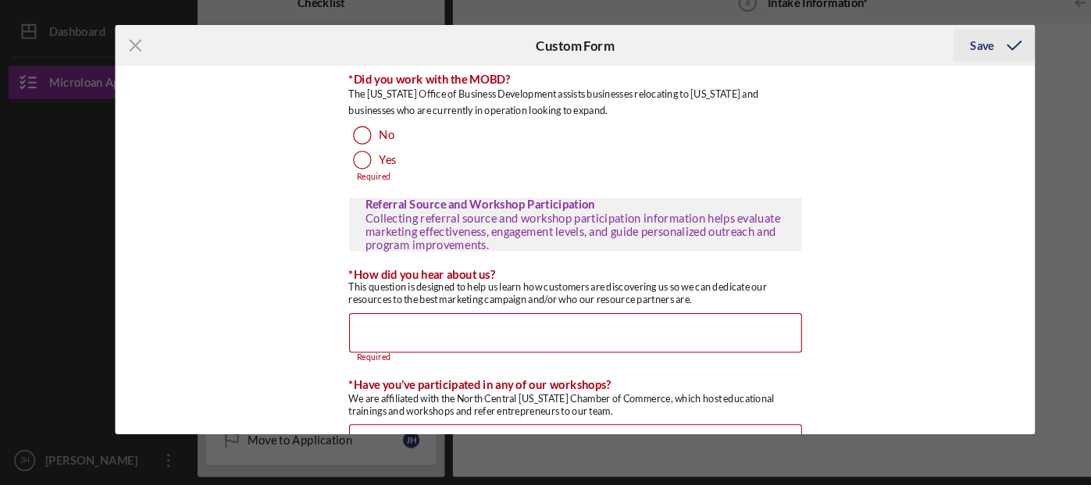
scroll to position [1125, 0]
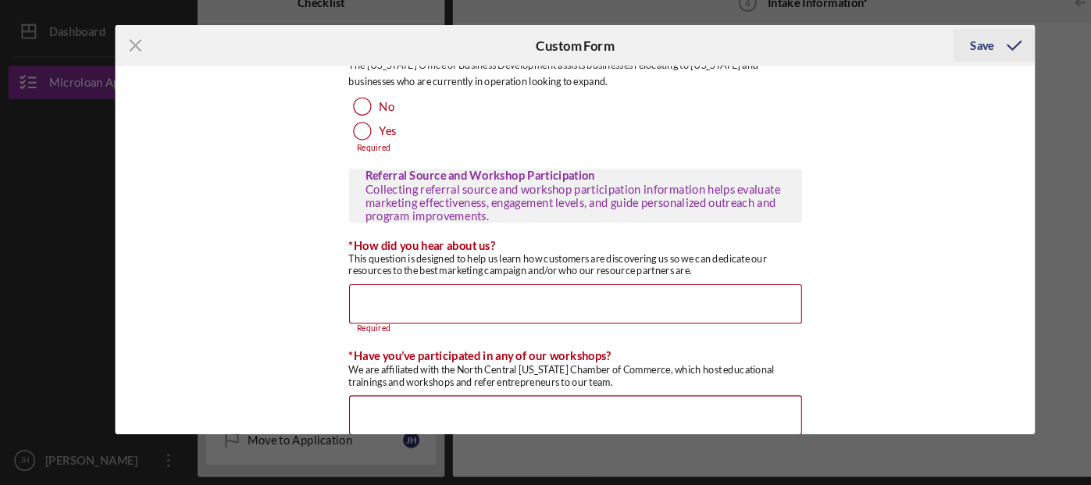
click at [934, 65] on div "Save" at bounding box center [931, 67] width 23 height 31
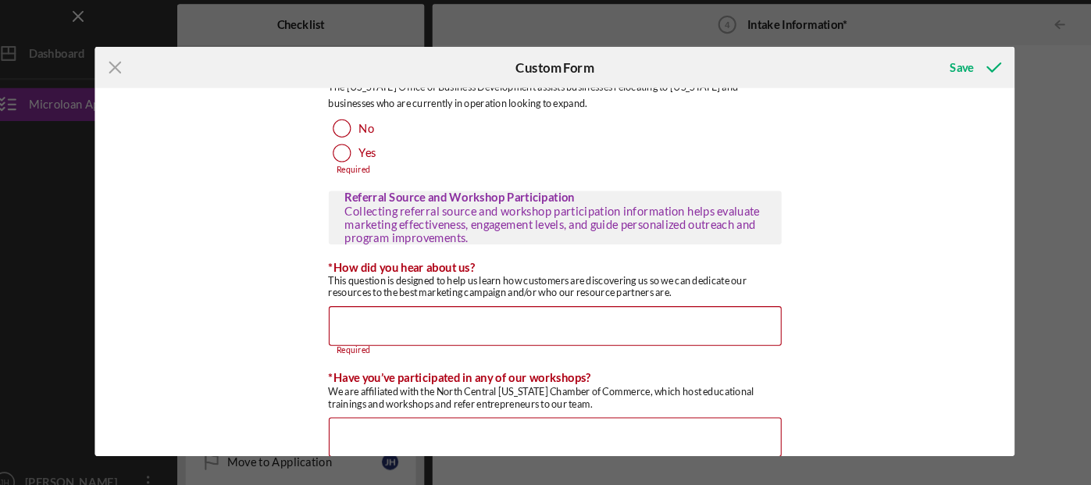
click at [63, 100] on div "Icon/Menu Close Custom Form Save Different Address? Does the business have a di…" at bounding box center [545, 242] width 1091 height 485
click at [56, 103] on div "Icon/Menu Close Custom Form Save Different Address? Does the business have a di…" at bounding box center [545, 242] width 1091 height 485
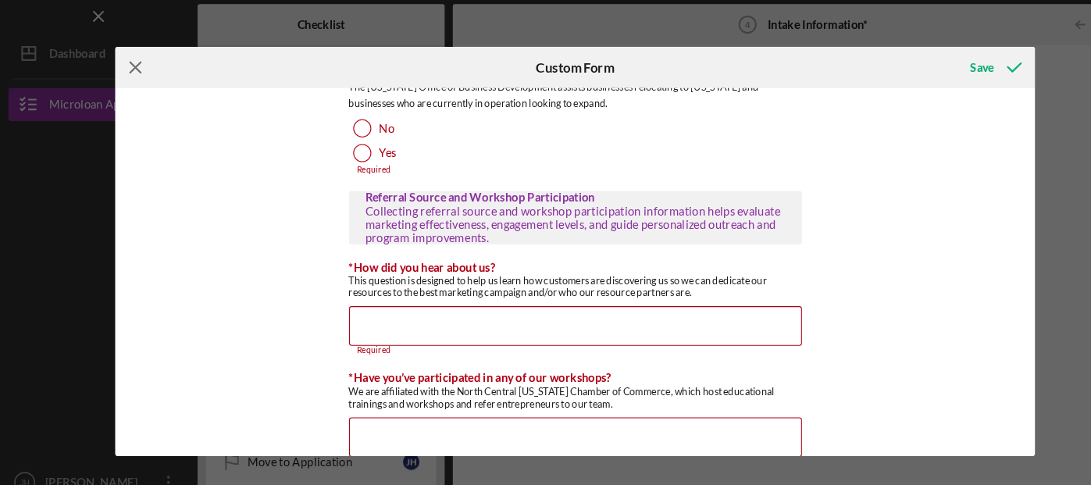
click at [133, 69] on icon "Icon/Menu Close" at bounding box center [128, 67] width 39 height 39
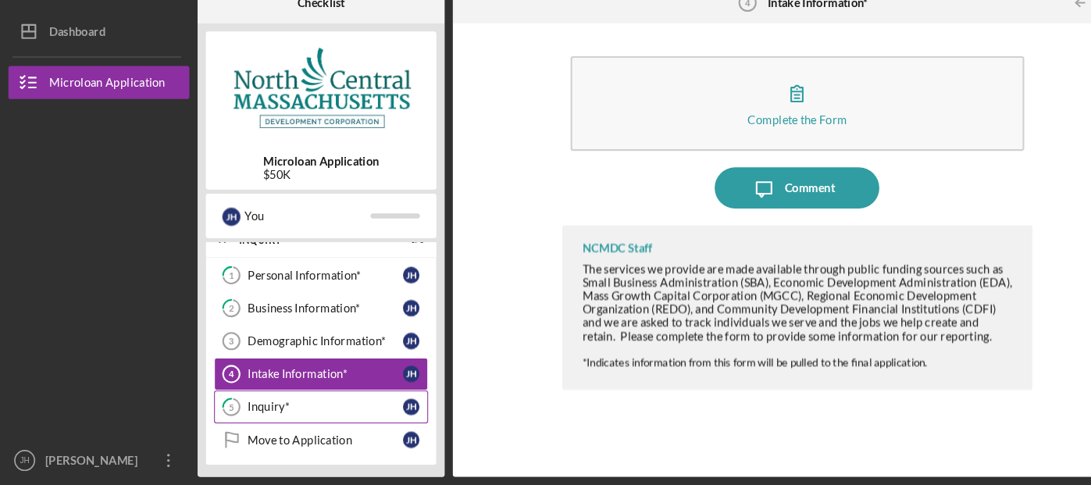
click at [329, 413] on div "Inquiry*" at bounding box center [308, 410] width 147 height 12
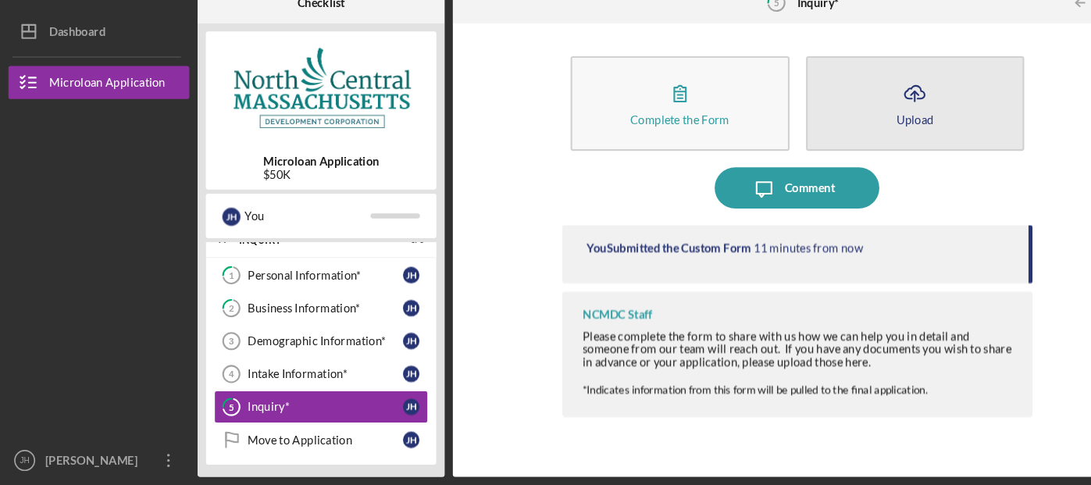
click at [909, 131] on button "Icon/Upload Upload" at bounding box center [868, 123] width 208 height 90
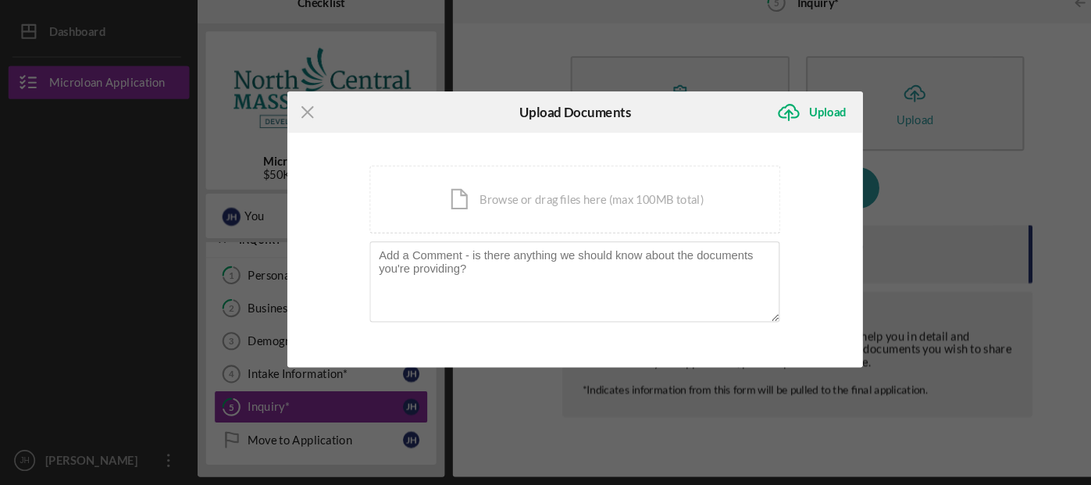
click at [894, 257] on div "Icon/Menu Close Upload Documents Icon/Upload Upload You're uploading documents …" at bounding box center [545, 242] width 1091 height 485
click at [284, 137] on icon "Icon/Menu Close" at bounding box center [291, 131] width 39 height 39
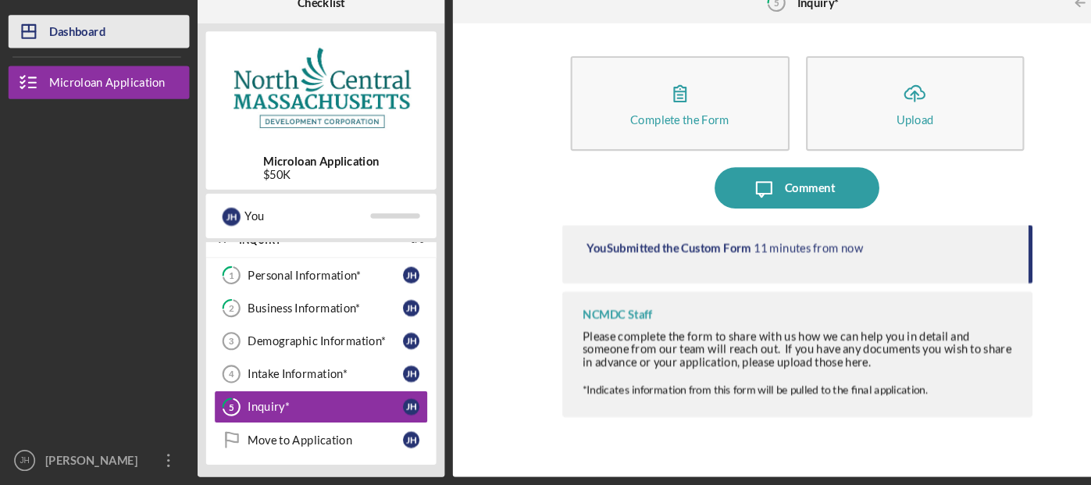
click at [55, 61] on div "Dashboard" at bounding box center [73, 56] width 53 height 35
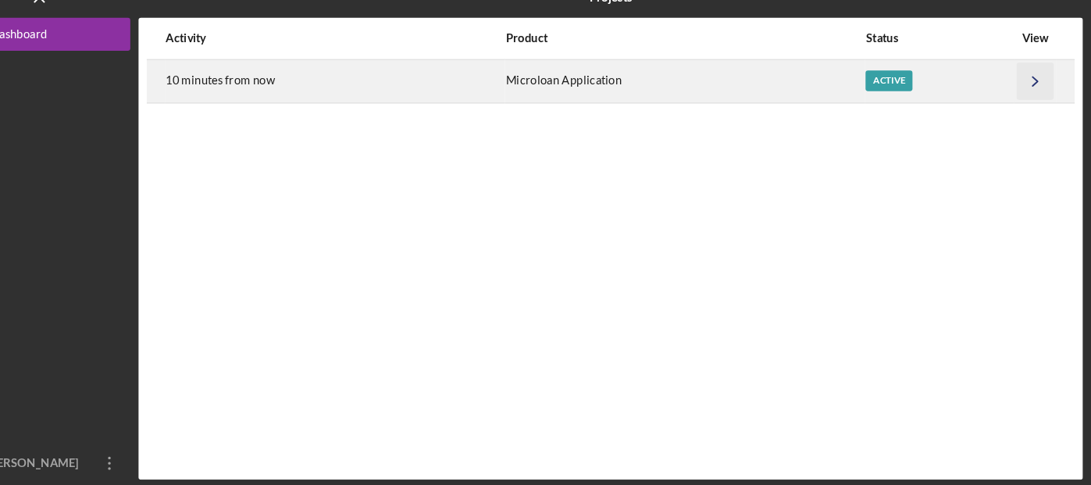
click at [1038, 99] on polyline "button" at bounding box center [1037, 98] width 5 height 9
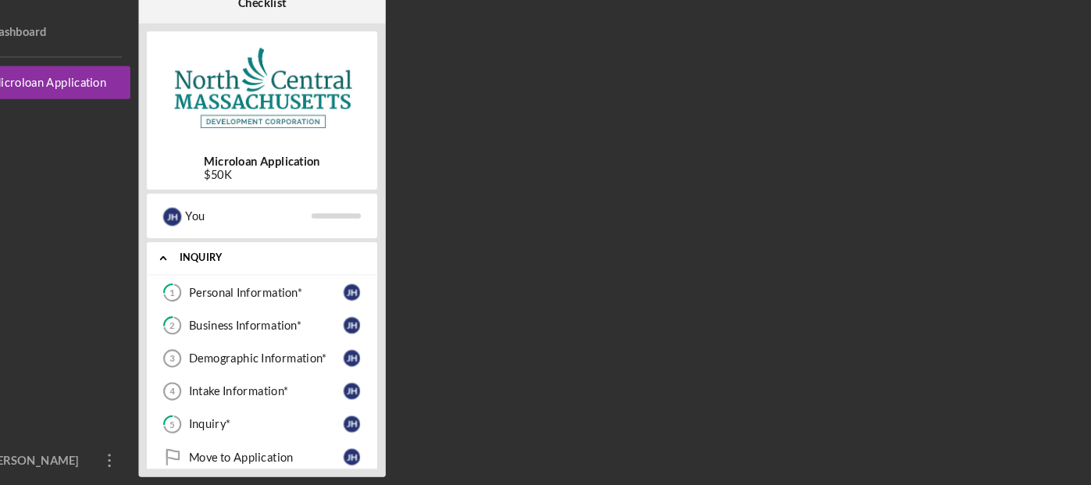
click at [249, 269] on div "INQUIRY" at bounding box center [310, 269] width 168 height 9
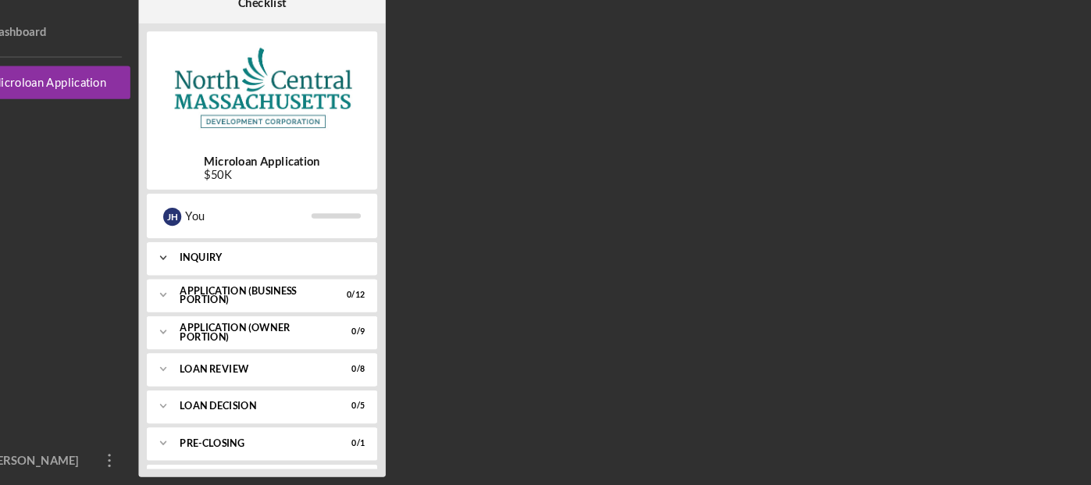
click at [255, 272] on div "INQUIRY" at bounding box center [310, 269] width 168 height 9
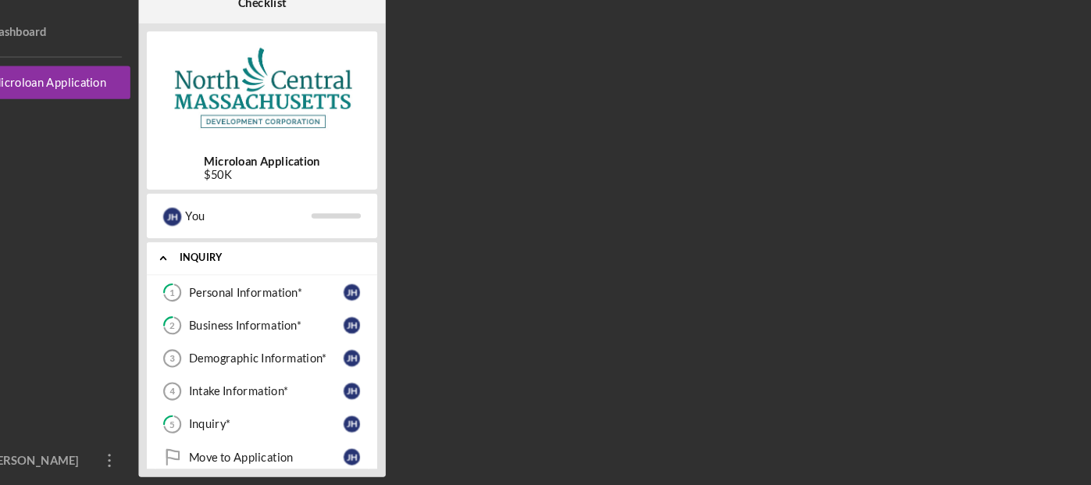
click at [255, 272] on div "INQUIRY" at bounding box center [310, 269] width 168 height 9
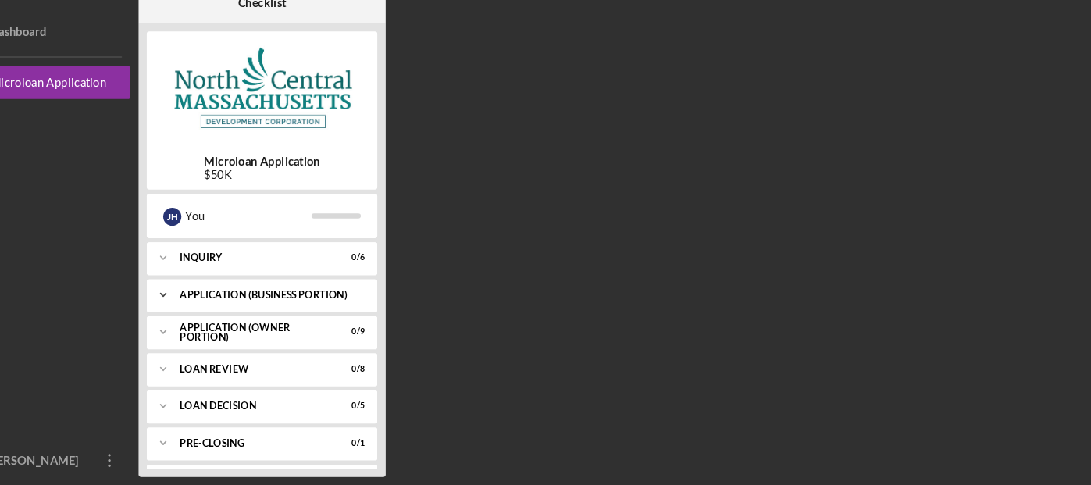
click at [264, 319] on div "Icon/Expander APPLICATION (BUSINESS PORTION) 0 / 12" at bounding box center [304, 304] width 219 height 31
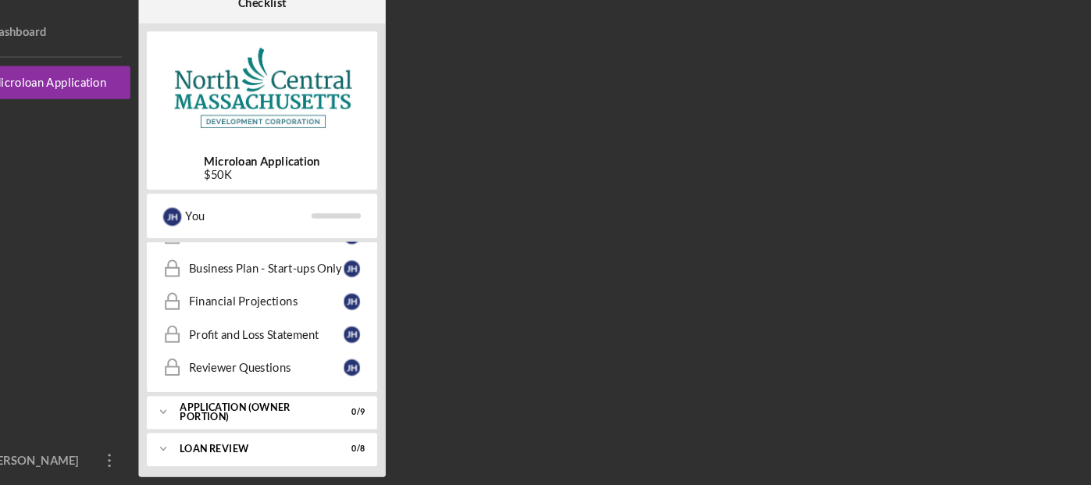
scroll to position [310, 0]
click at [264, 400] on div "Icon/Expander APPLICATION (OWNER PORTION) 0 / 9" at bounding box center [304, 412] width 219 height 31
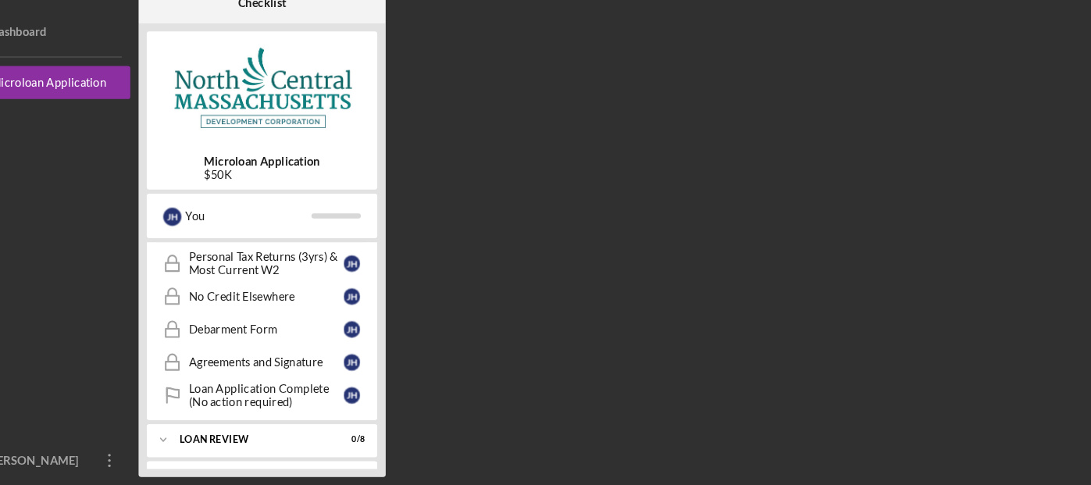
scroll to position [639, 0]
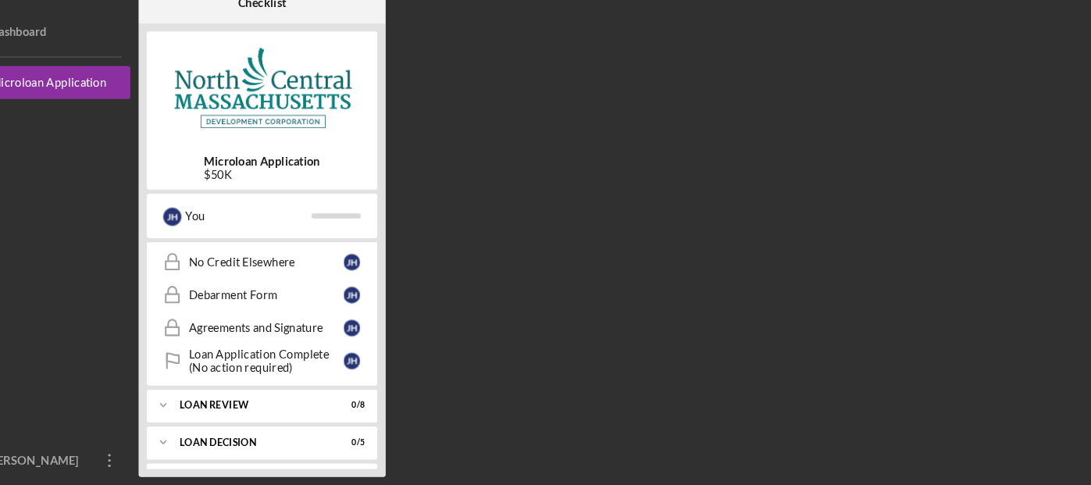
click at [264, 404] on div "LOAN REVIEW" at bounding box center [294, 408] width 137 height 9
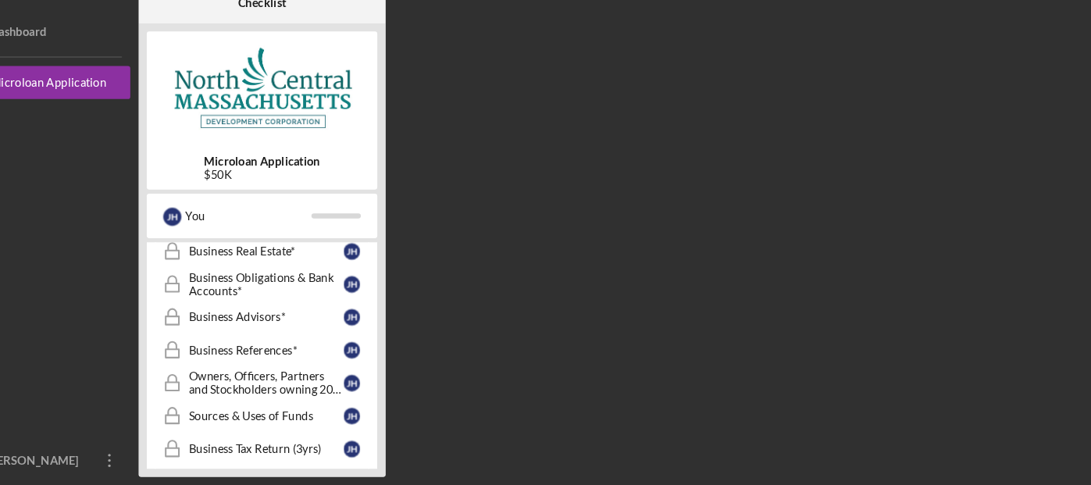
scroll to position [0, 0]
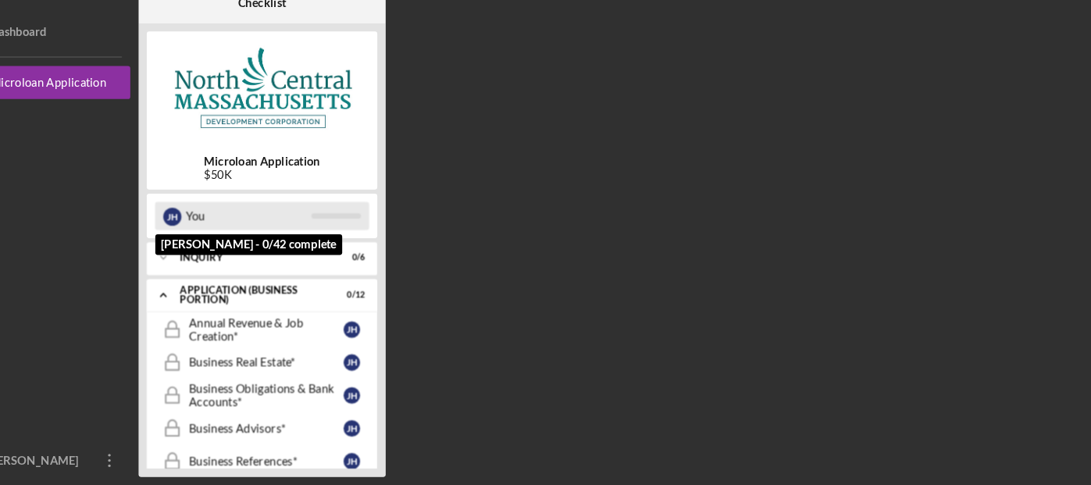
click at [247, 230] on div "You" at bounding box center [291, 229] width 119 height 27
click at [219, 230] on div "[PERSON_NAME]" at bounding box center [219, 230] width 17 height 17
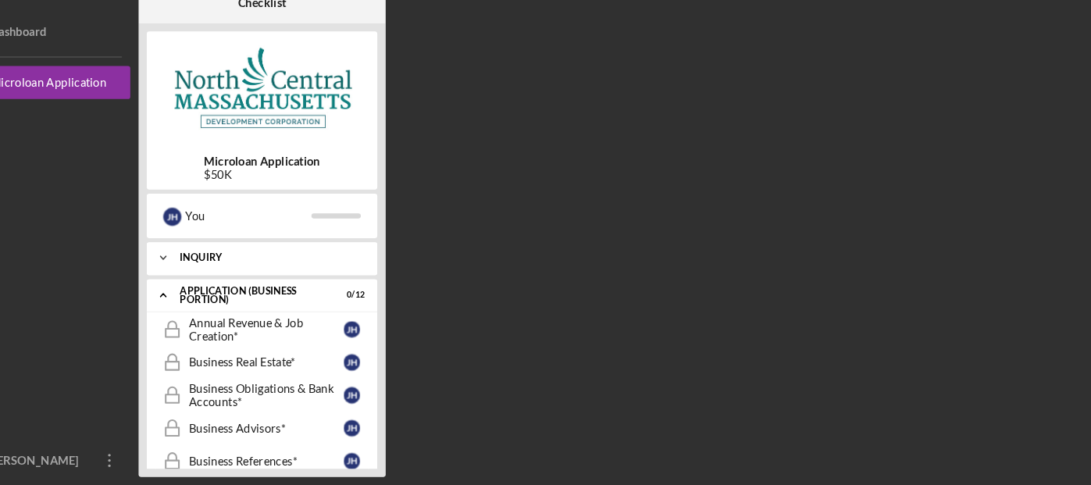
click at [257, 268] on div "INQUIRY" at bounding box center [310, 269] width 168 height 9
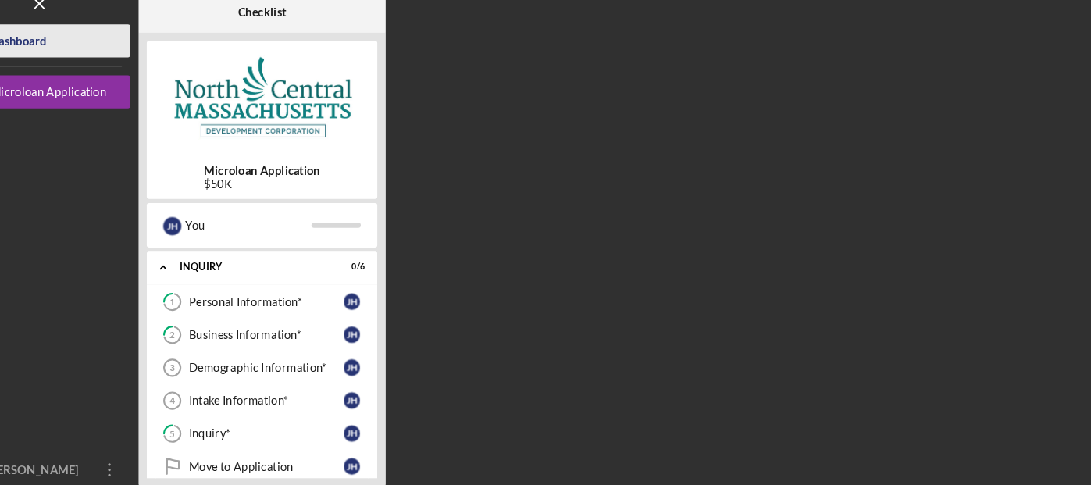
click at [75, 55] on div "Dashboard" at bounding box center [73, 56] width 53 height 35
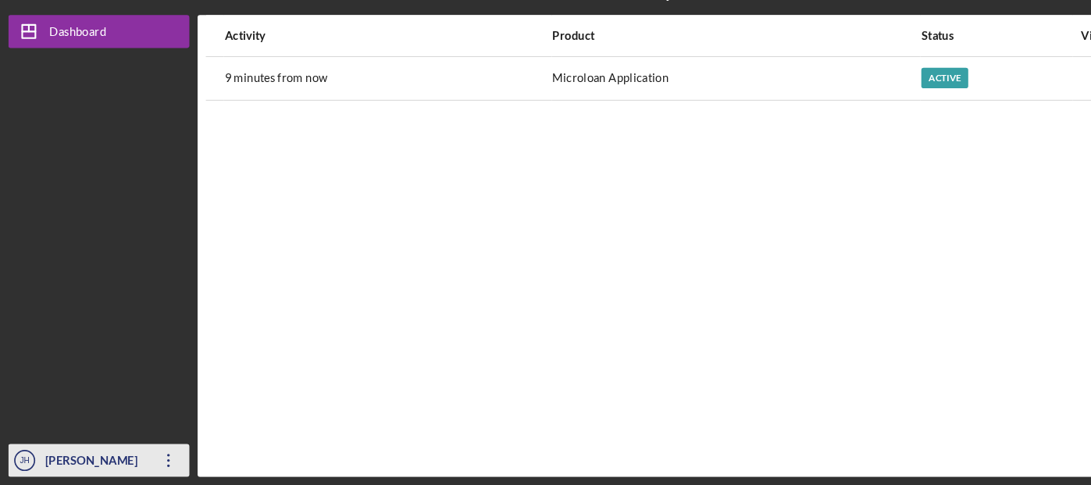
click at [84, 460] on div "[PERSON_NAME]" at bounding box center [89, 463] width 101 height 35
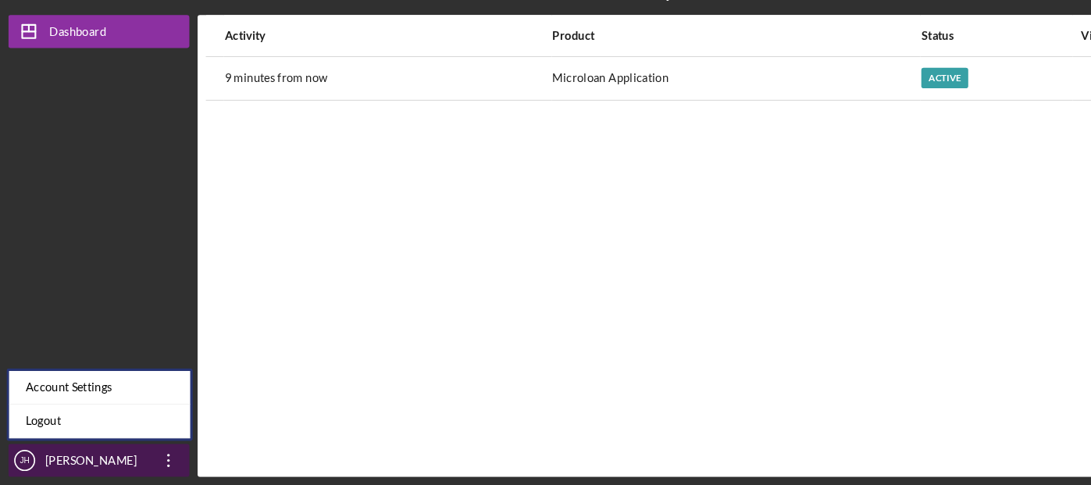
click at [159, 468] on icon "Icon/Overflow" at bounding box center [160, 461] width 39 height 39
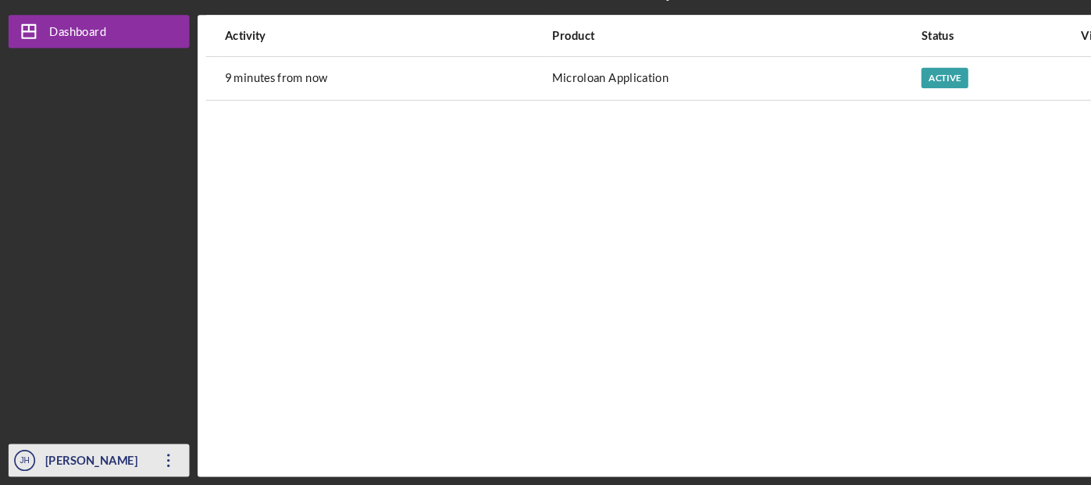
click at [158, 464] on icon "Icon/Overflow" at bounding box center [160, 461] width 39 height 39
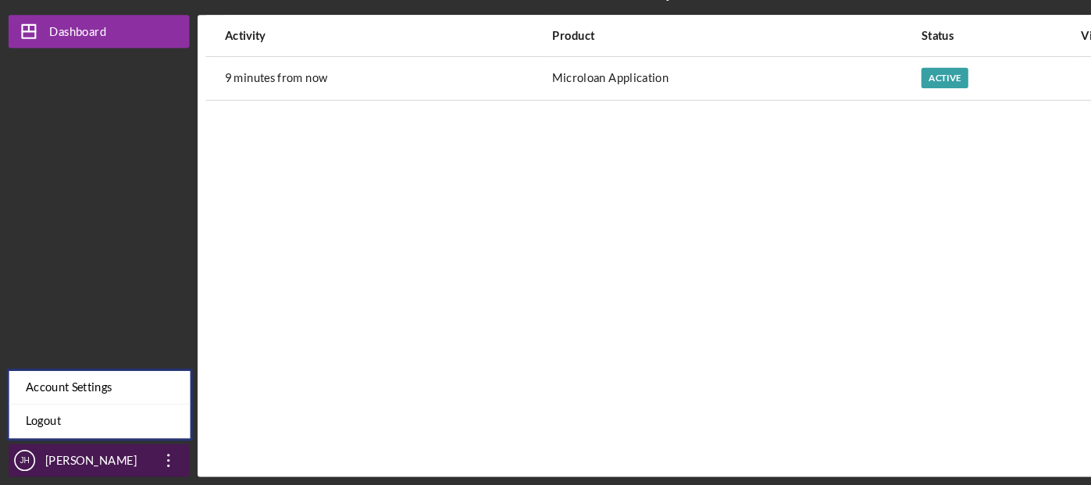
click at [158, 464] on icon "Icon/Overflow" at bounding box center [160, 461] width 39 height 39
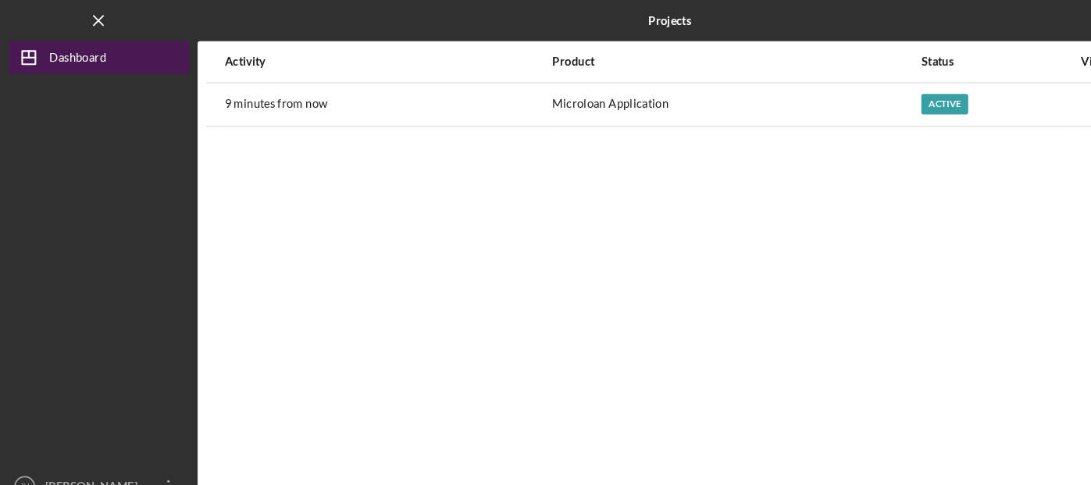
click at [50, 57] on div "Dashboard" at bounding box center [74, 56] width 54 height 35
click at [24, 59] on icon "Icon/Dashboard" at bounding box center [27, 54] width 39 height 39
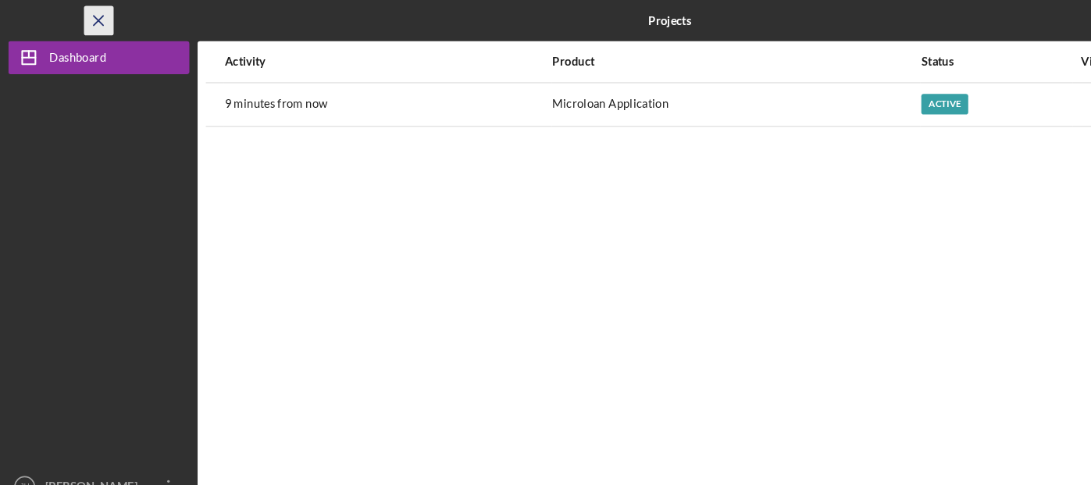
click at [94, 20] on line "button" at bounding box center [93, 19] width 9 height 9
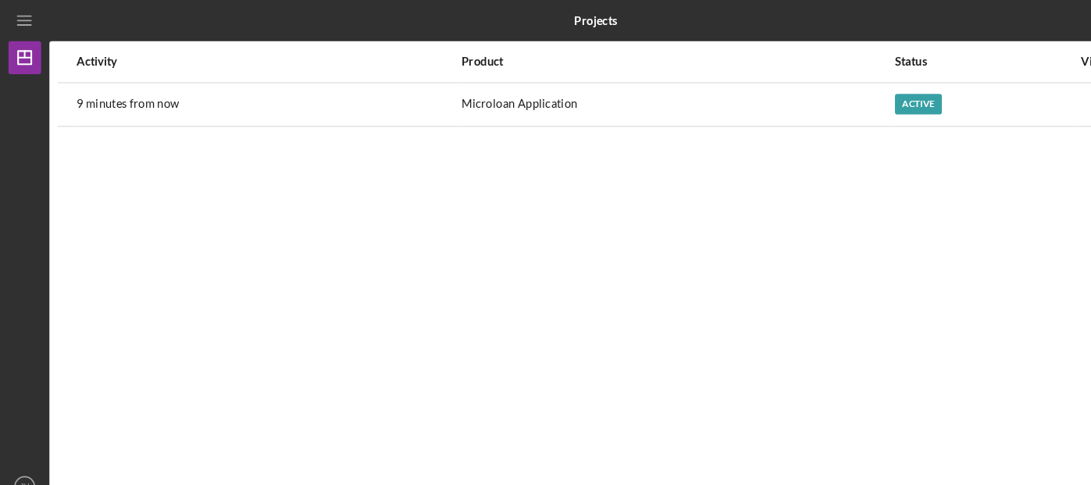
click at [94, 20] on div at bounding box center [219, 19] width 345 height 39
click at [26, 29] on icon "Icon/Menu" at bounding box center [23, 19] width 35 height 35
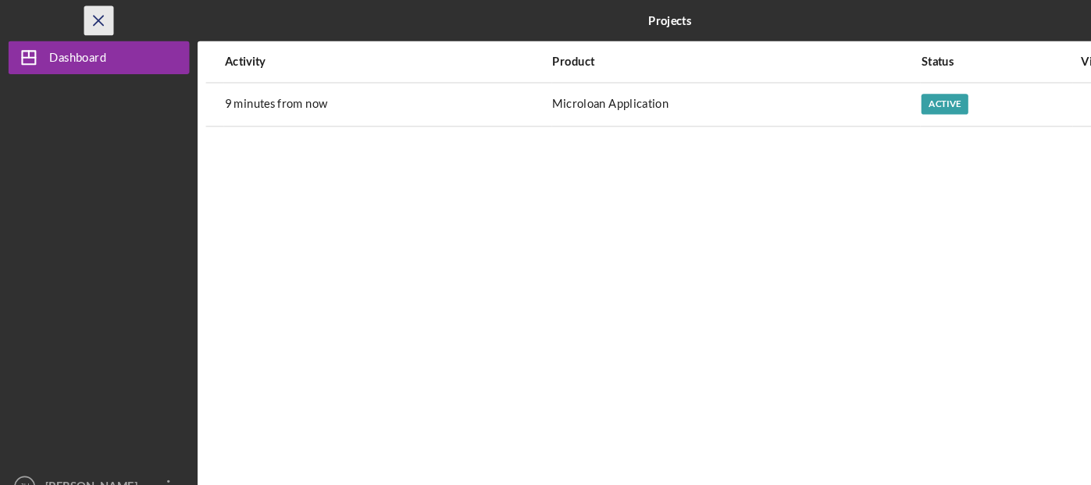
click at [102, 19] on icon "Icon/Menu Close" at bounding box center [94, 19] width 35 height 35
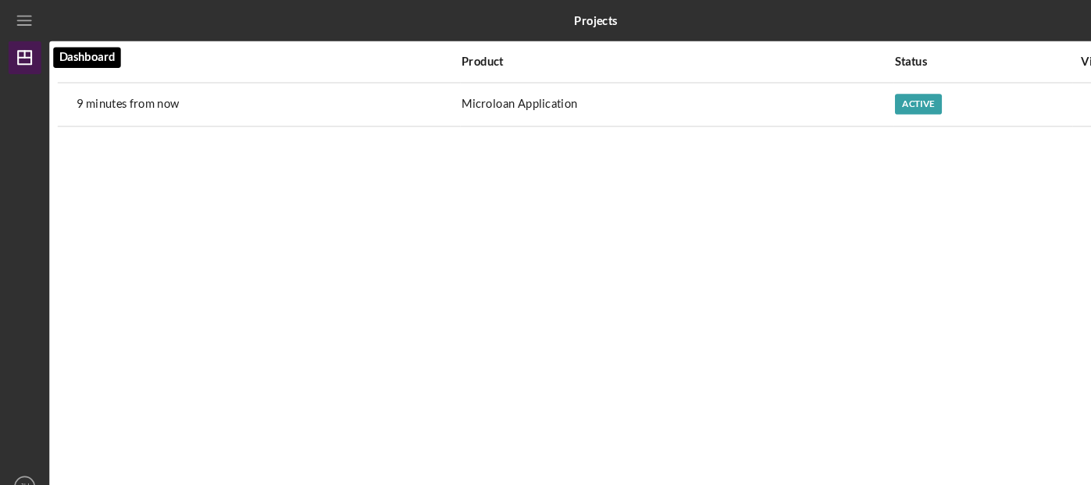
click at [20, 58] on icon "Icon/Dashboard" at bounding box center [23, 54] width 39 height 39
click at [29, 53] on polygon "button" at bounding box center [23, 54] width 12 height 12
